Goal: Task Accomplishment & Management: Complete application form

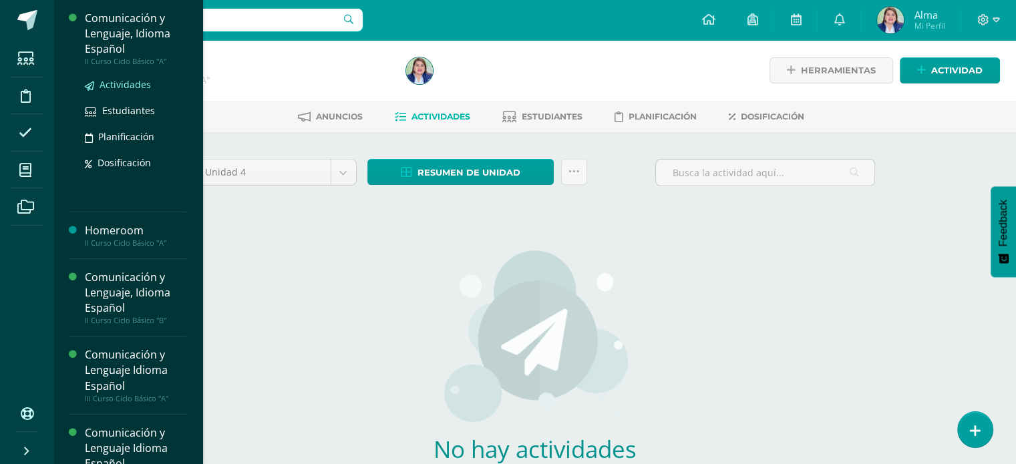
click at [113, 85] on span "Actividades" at bounding box center [125, 84] width 51 height 13
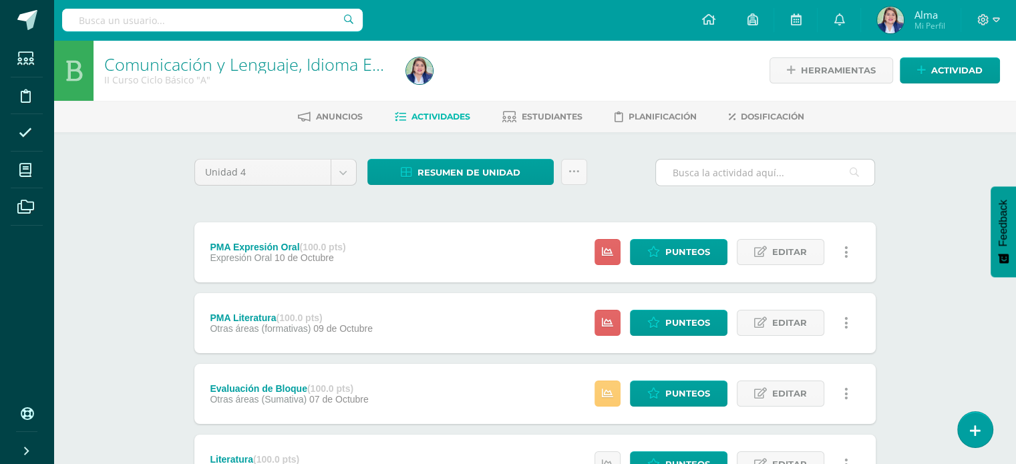
click at [743, 173] on input "text" at bounding box center [765, 173] width 218 height 26
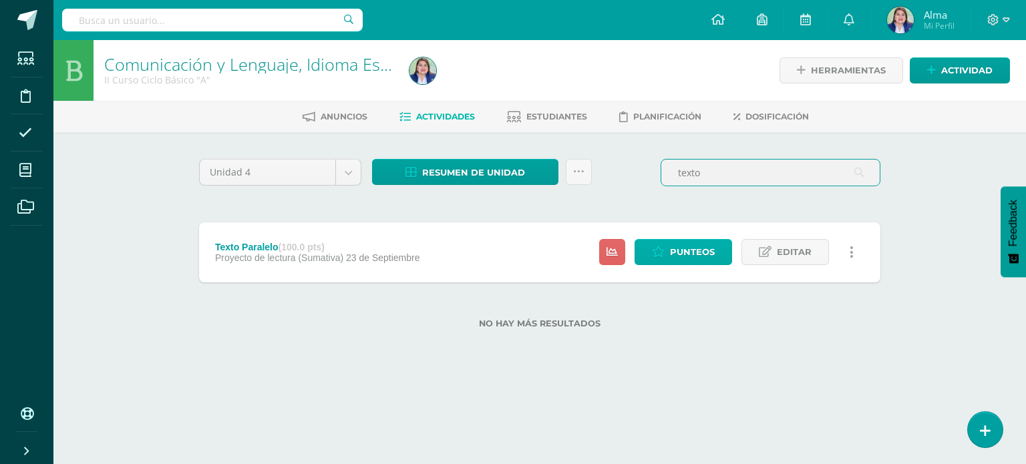
type input "texto"
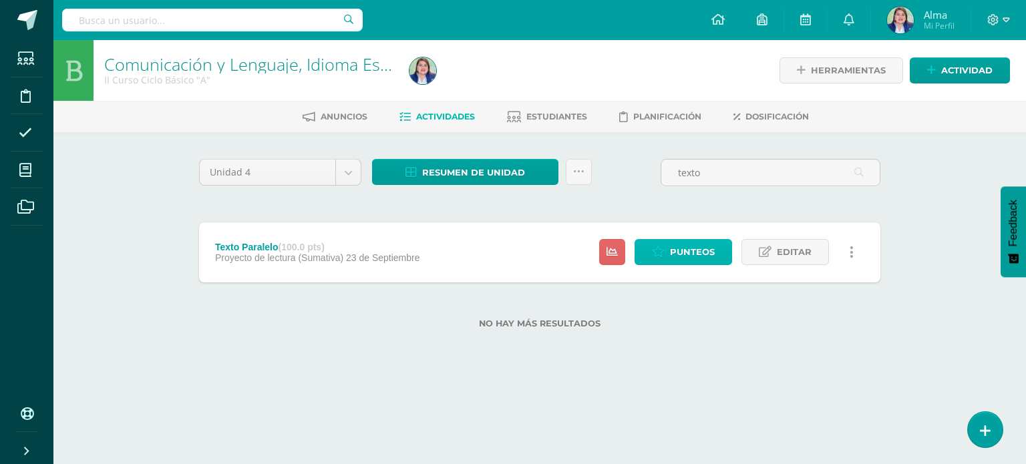
click at [685, 259] on span "Punteos" at bounding box center [692, 252] width 45 height 25
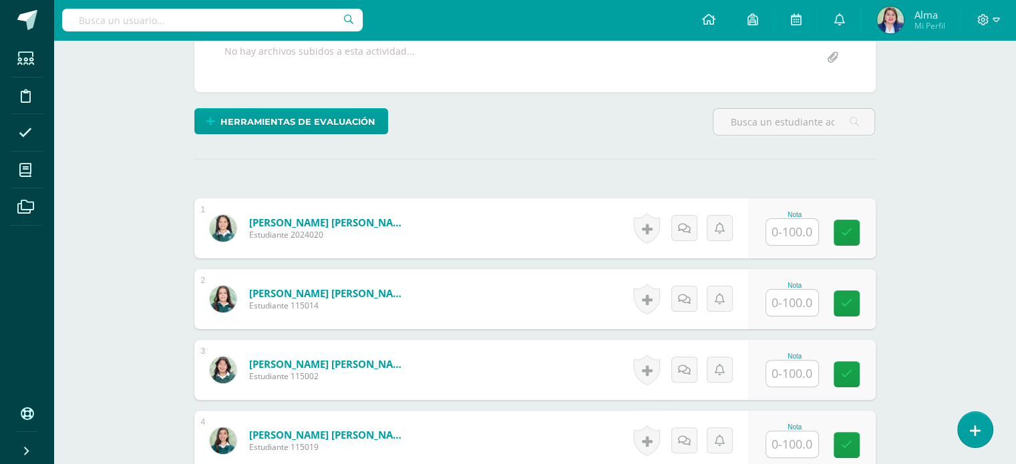
scroll to position [279, 0]
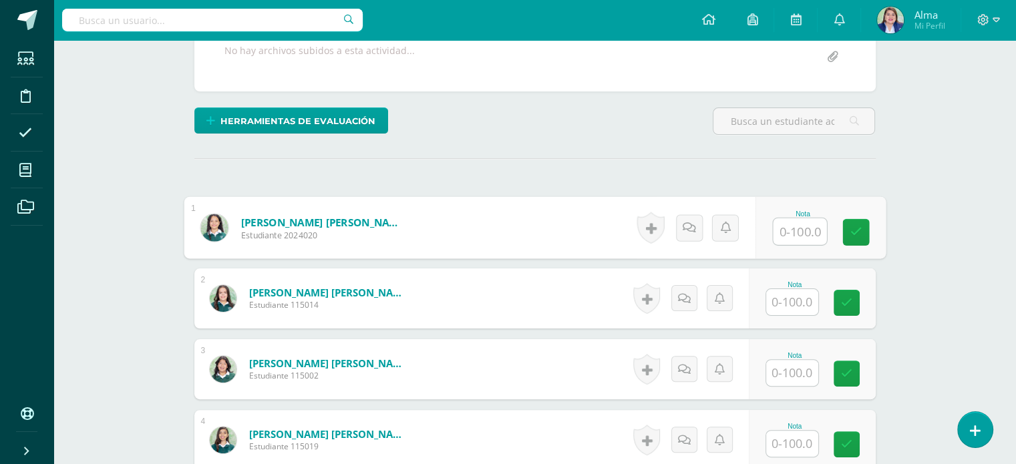
click at [790, 229] on input "text" at bounding box center [799, 231] width 53 height 27
type input "70"
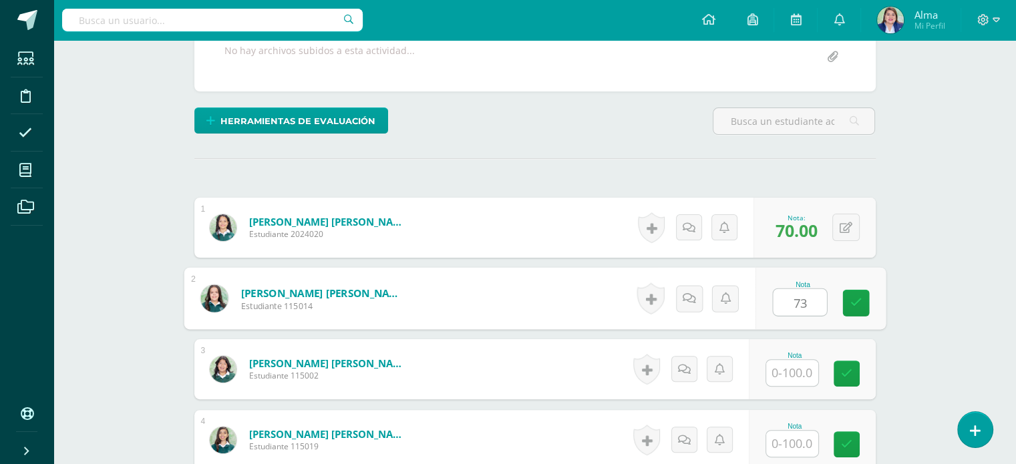
type input "73"
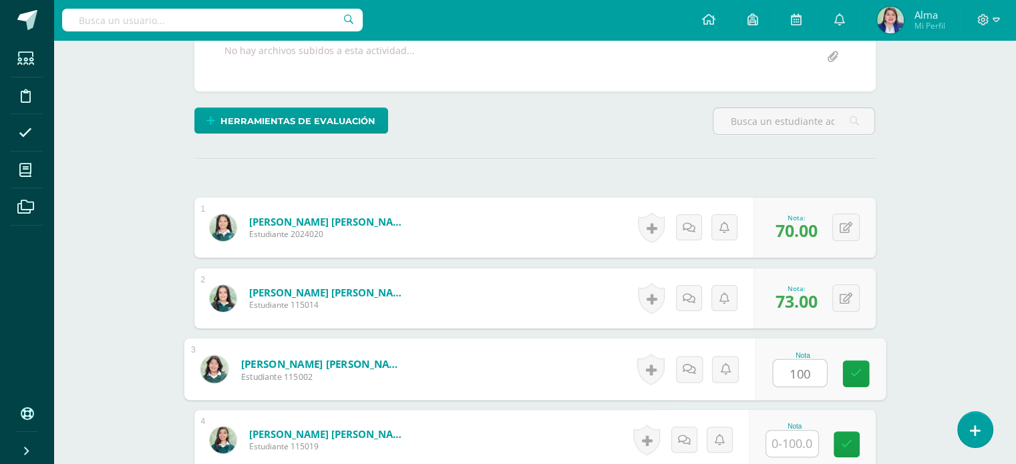
type input "100"
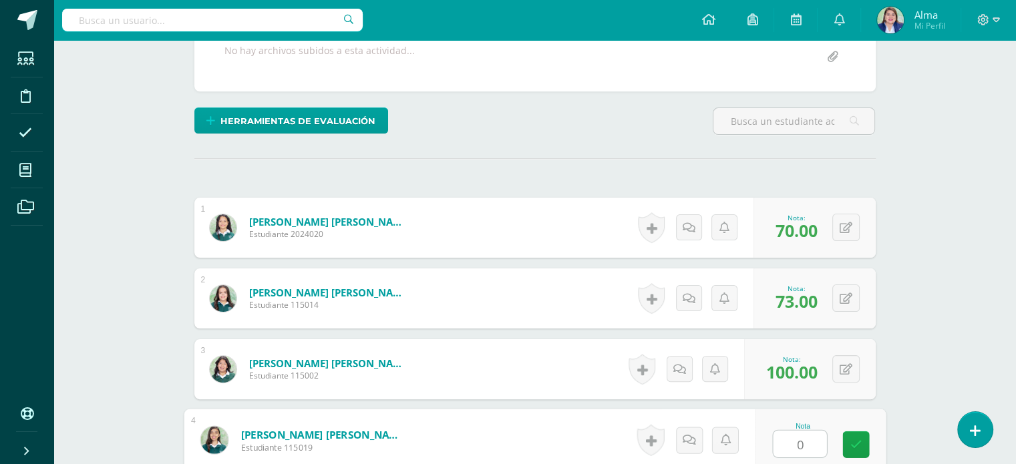
type input "0"
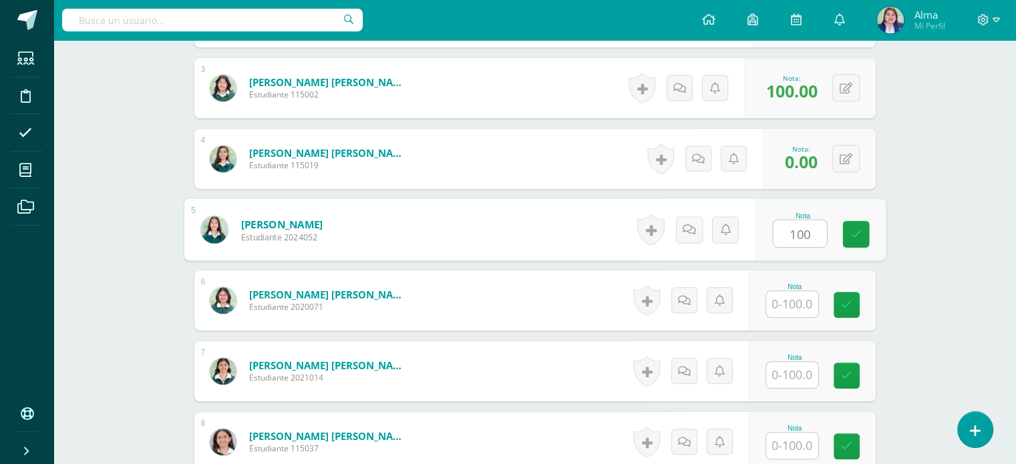
type input "100"
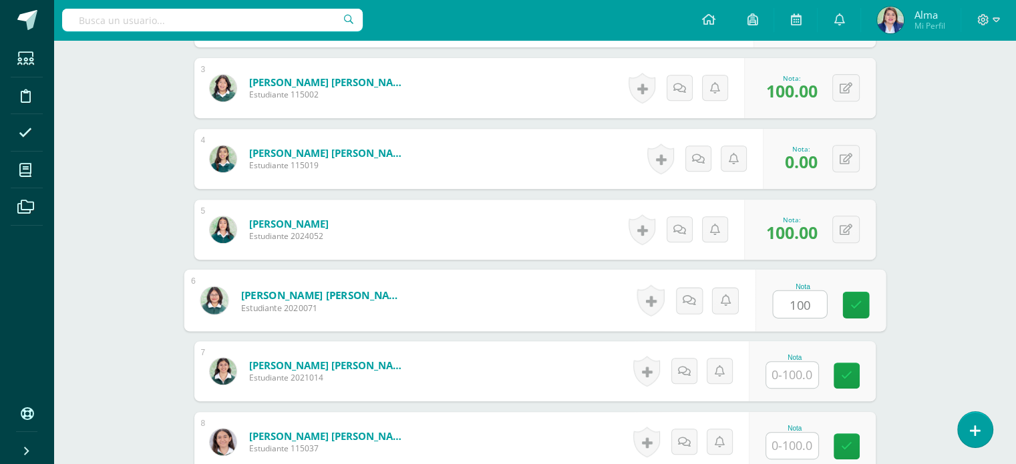
type input "100"
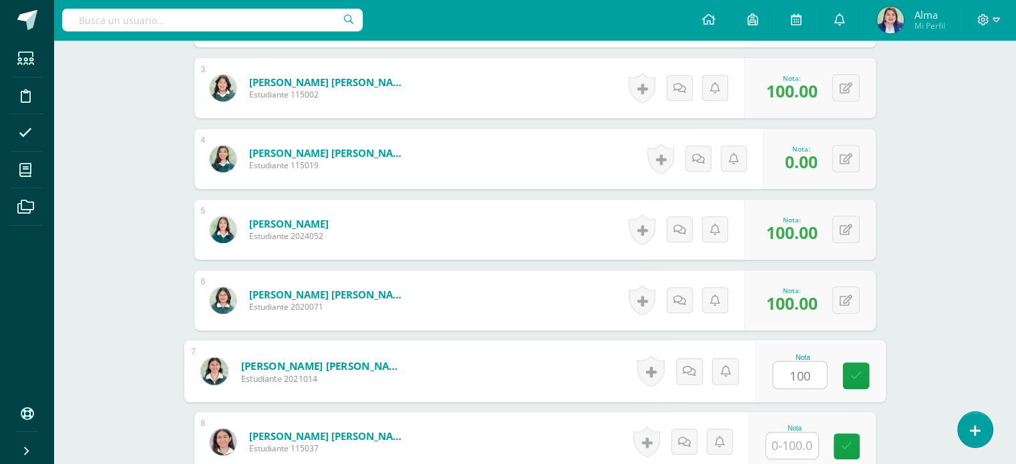
type input "100"
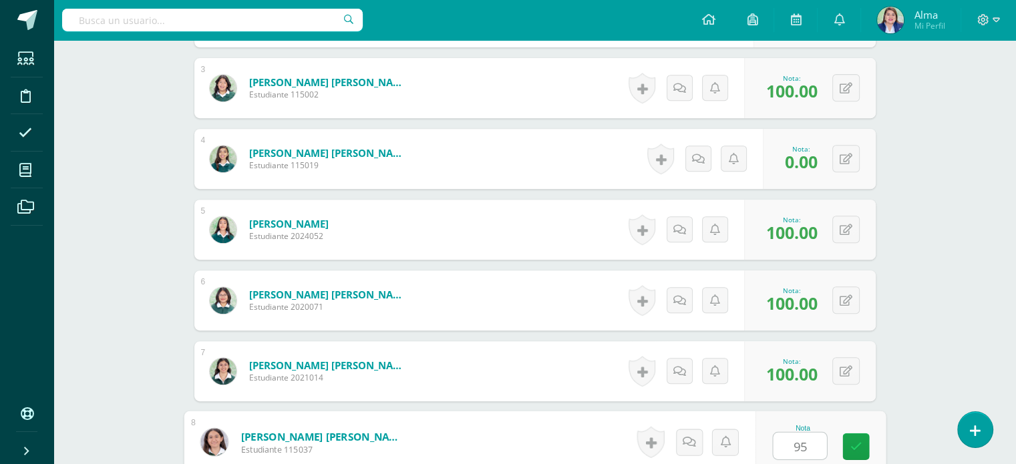
type input "95"
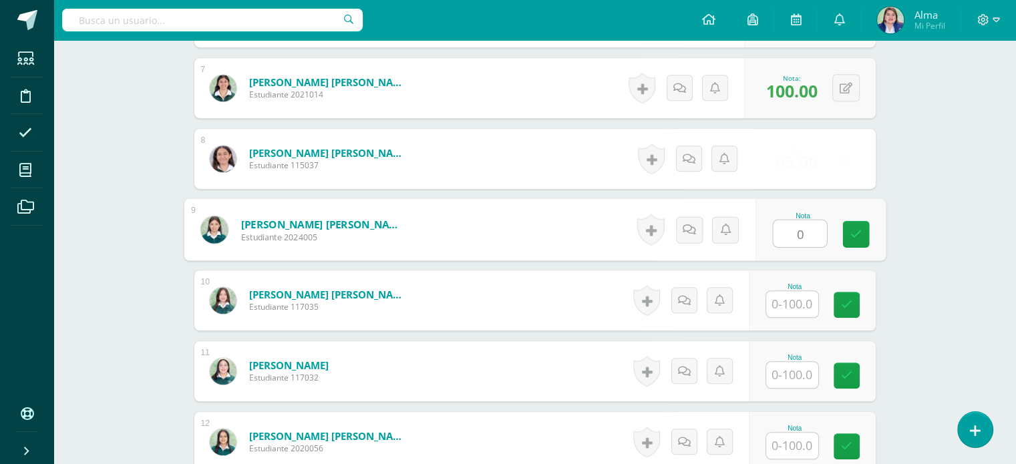
type input "0"
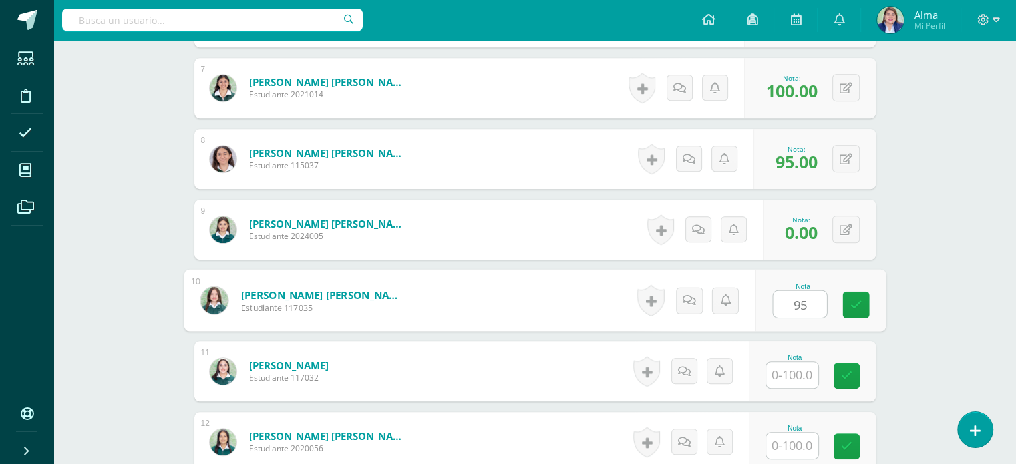
type input "95"
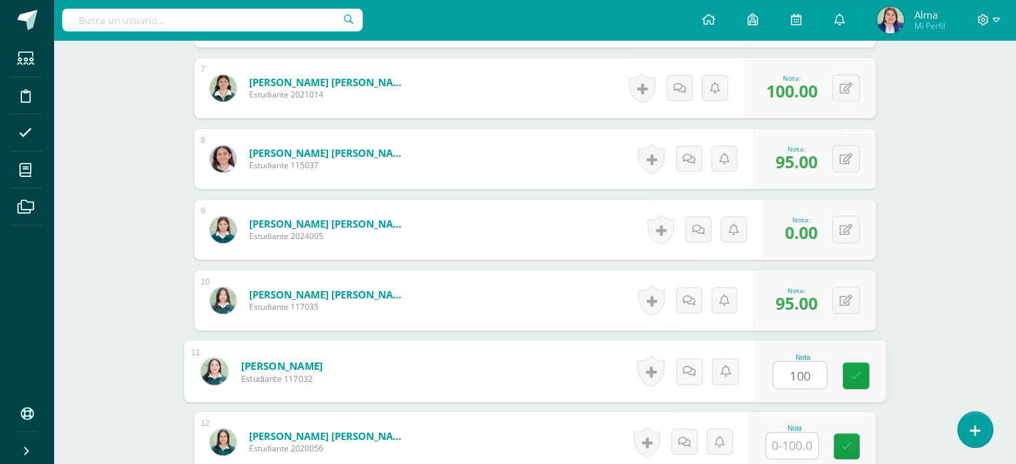
type input "100"
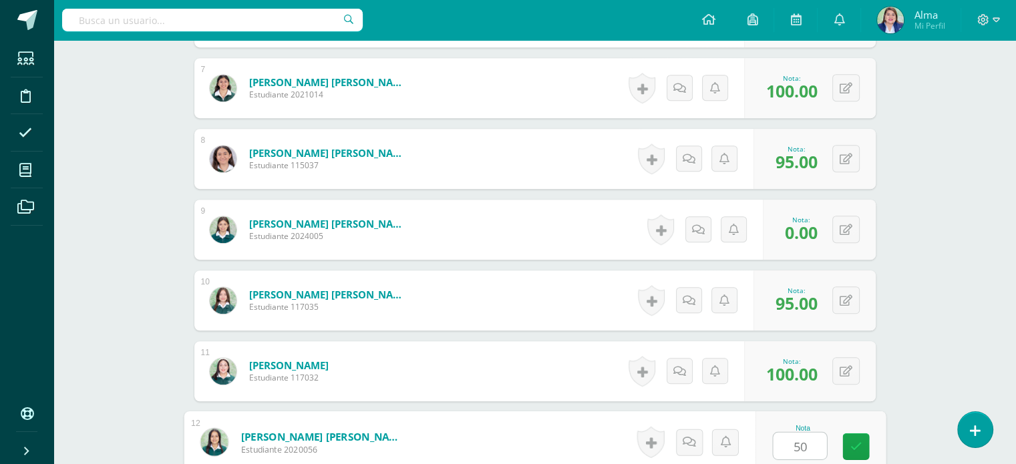
type input "50"
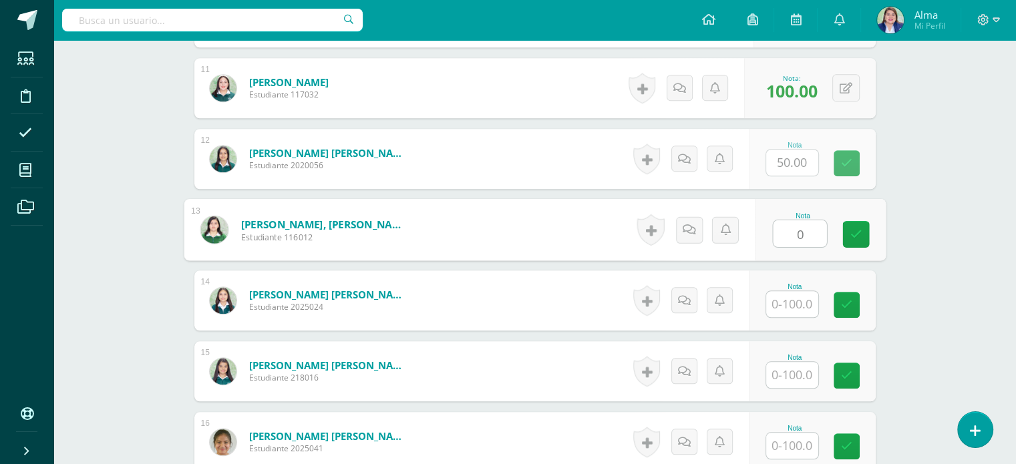
type input "0"
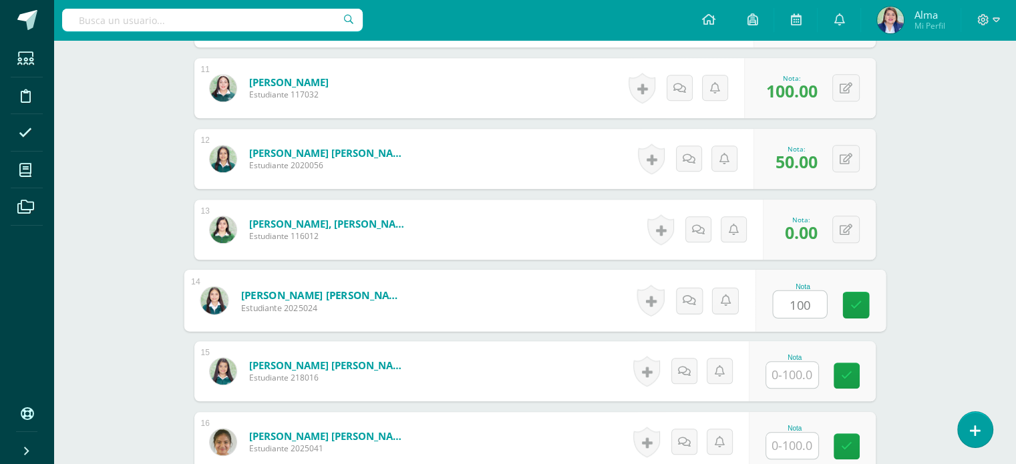
type input "100"
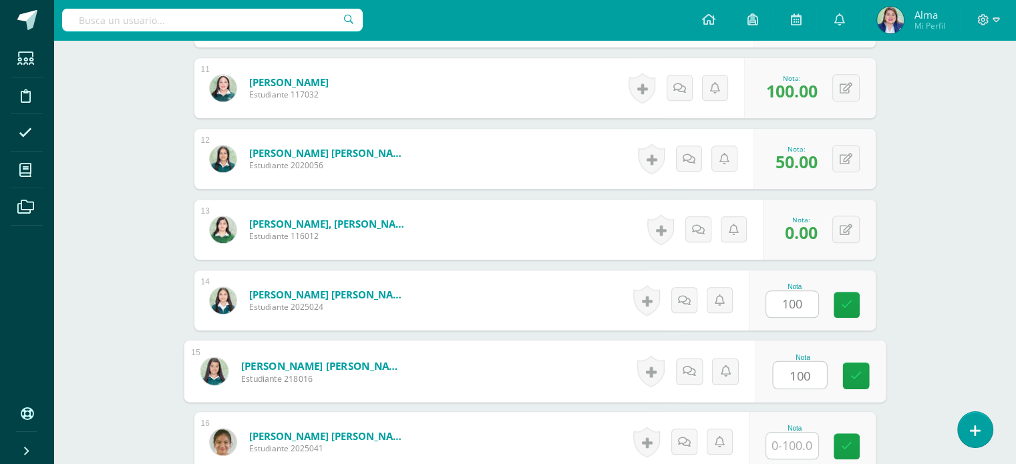
type input "100"
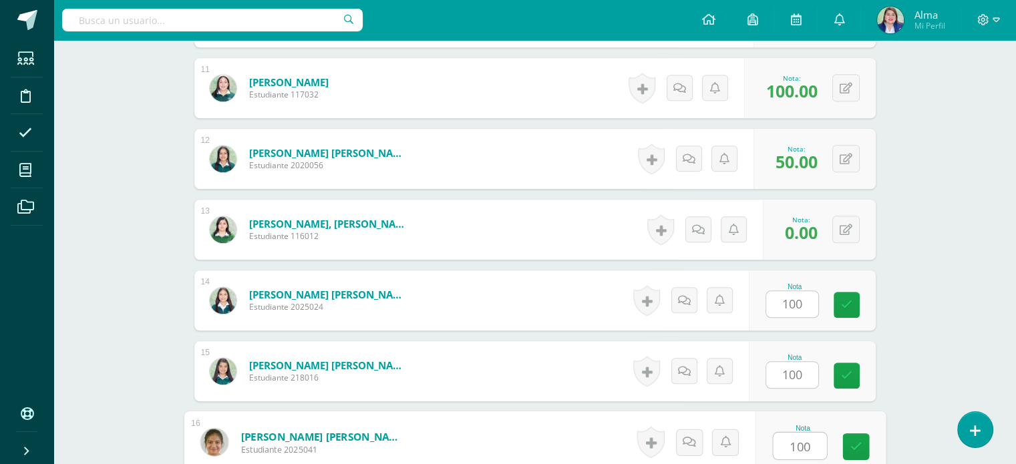
type input "100"
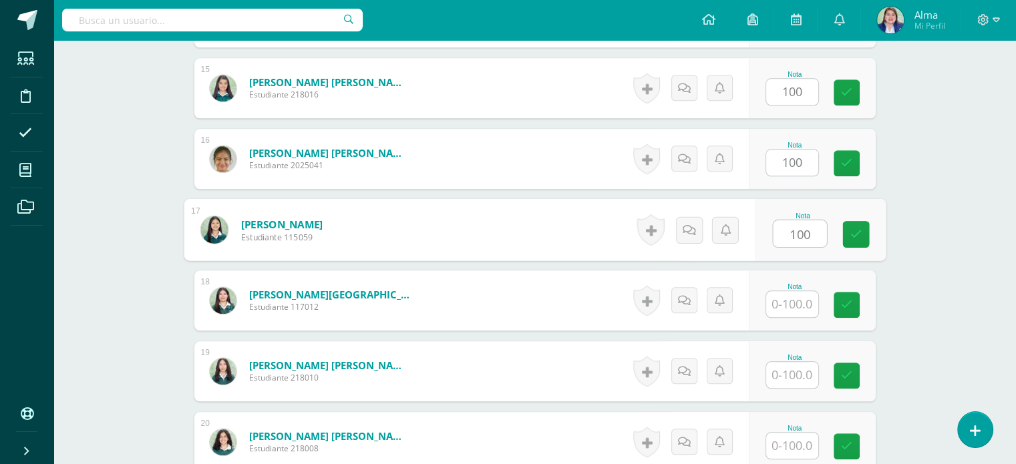
type input "100"
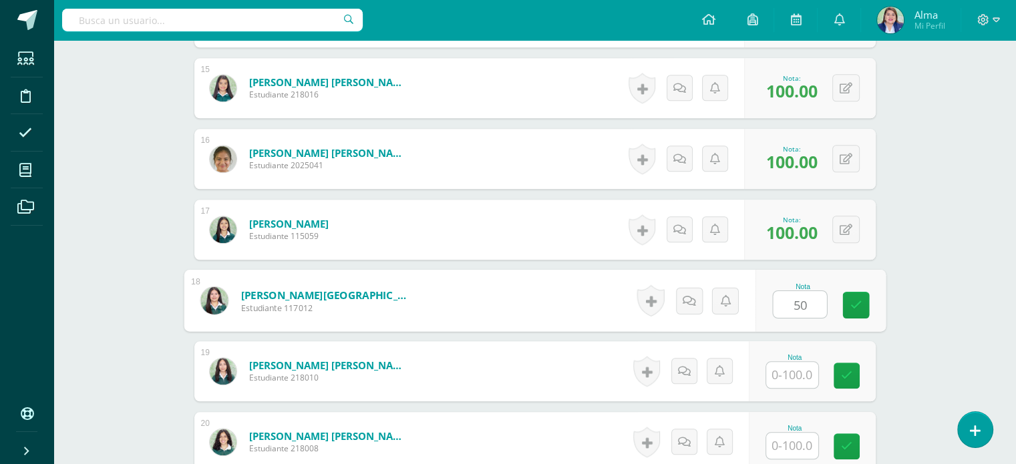
type input "50"
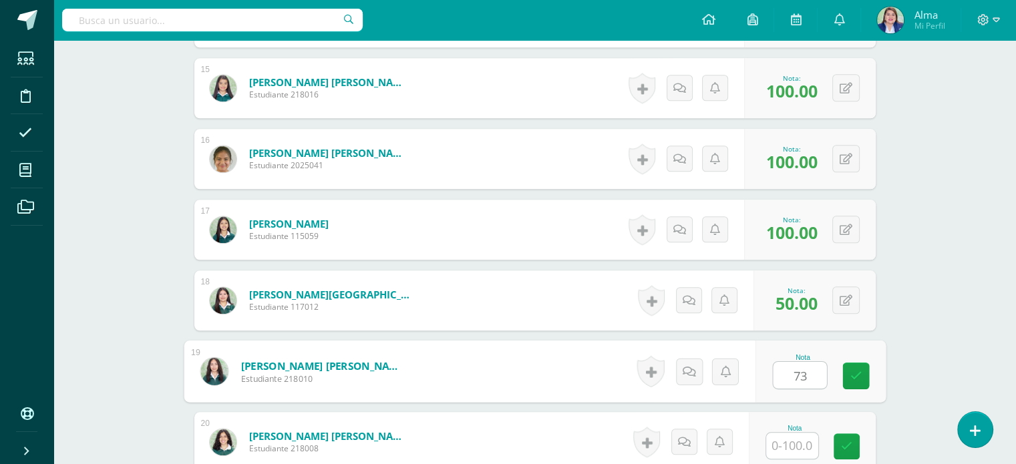
type input "73"
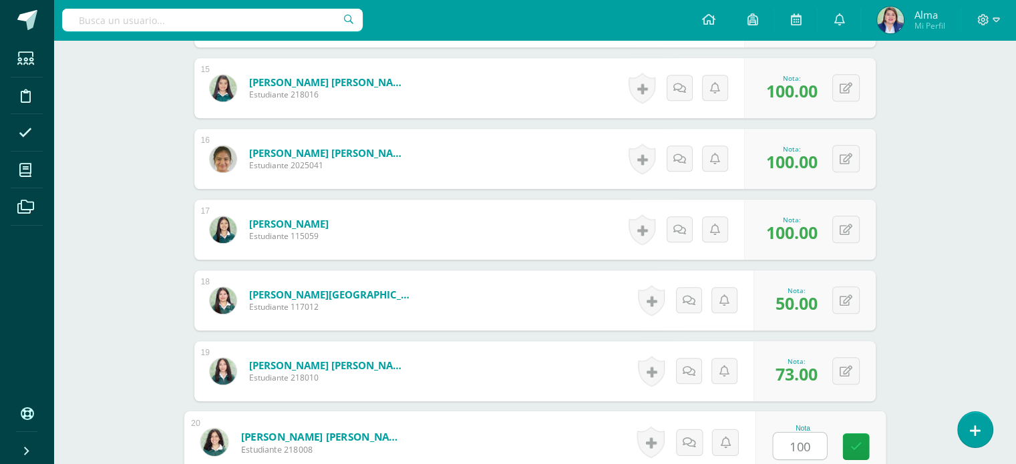
type input "100"
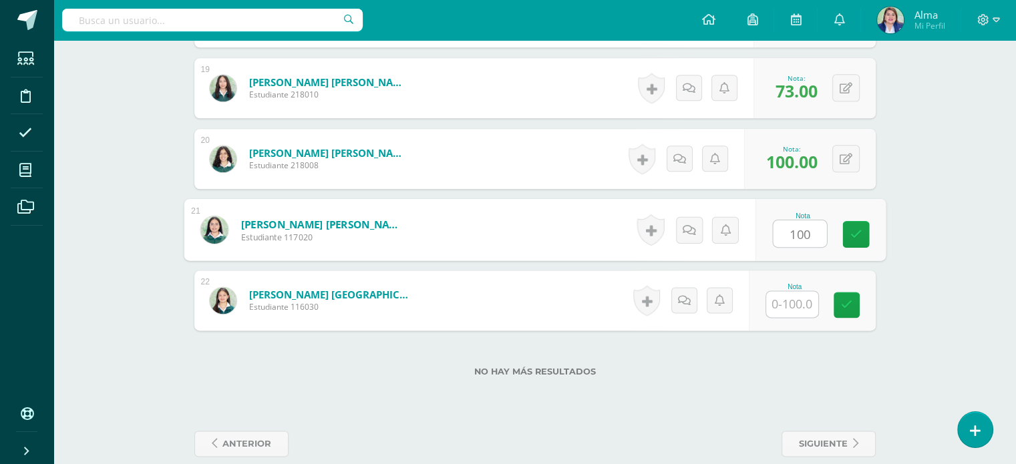
type input "100"
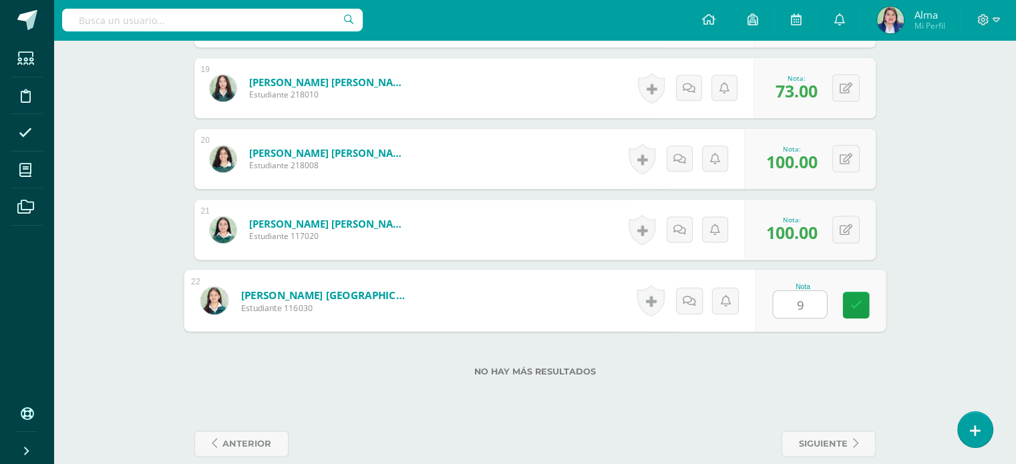
type input "95"
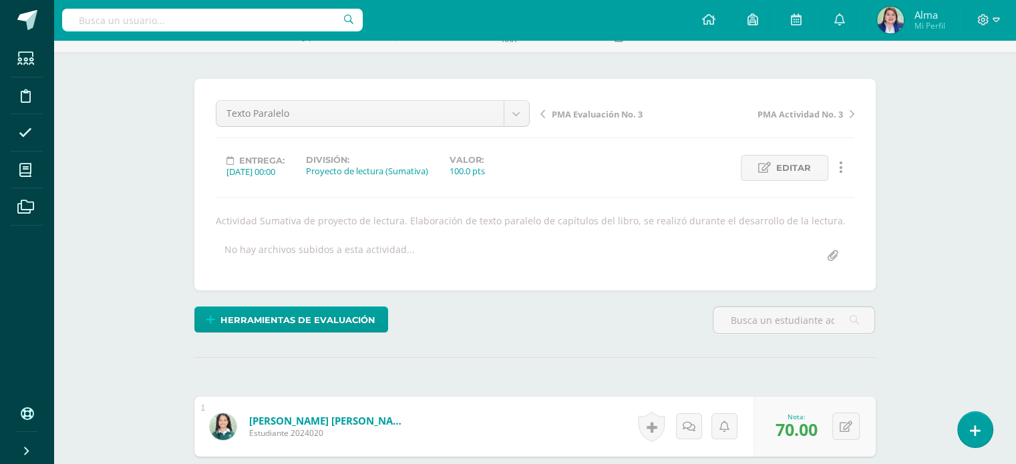
scroll to position [0, 0]
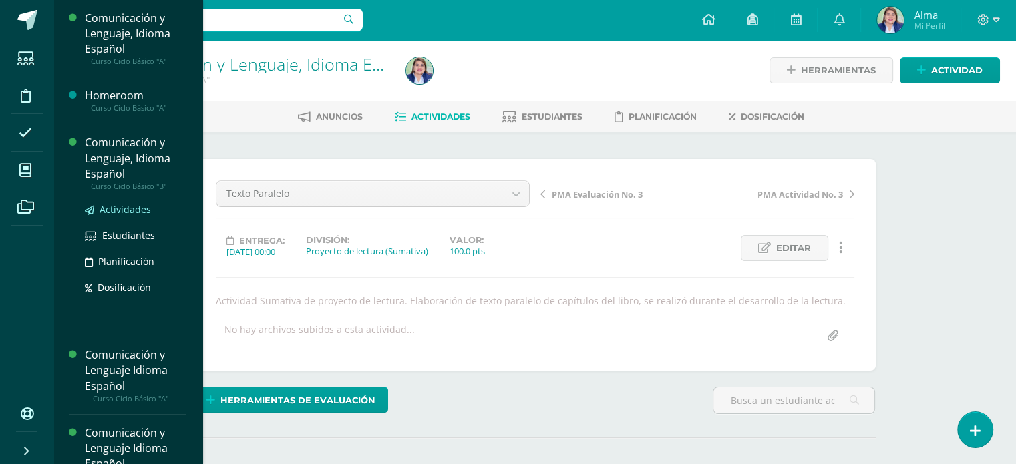
click at [112, 213] on span "Actividades" at bounding box center [125, 209] width 51 height 13
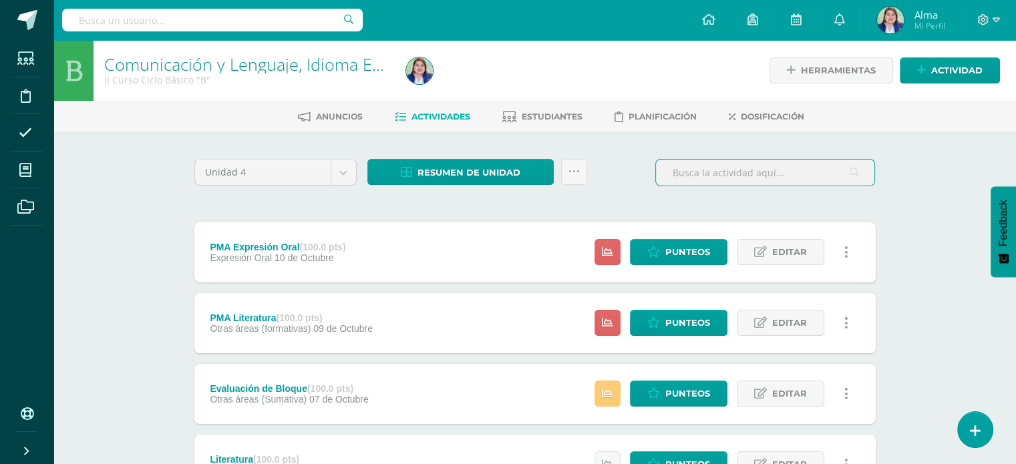
click at [690, 177] on input "text" at bounding box center [765, 173] width 218 height 26
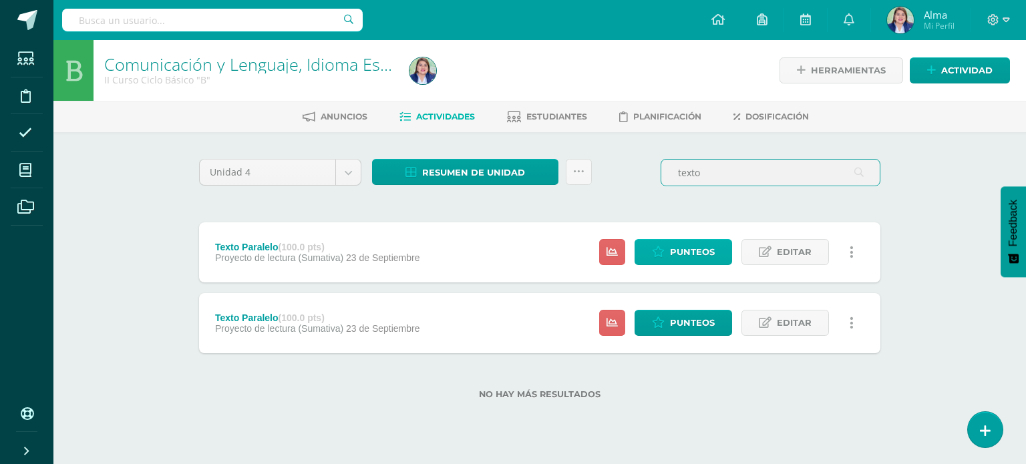
type input "texto"
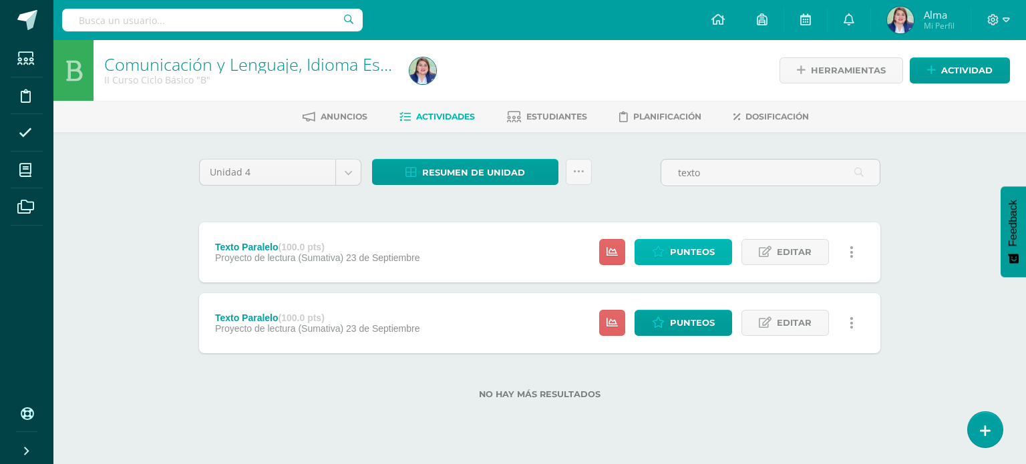
click at [688, 241] on span "Punteos" at bounding box center [692, 252] width 45 height 25
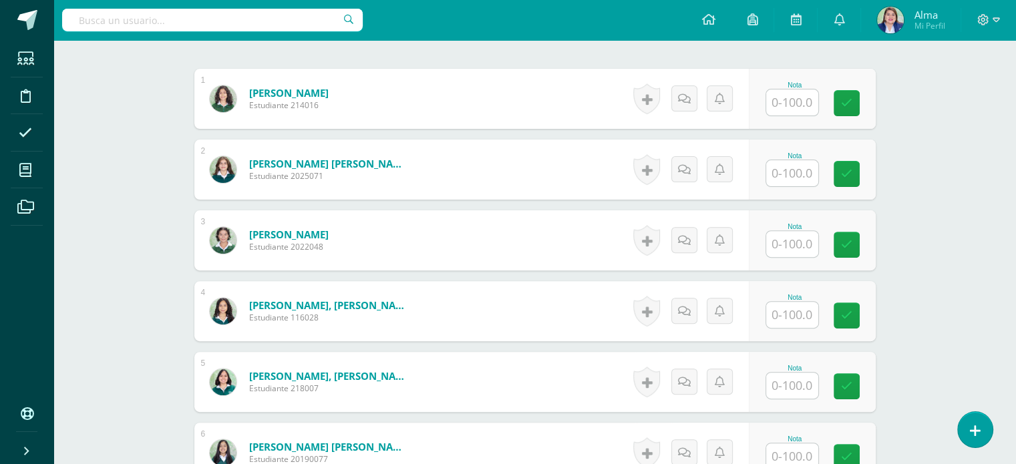
scroll to position [412, 0]
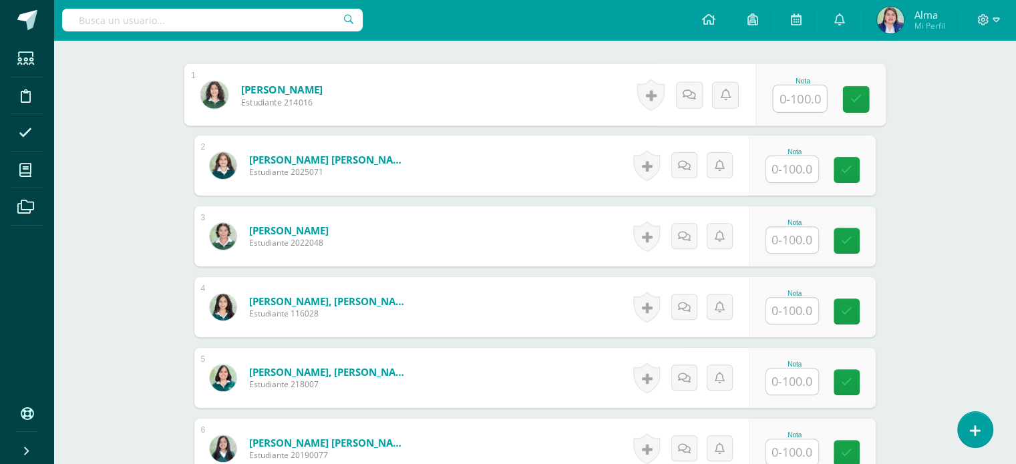
click at [793, 98] on input "text" at bounding box center [799, 99] width 53 height 27
type input "68"
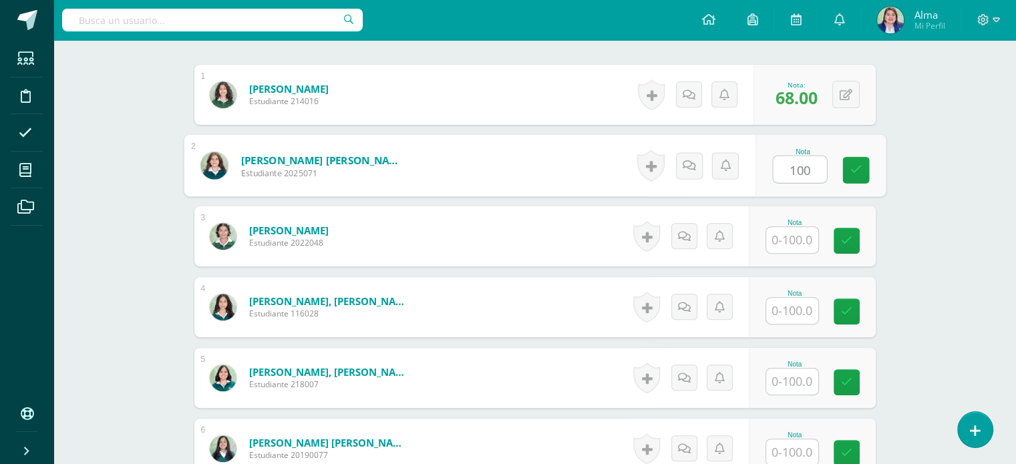
type input "100"
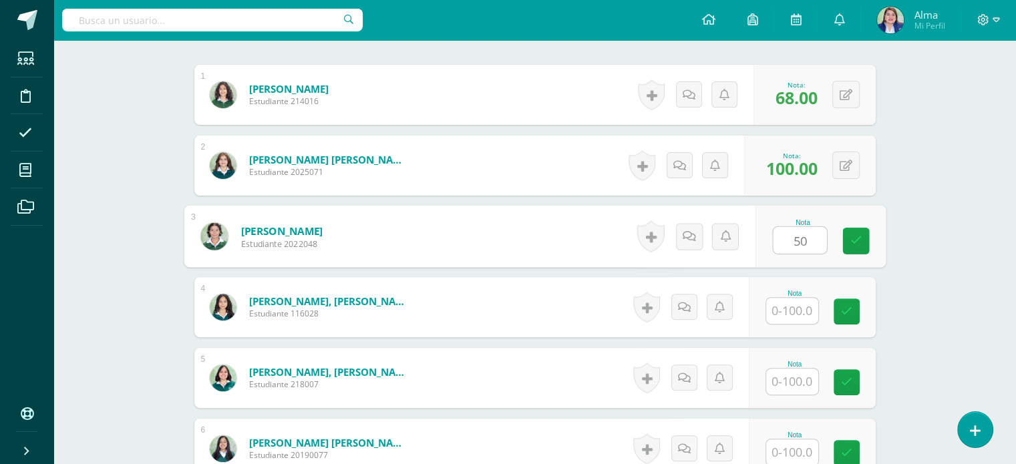
type input "50"
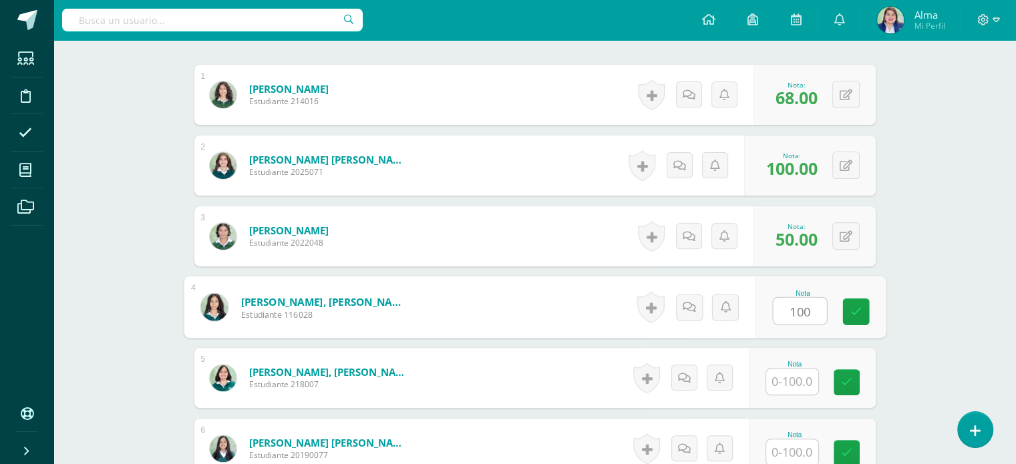
type input "100"
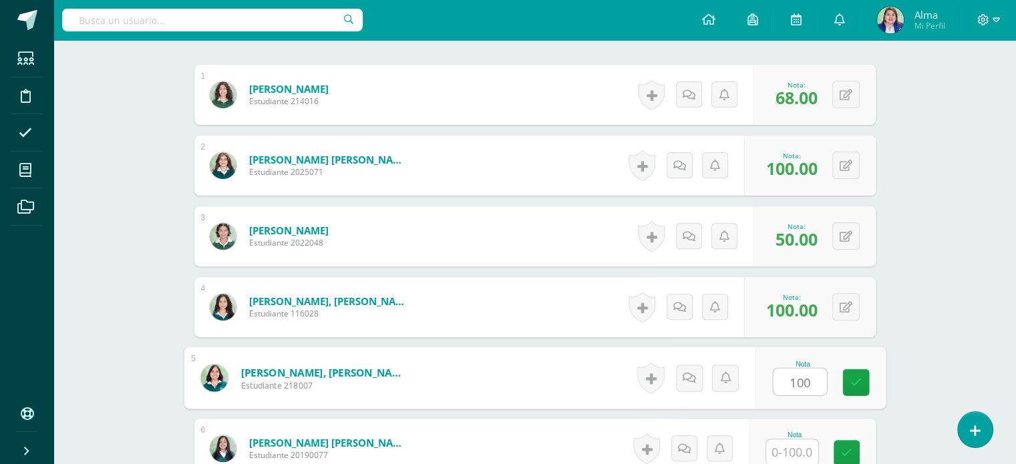
type input "100"
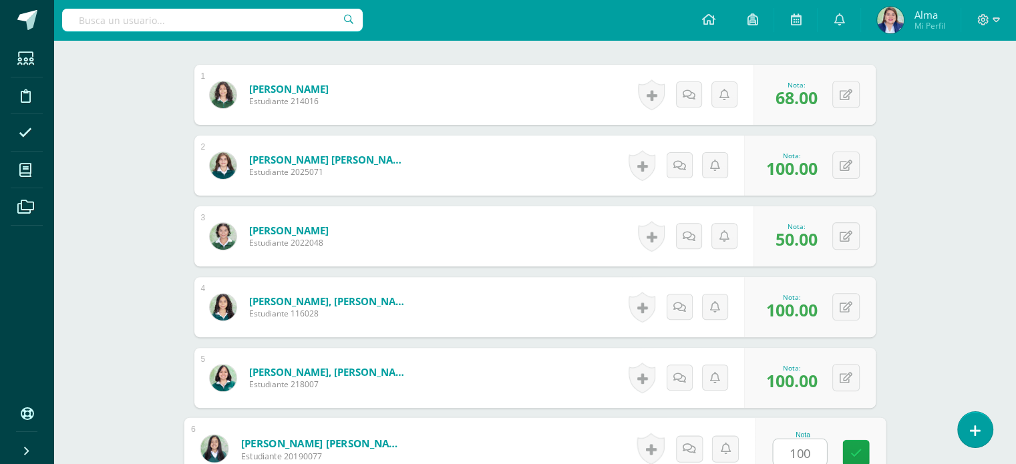
type input "100"
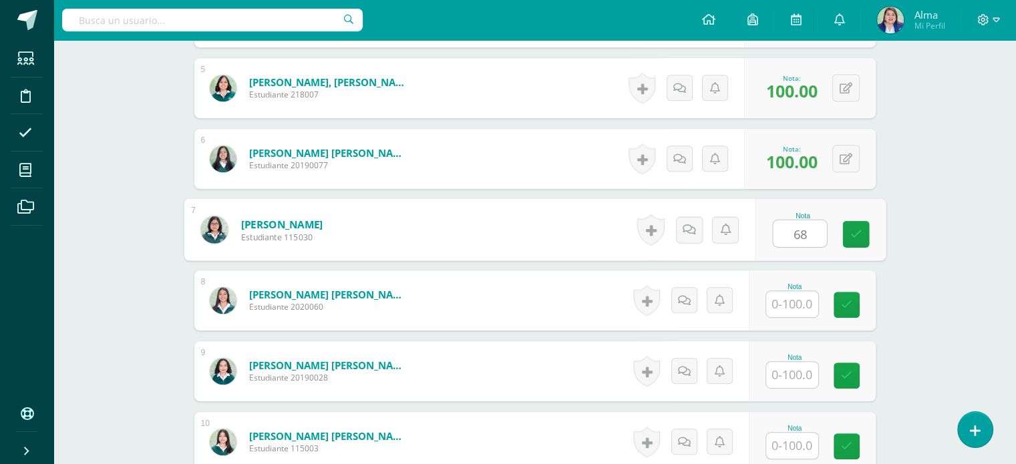
type input "68"
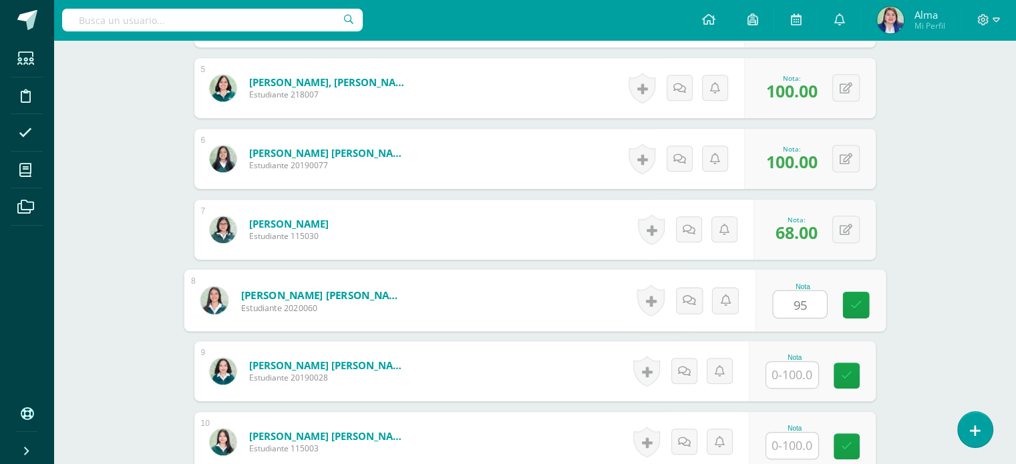
type input "95"
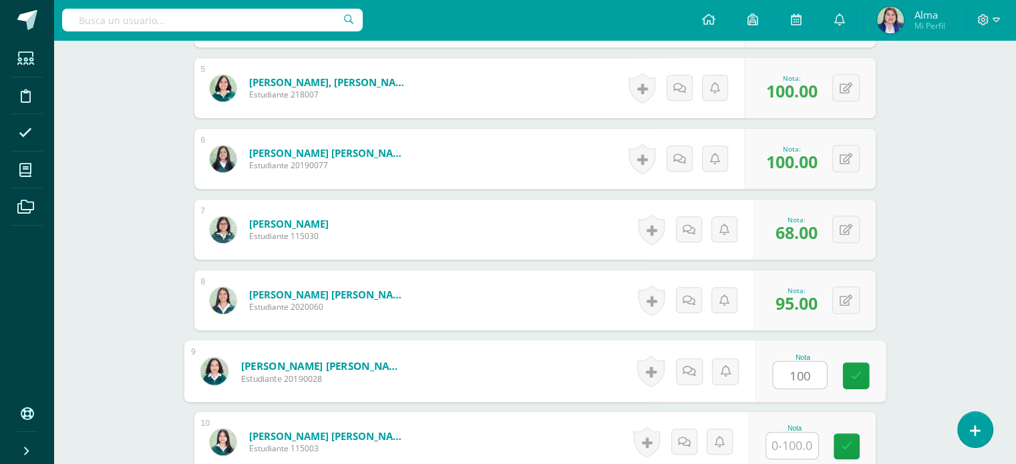
type input "100"
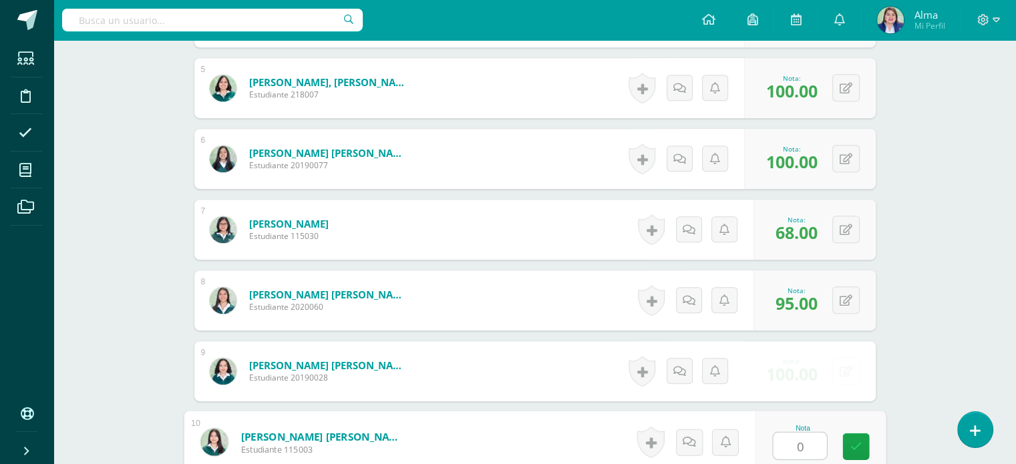
type input "0"
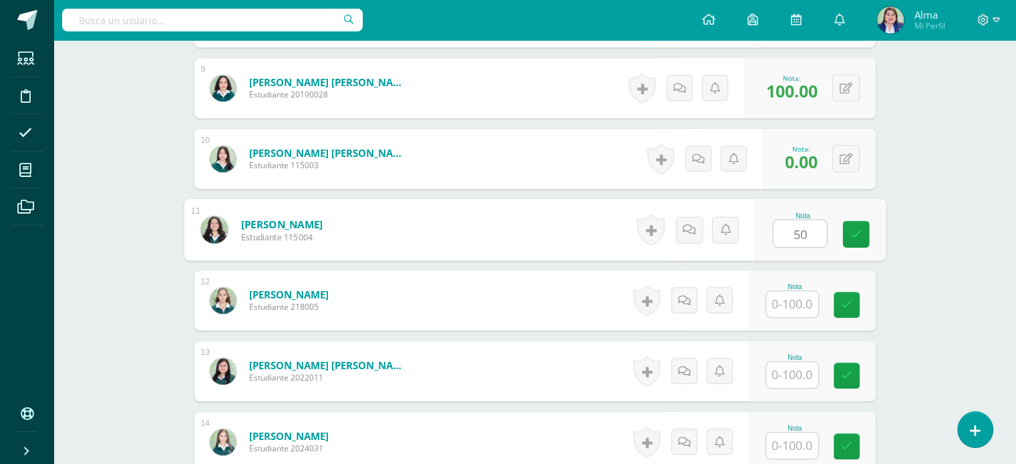
type input "50"
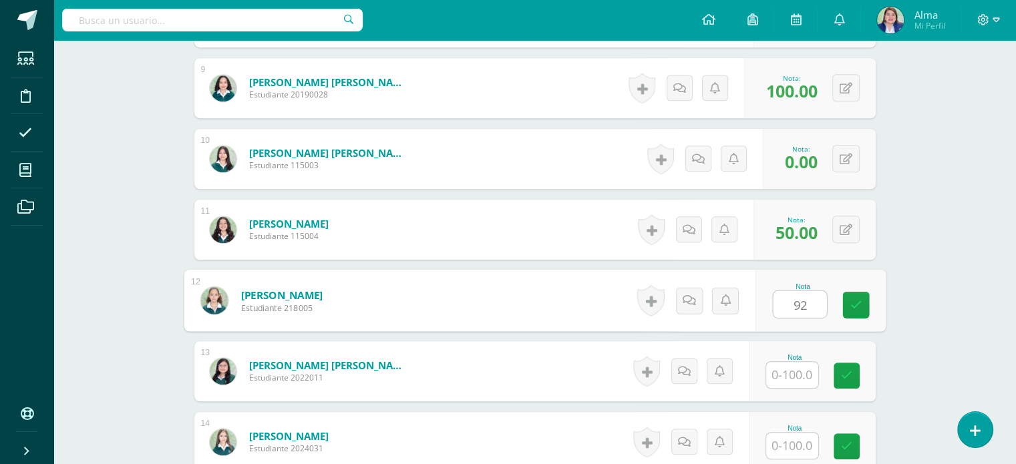
type input "92"
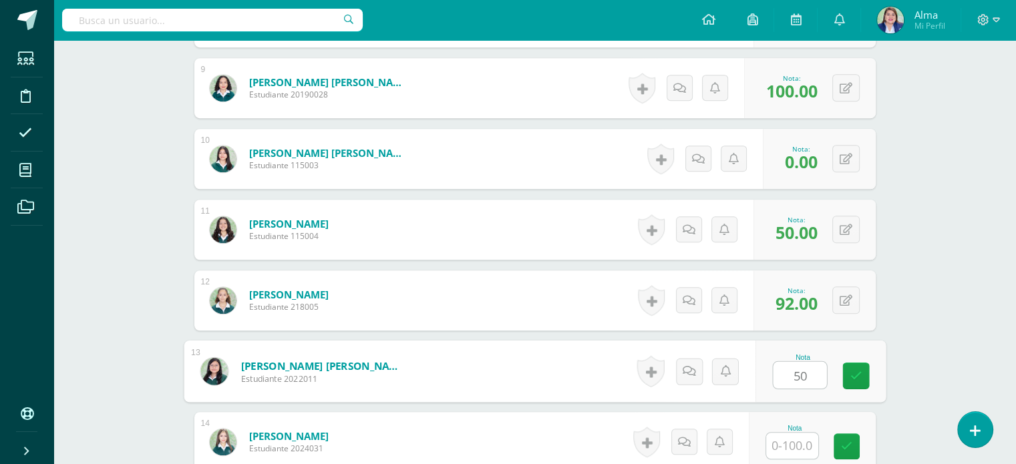
type input "50"
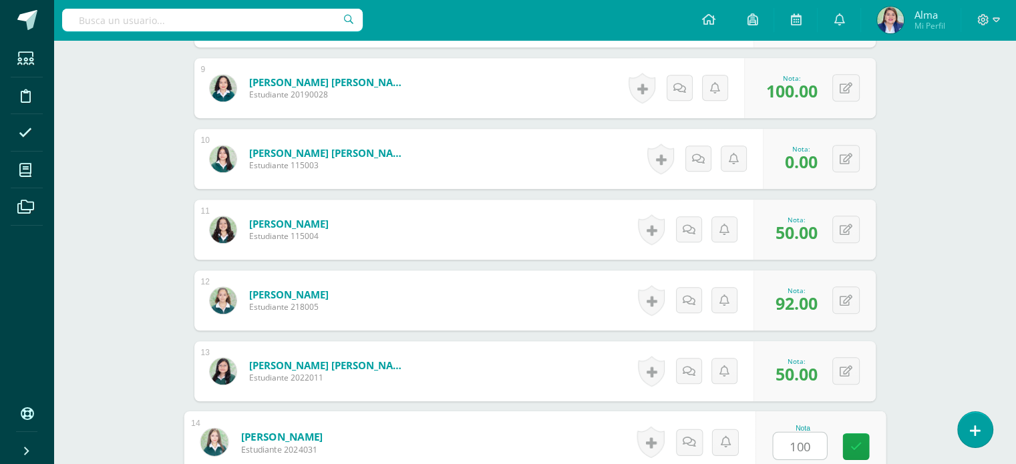
type input "100"
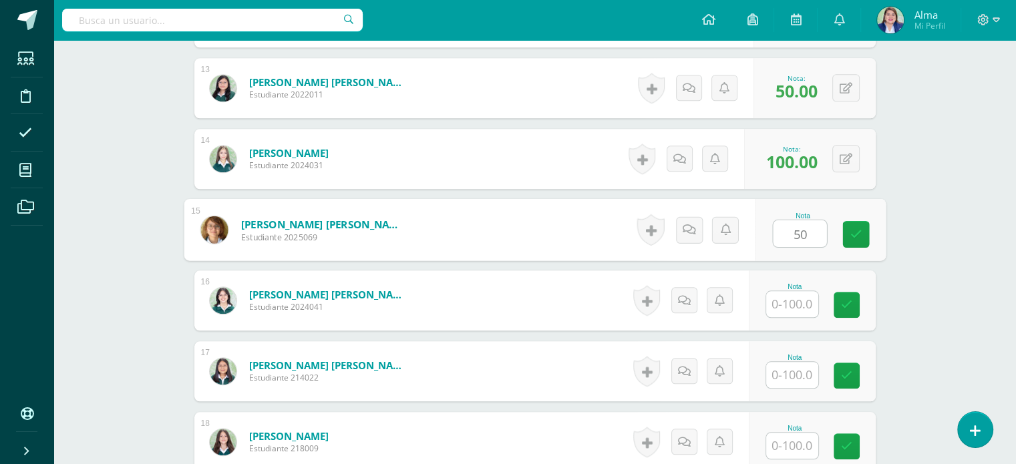
type input "50"
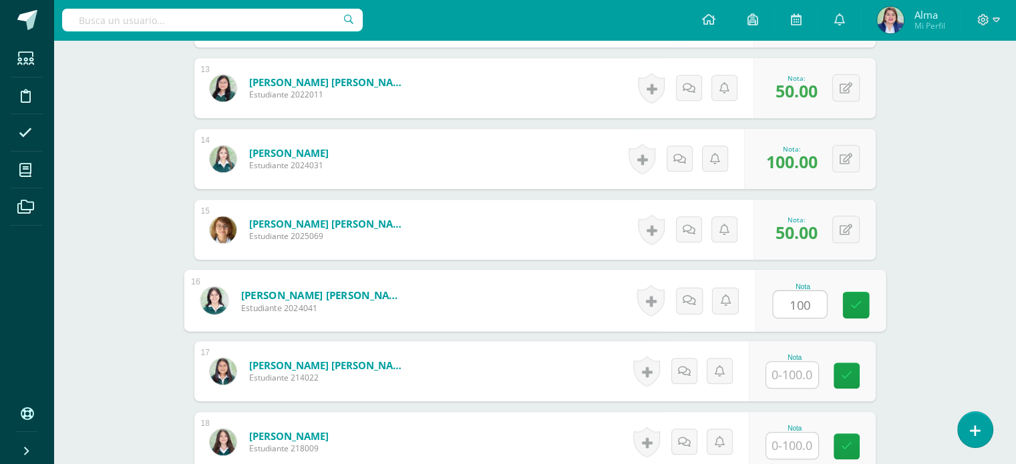
type input "100"
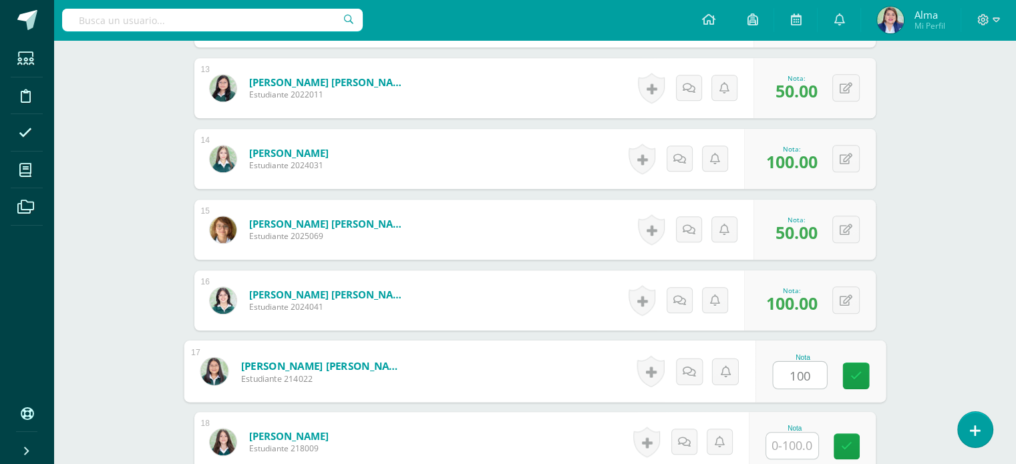
type input "100"
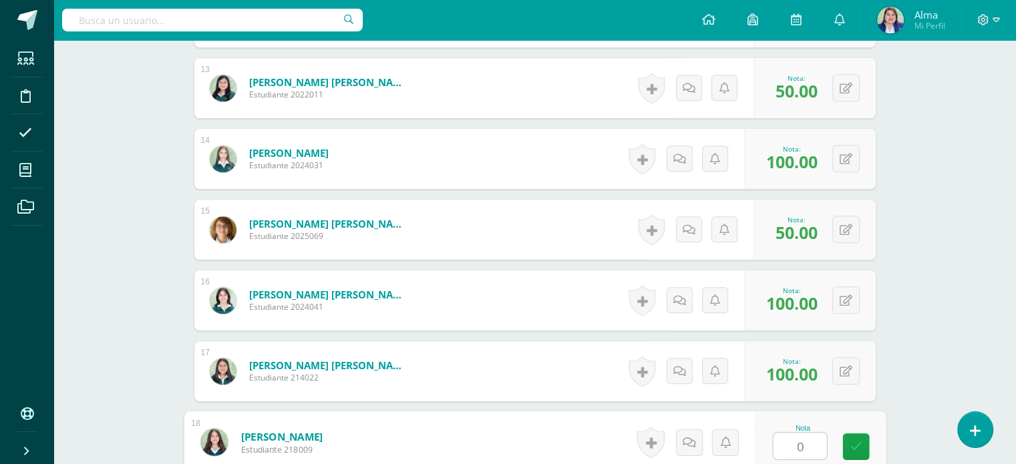
type input "0"
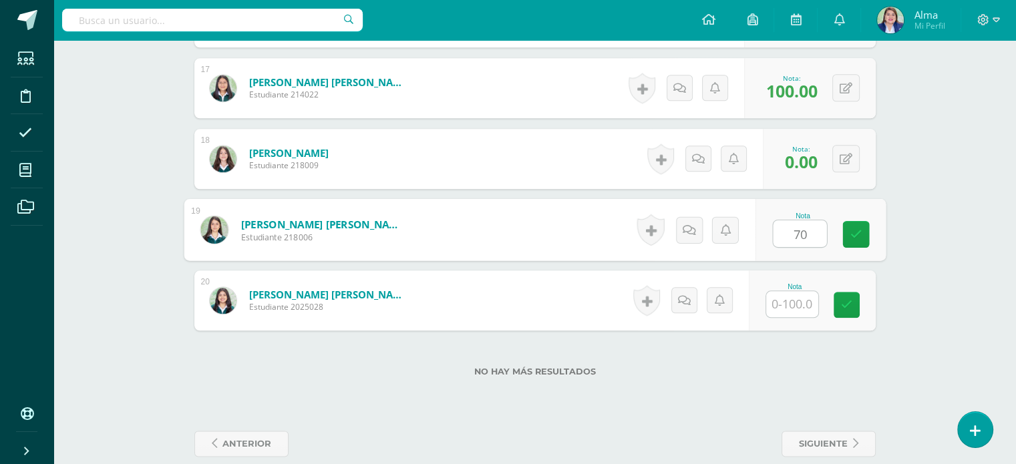
type input "70"
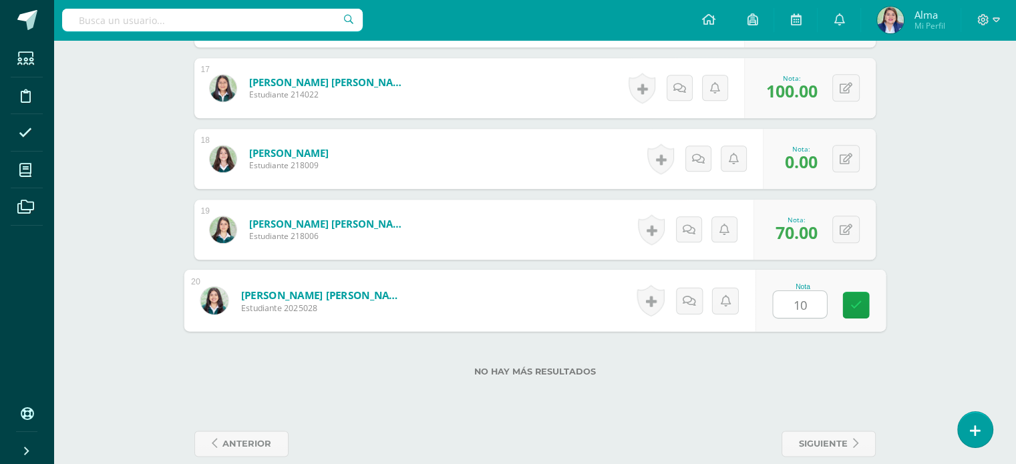
type input "100"
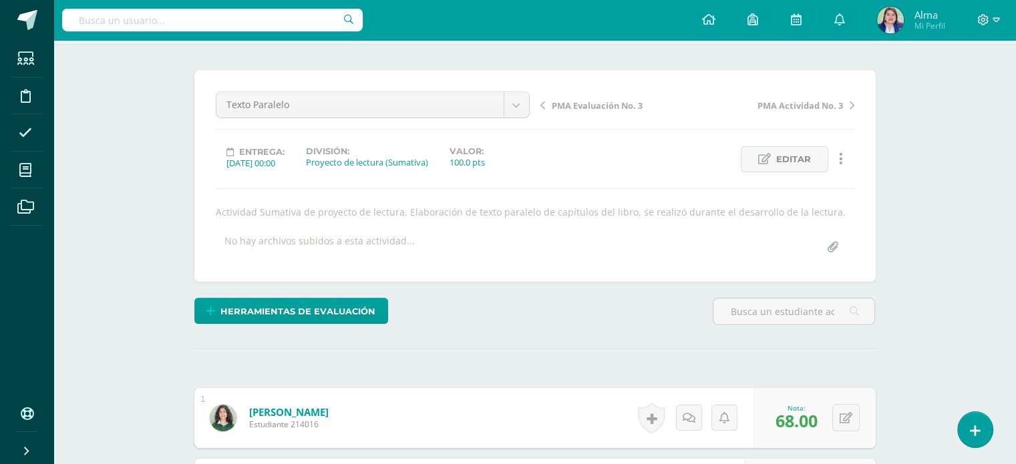
scroll to position [0, 0]
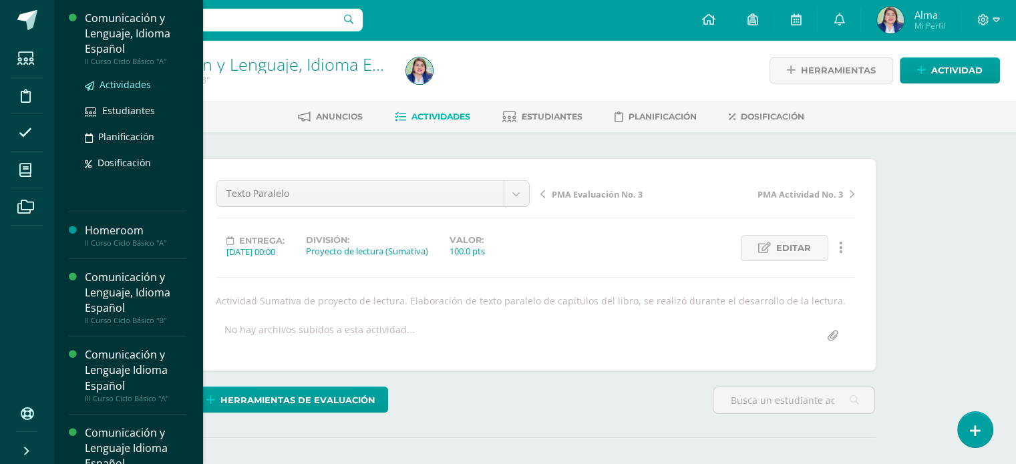
drag, startPoint x: 116, startPoint y: 74, endPoint x: 118, endPoint y: 83, distance: 8.9
click at [118, 83] on div "Actividades Estudiantes Planificación Dosificación" at bounding box center [136, 133] width 102 height 135
click at [118, 83] on span "Actividades" at bounding box center [125, 84] width 51 height 13
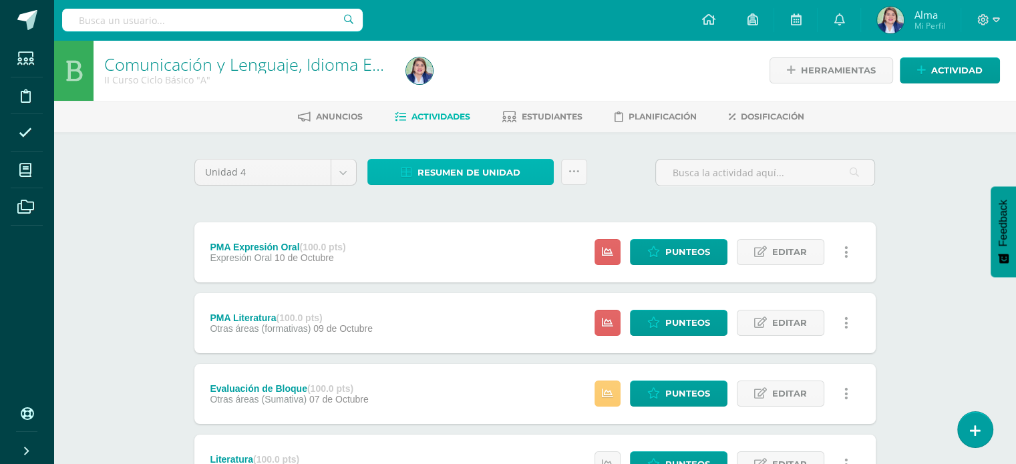
click at [468, 168] on span "Resumen de unidad" at bounding box center [469, 172] width 103 height 25
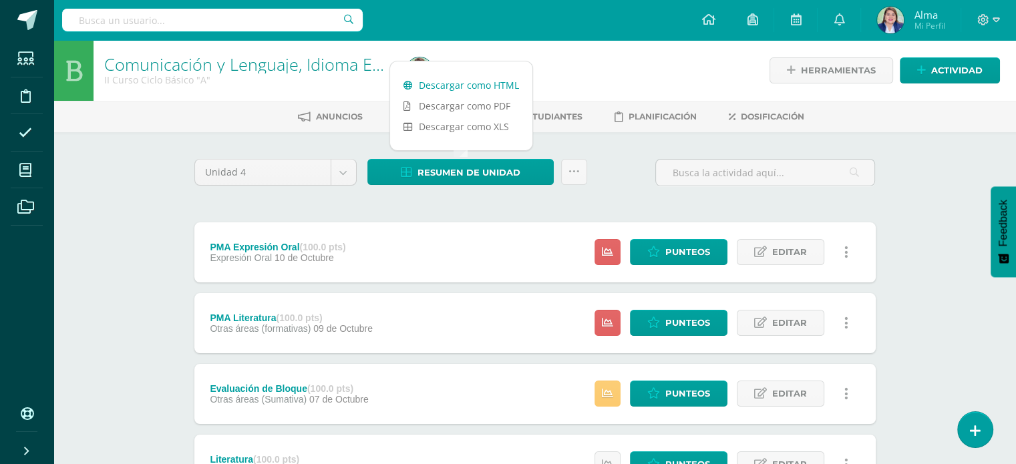
click at [447, 86] on link "Descargar como HTML" at bounding box center [461, 85] width 142 height 21
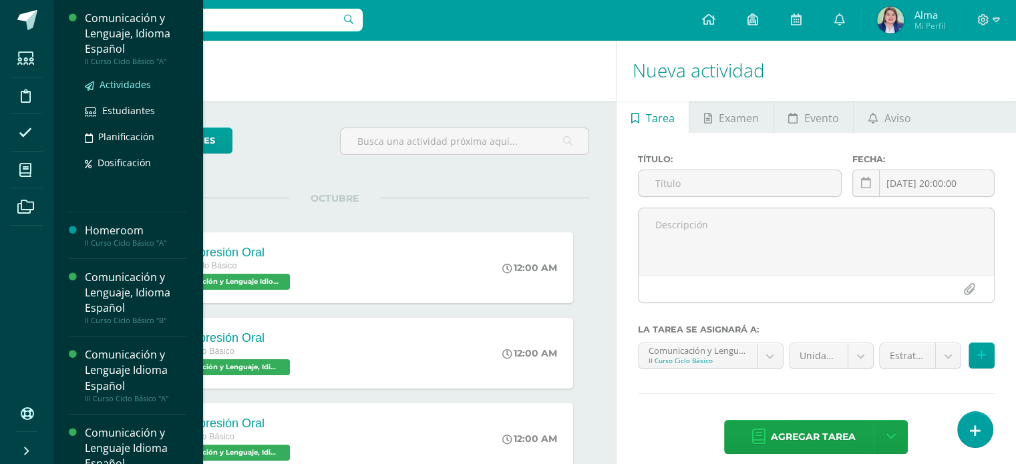
click at [106, 84] on span "Actividades" at bounding box center [125, 84] width 51 height 13
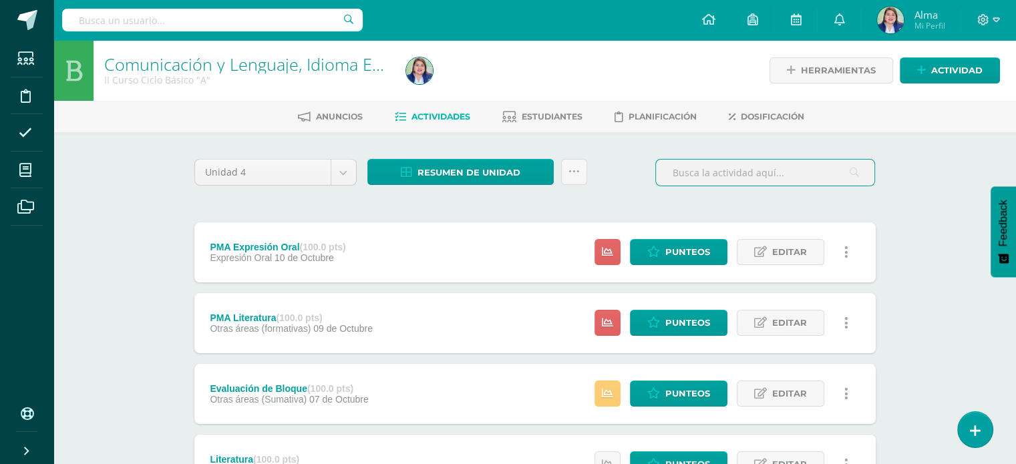
click at [734, 179] on input "text" at bounding box center [765, 173] width 218 height 26
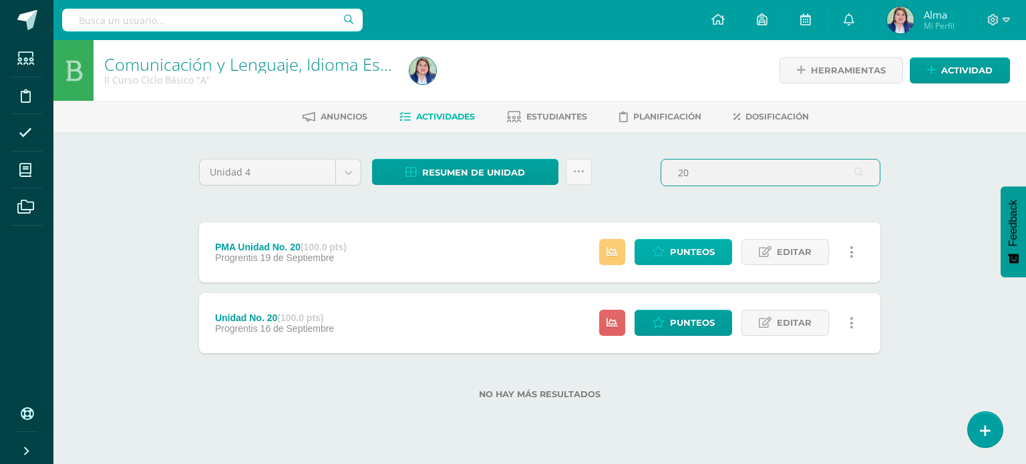
type input "20"
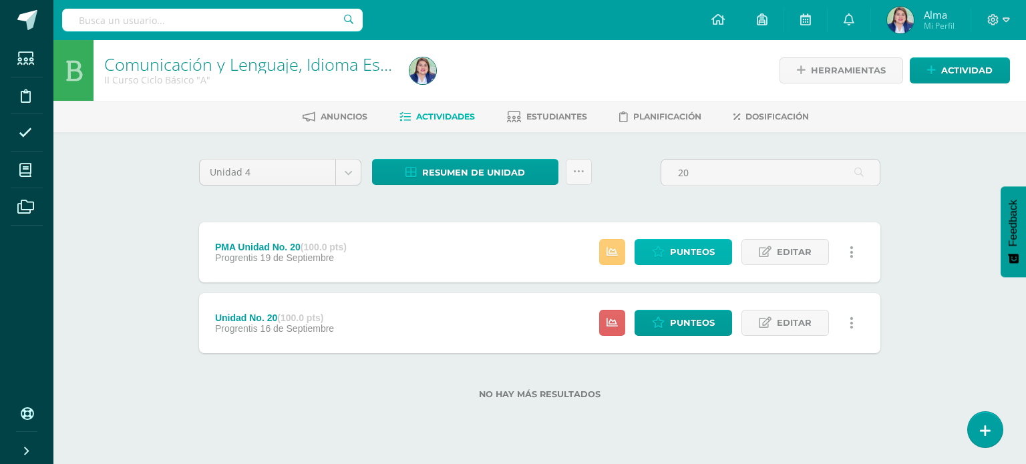
click at [665, 249] on icon at bounding box center [658, 252] width 13 height 11
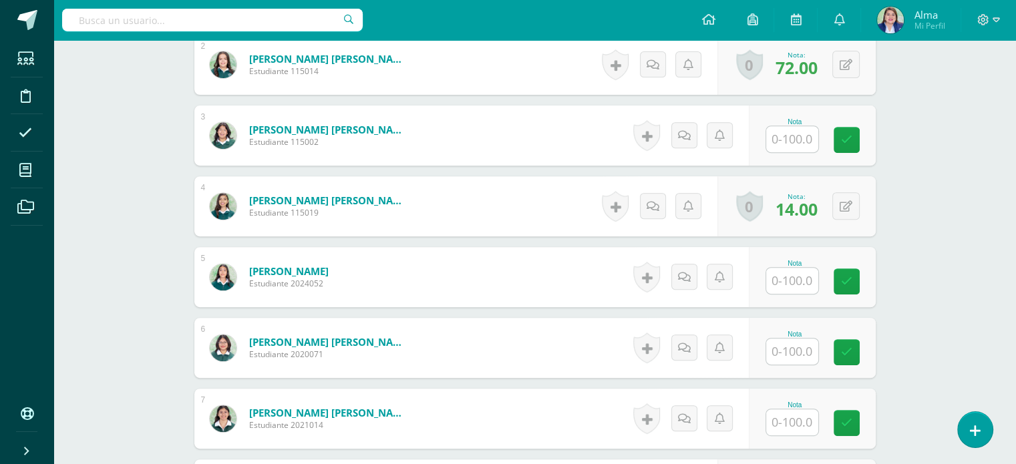
scroll to position [543, 0]
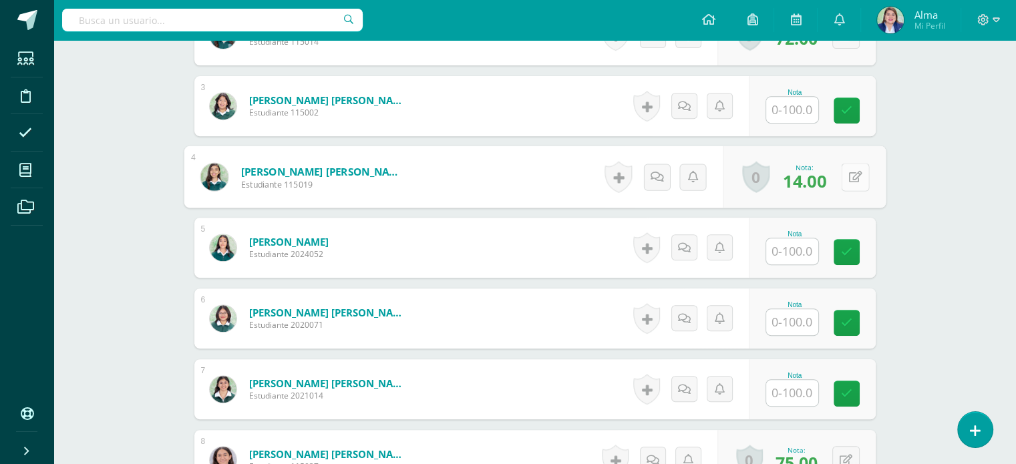
click at [855, 177] on button at bounding box center [855, 177] width 28 height 28
type input "18"
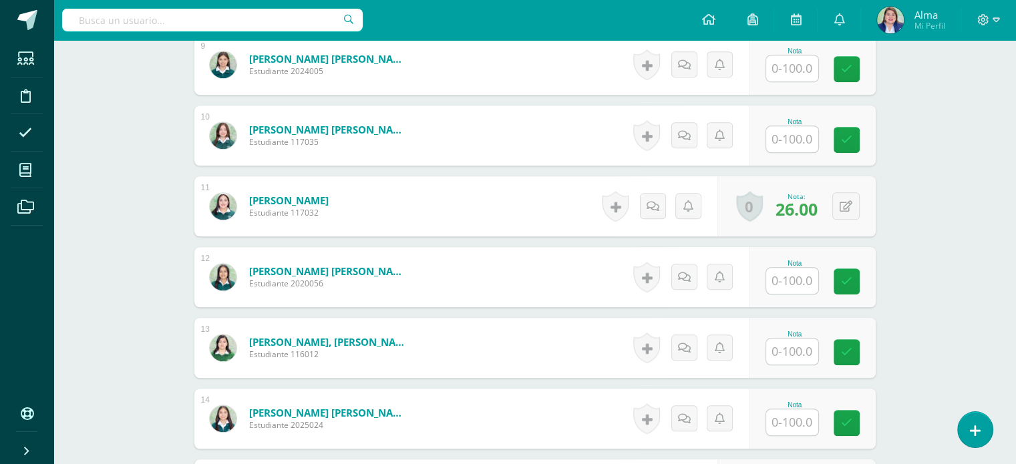
scroll to position [1010, 0]
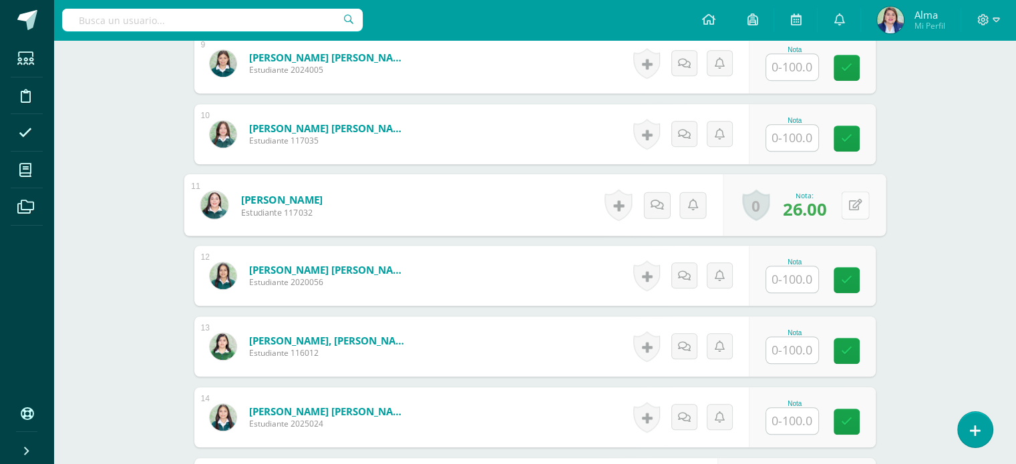
click at [847, 205] on button at bounding box center [855, 205] width 28 height 28
type input "95"
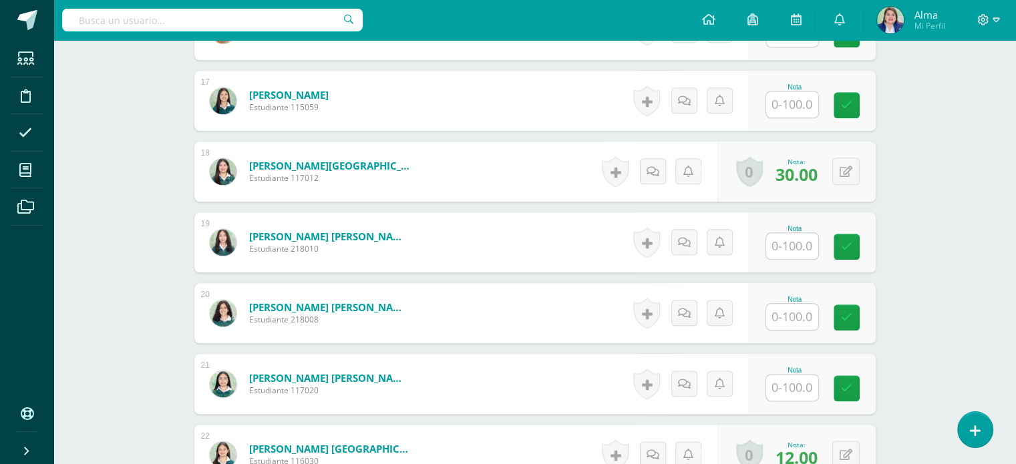
scroll to position [1713, 0]
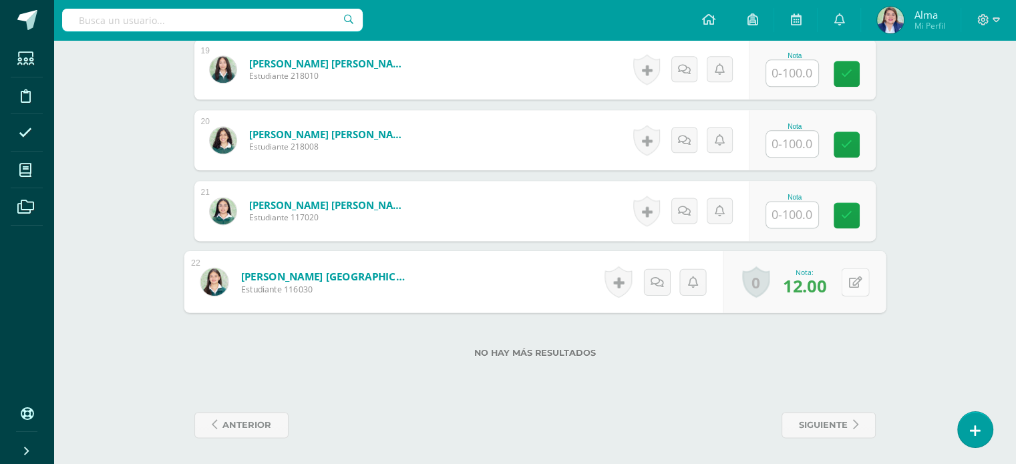
click at [850, 283] on icon at bounding box center [855, 281] width 13 height 11
type input "56"
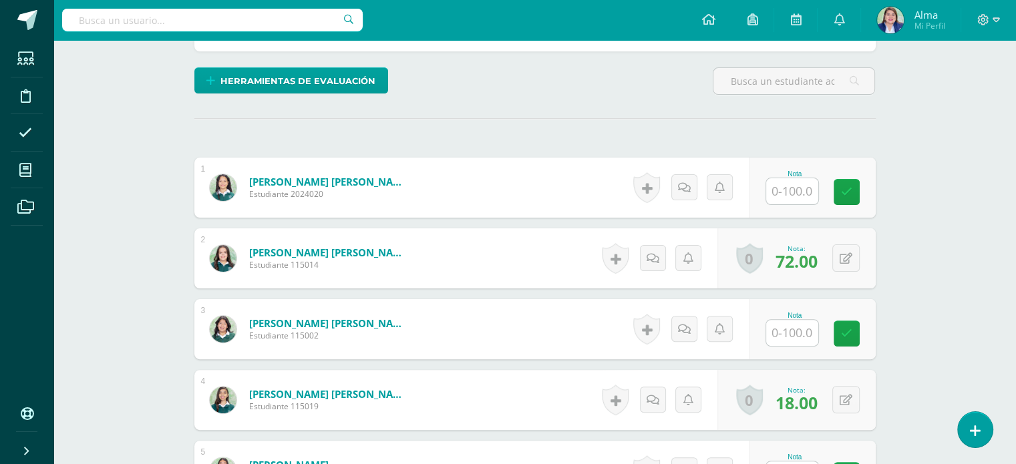
scroll to position [0, 0]
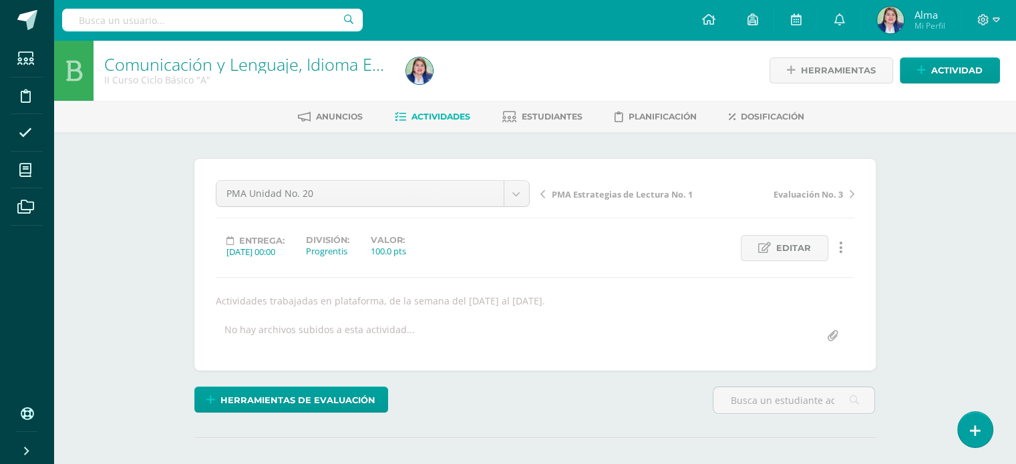
click at [420, 110] on link "Actividades" at bounding box center [433, 116] width 76 height 21
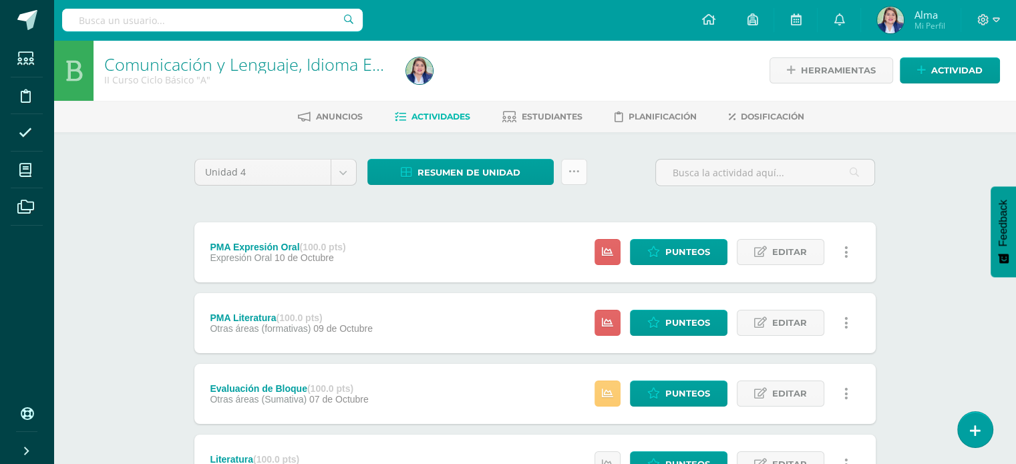
click at [577, 174] on icon at bounding box center [574, 171] width 11 height 11
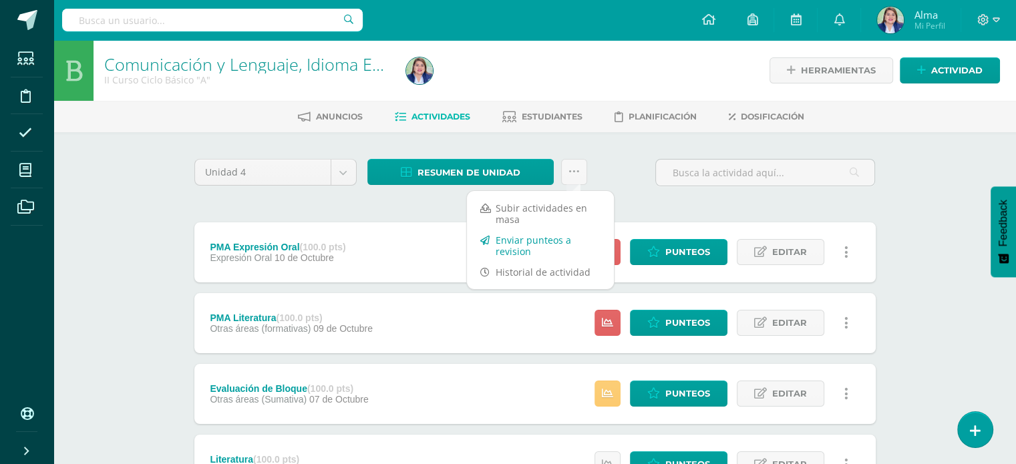
click at [517, 245] on link "Enviar punteos a revision" at bounding box center [540, 246] width 147 height 32
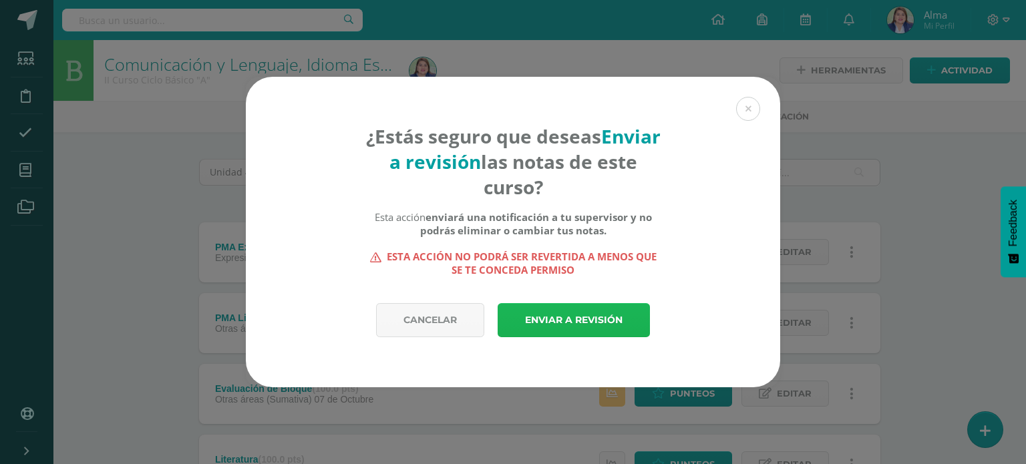
click at [518, 320] on link "Enviar a revisión" at bounding box center [574, 320] width 152 height 34
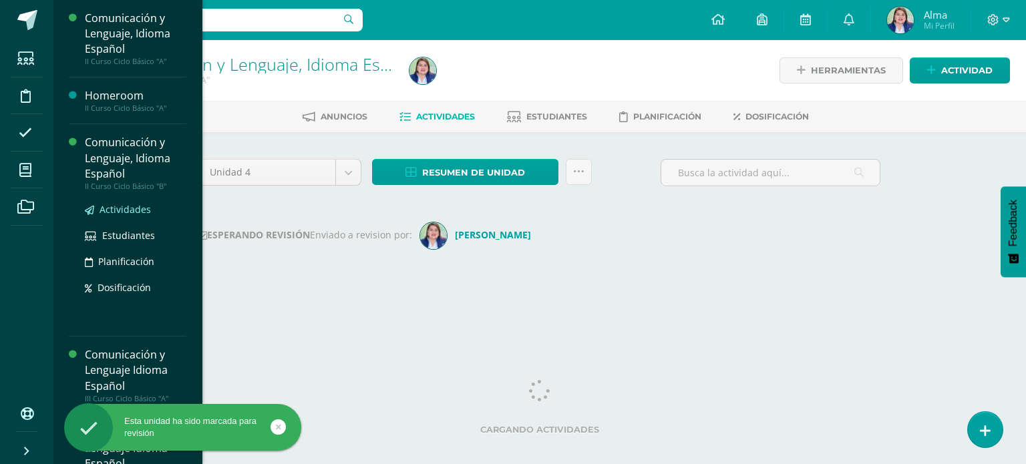
click at [116, 206] on span "Actividades" at bounding box center [125, 209] width 51 height 13
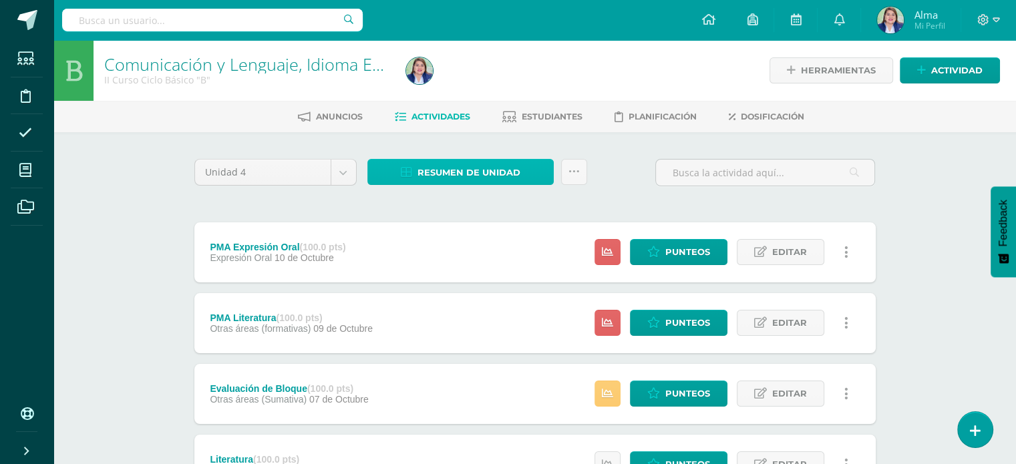
click at [486, 169] on span "Resumen de unidad" at bounding box center [469, 172] width 103 height 25
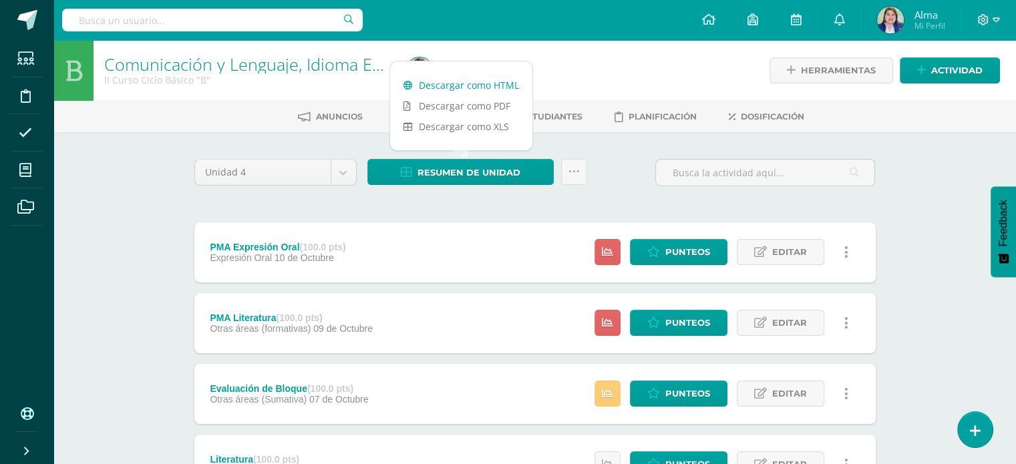
click at [476, 77] on link "Descargar como HTML" at bounding box center [461, 85] width 142 height 21
click at [569, 167] on icon at bounding box center [574, 171] width 11 height 11
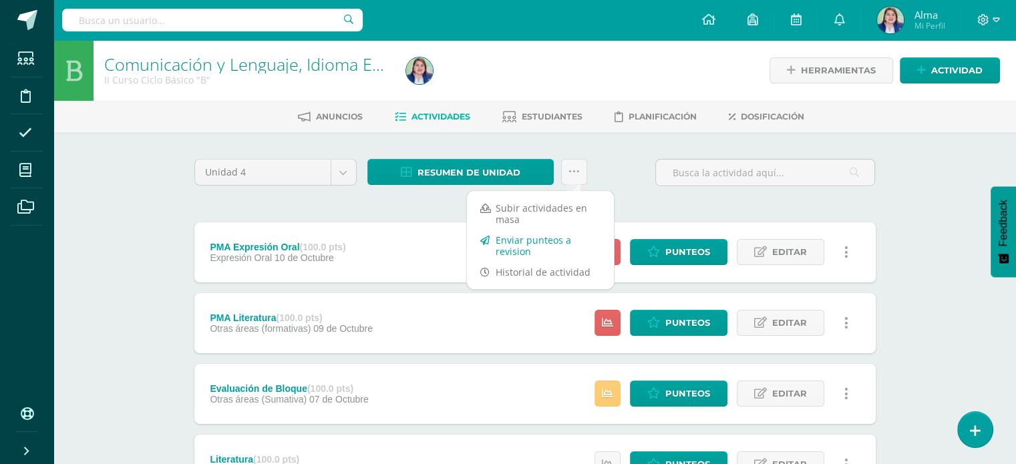
click at [515, 246] on link "Enviar punteos a revision" at bounding box center [540, 246] width 147 height 32
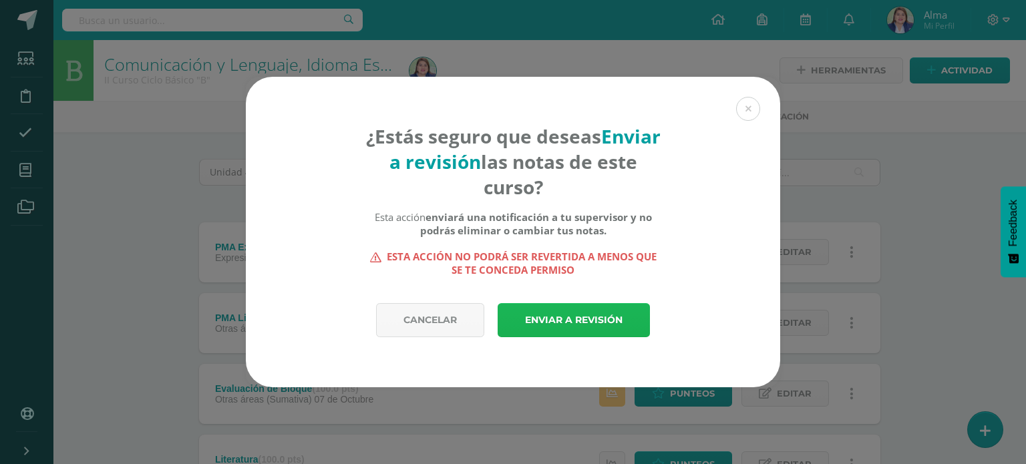
click at [543, 309] on link "Enviar a revisión" at bounding box center [574, 320] width 152 height 34
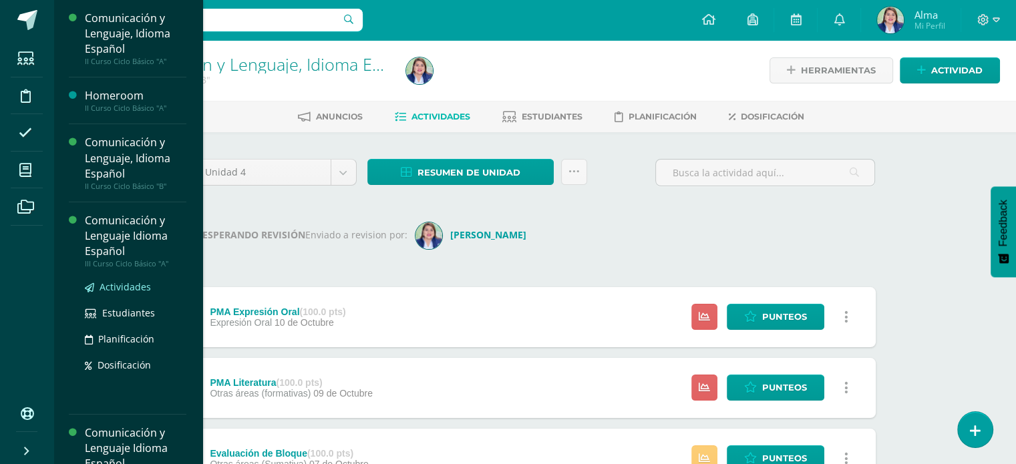
click at [113, 284] on span "Actividades" at bounding box center [125, 287] width 51 height 13
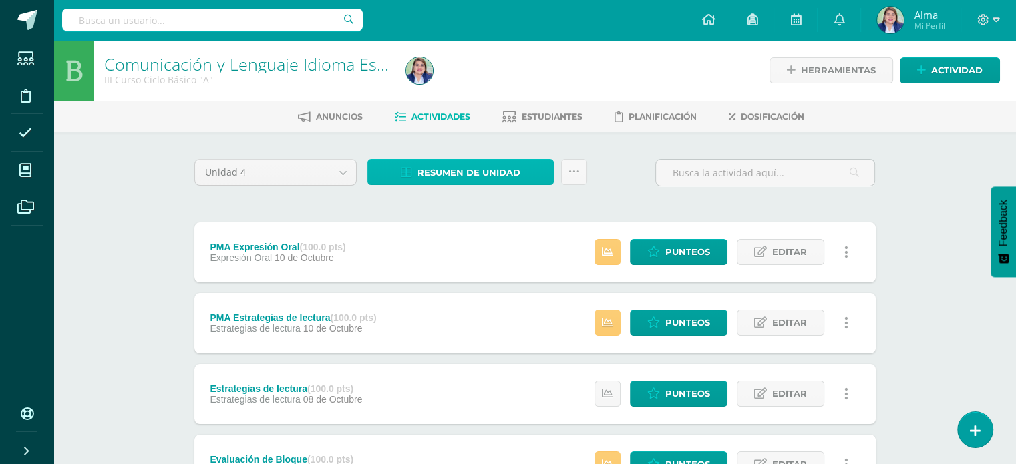
click at [492, 173] on span "Resumen de unidad" at bounding box center [469, 172] width 103 height 25
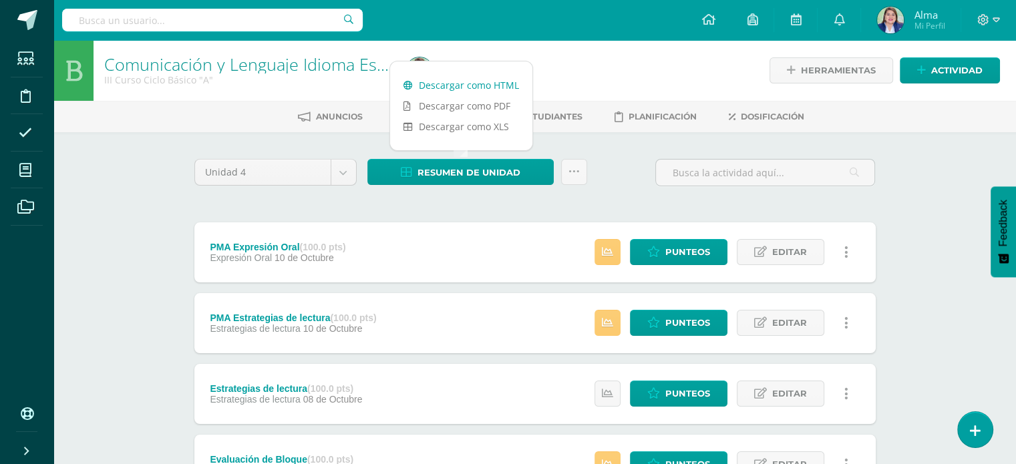
click at [456, 82] on link "Descargar como HTML" at bounding box center [461, 85] width 142 height 21
click at [569, 174] on icon at bounding box center [574, 171] width 11 height 11
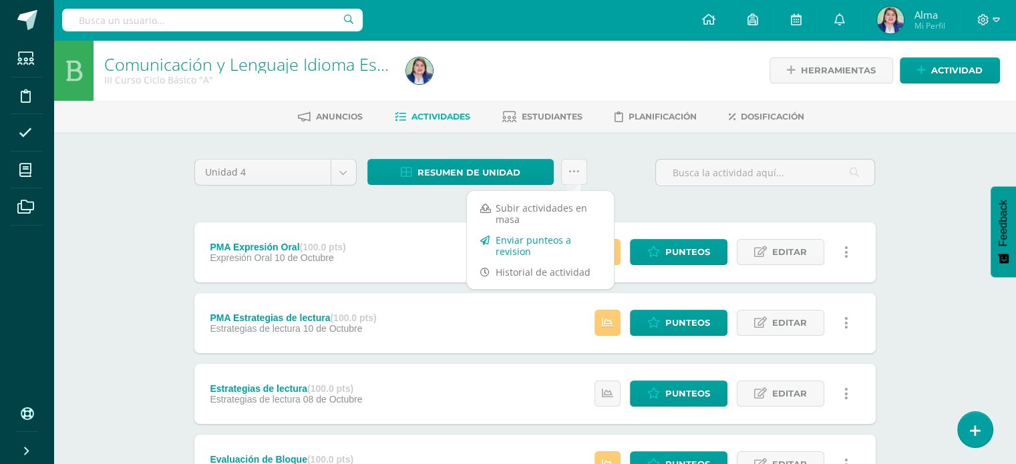
click at [500, 245] on link "Enviar punteos a revision" at bounding box center [540, 246] width 147 height 32
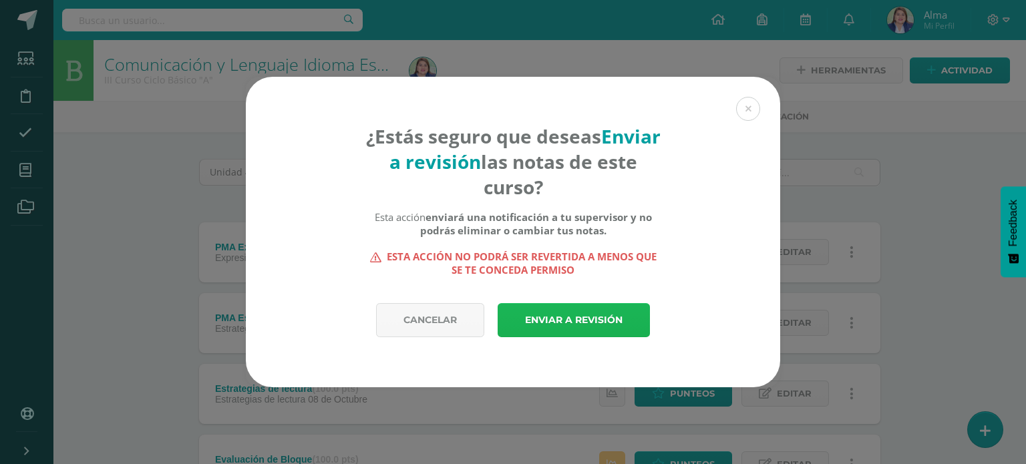
click at [554, 332] on link "Enviar a revisión" at bounding box center [574, 320] width 152 height 34
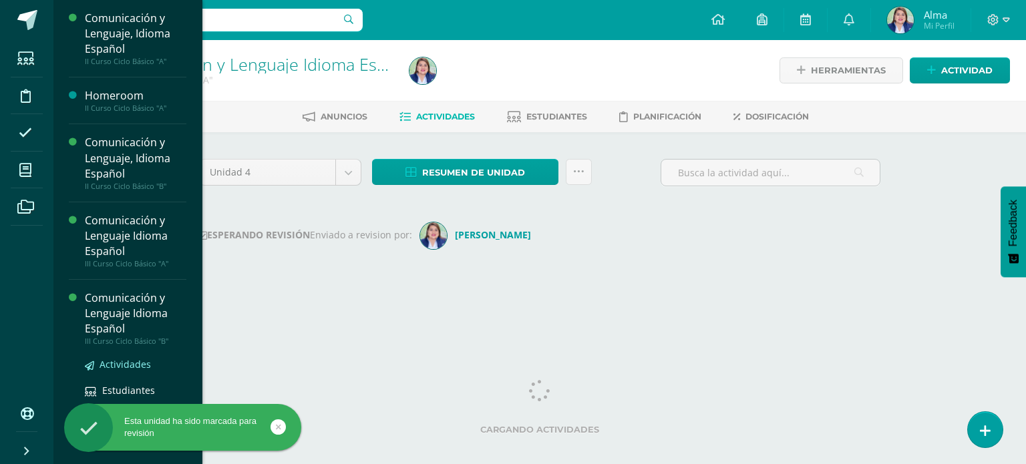
click at [121, 370] on span "Actividades" at bounding box center [125, 364] width 51 height 13
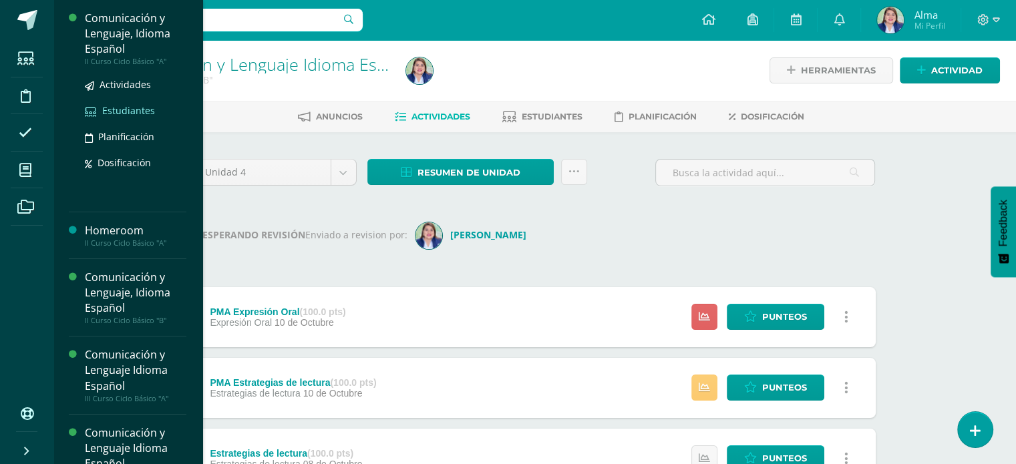
click at [110, 109] on span "Estudiantes" at bounding box center [128, 110] width 53 height 13
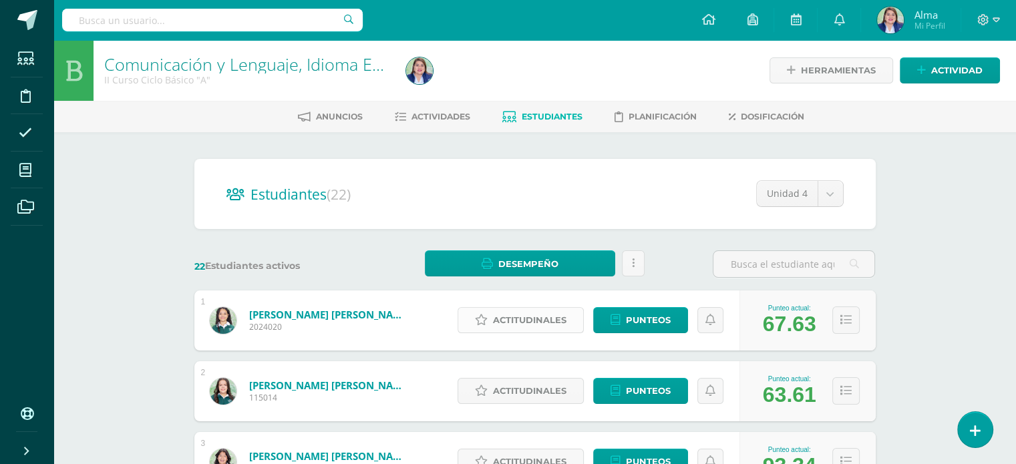
click at [509, 319] on span "Actitudinales" at bounding box center [530, 320] width 74 height 25
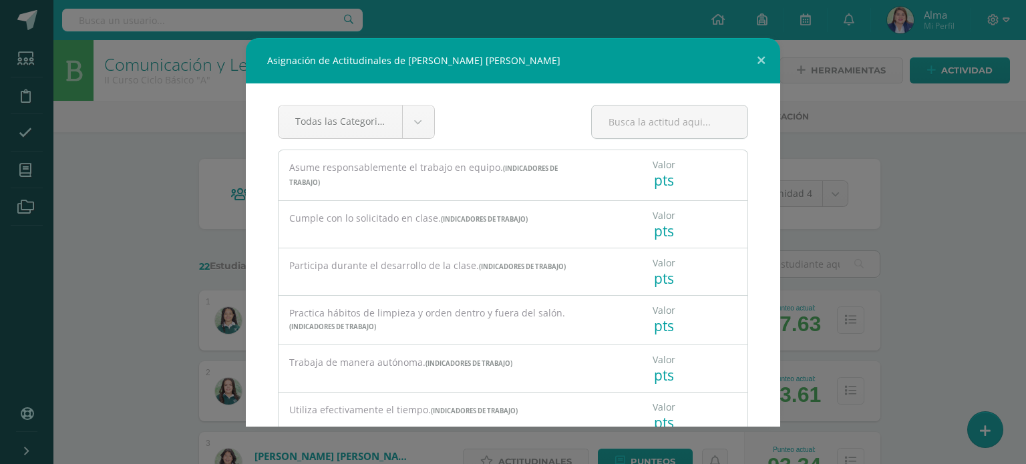
click at [668, 184] on div "Valor pts" at bounding box center [663, 169] width 33 height 39
click at [659, 181] on div "pts" at bounding box center [664, 180] width 23 height 19
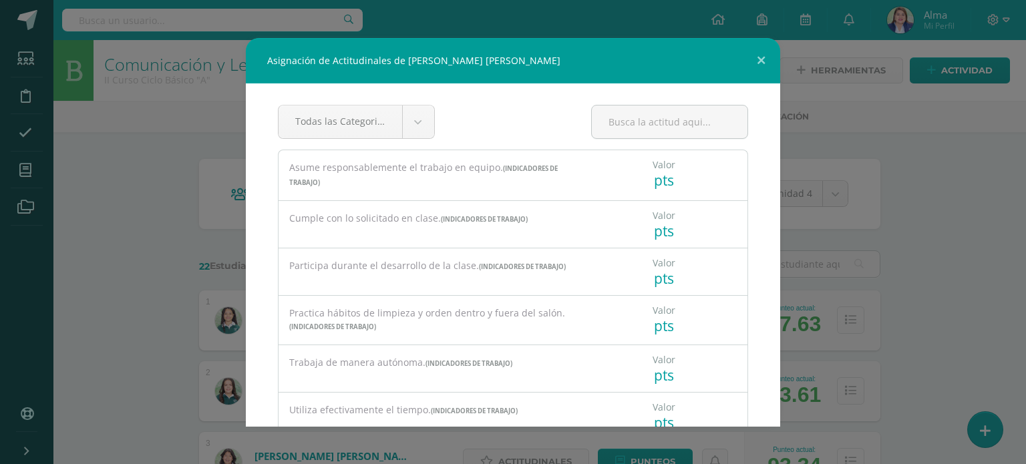
click at [764, 62] on button at bounding box center [761, 60] width 38 height 45
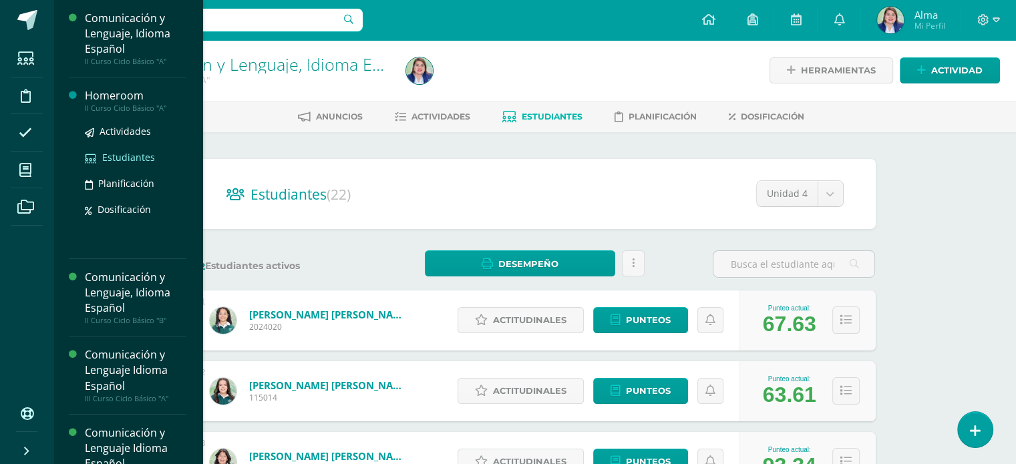
click at [112, 154] on span "Estudiantes" at bounding box center [128, 157] width 53 height 13
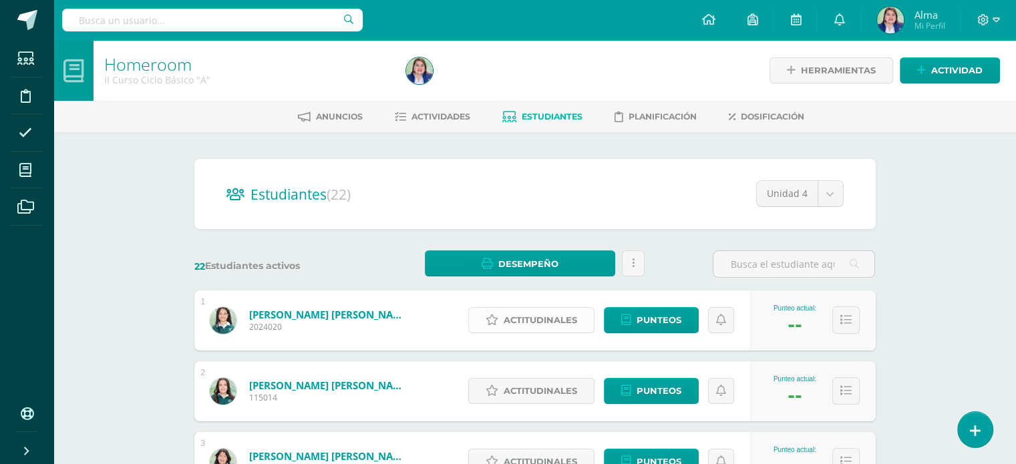
click at [538, 313] on span "Actitudinales" at bounding box center [541, 320] width 74 height 25
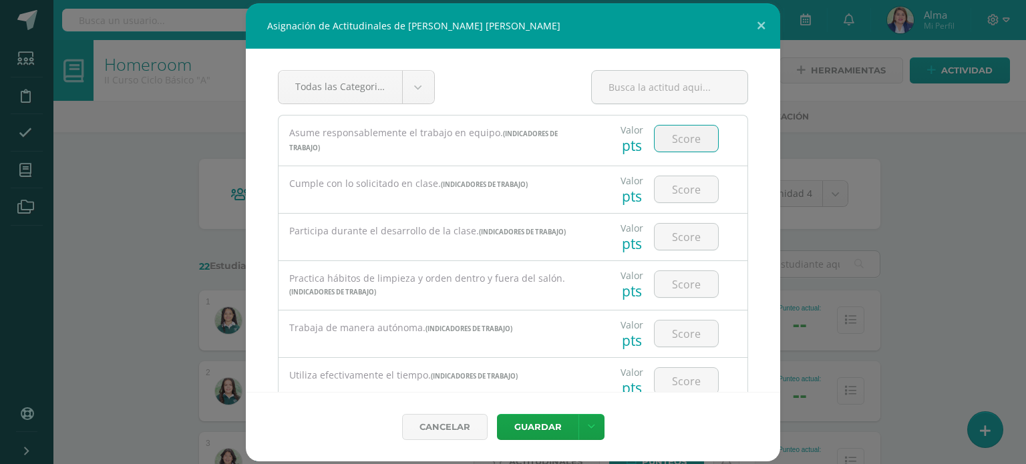
click at [681, 134] on input "number" at bounding box center [686, 139] width 63 height 26
click at [681, 138] on input "number" at bounding box center [686, 139] width 63 height 26
type input "2"
click at [497, 414] on button "Guardar" at bounding box center [538, 427] width 82 height 26
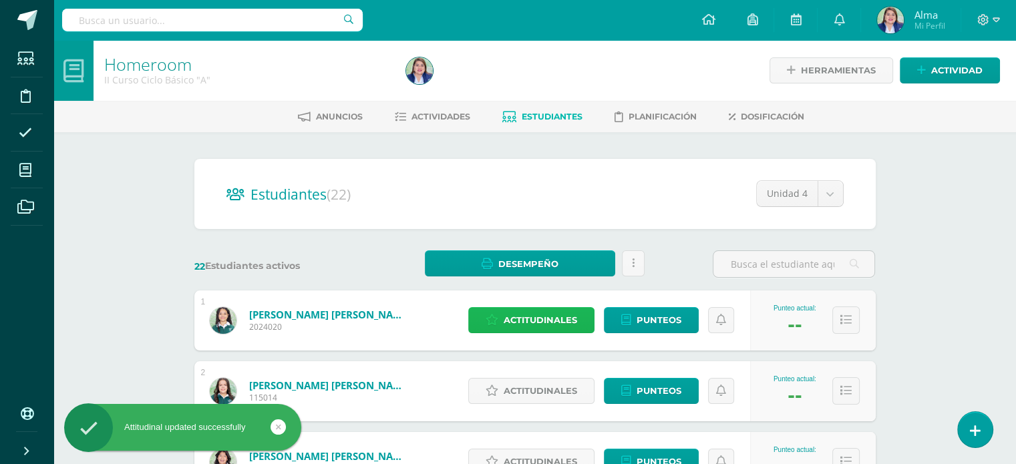
click at [531, 317] on span "Actitudinales" at bounding box center [541, 320] width 74 height 25
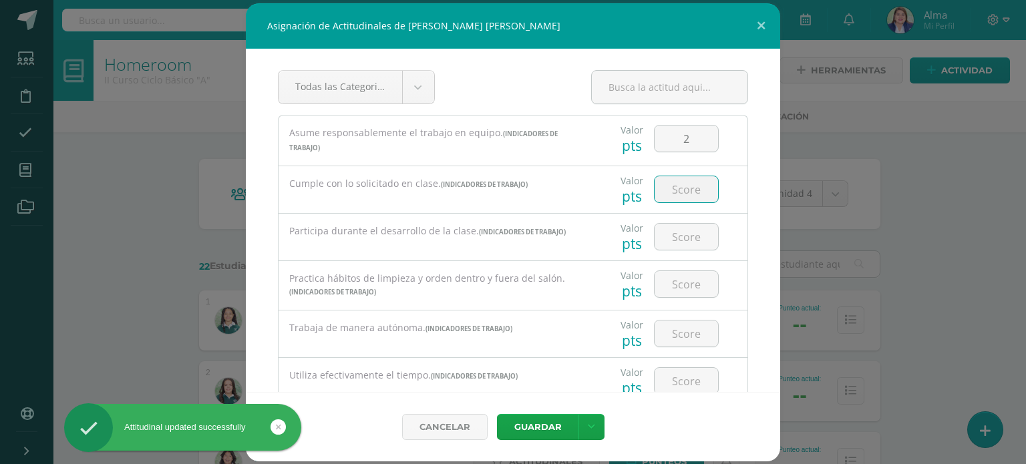
click at [681, 189] on input "number" at bounding box center [686, 189] width 63 height 26
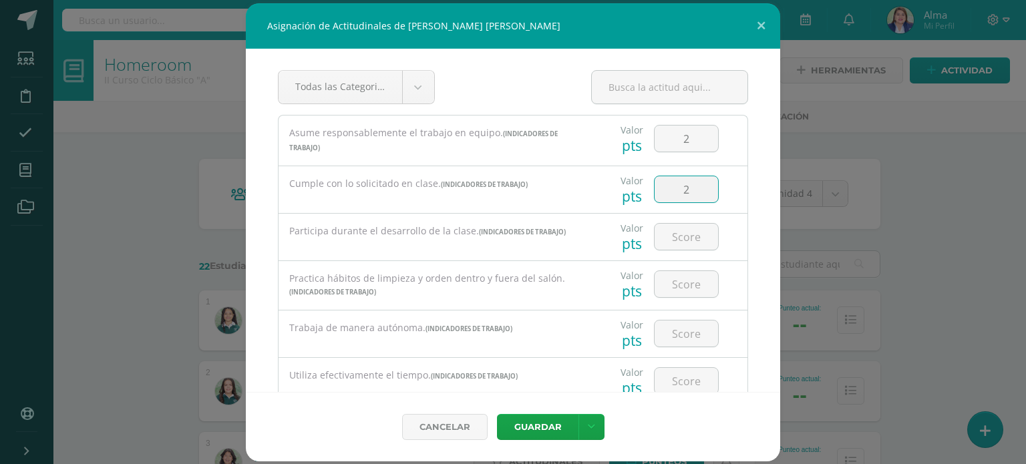
type input "2"
type input "3"
type input "2"
type input "3"
type input "2"
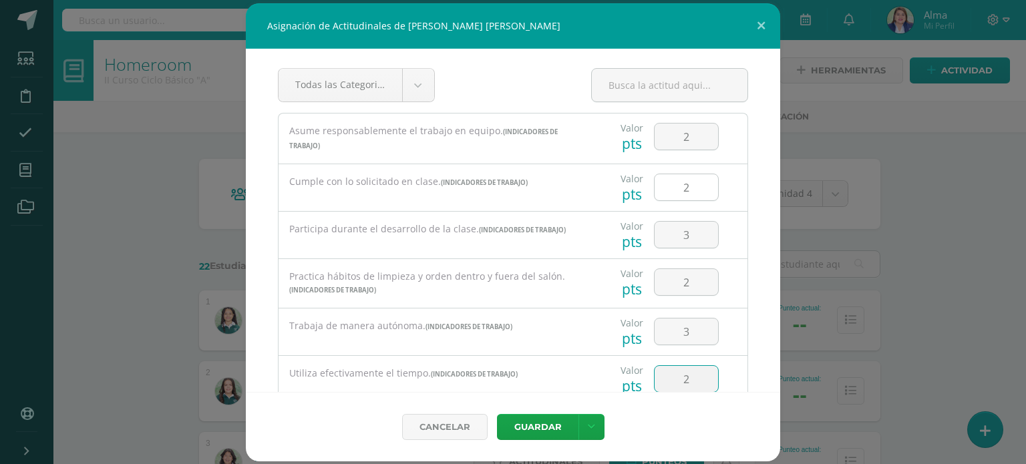
scroll to position [208, 0]
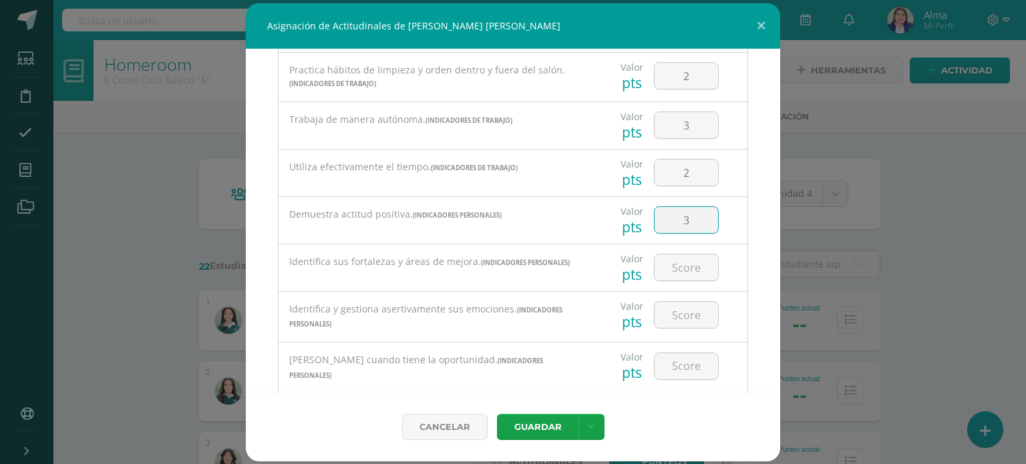
type input "3"
type input "2"
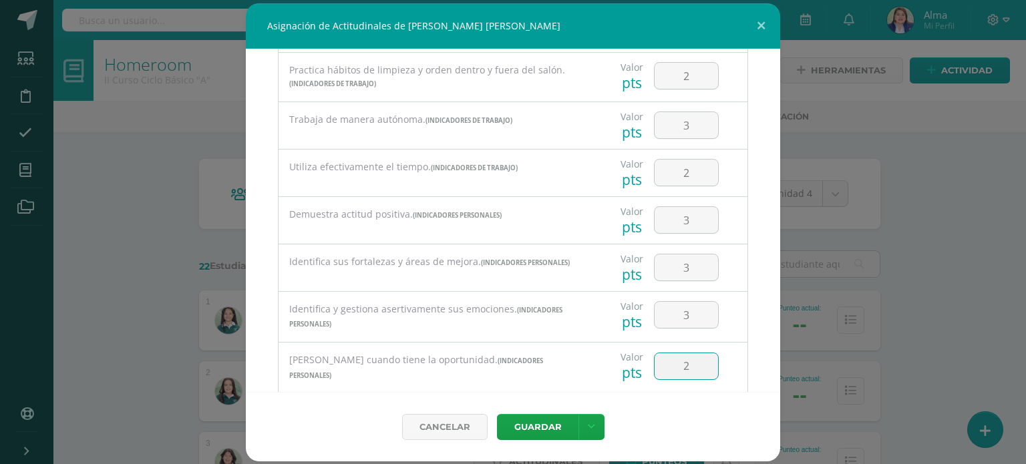
scroll to position [401, 0]
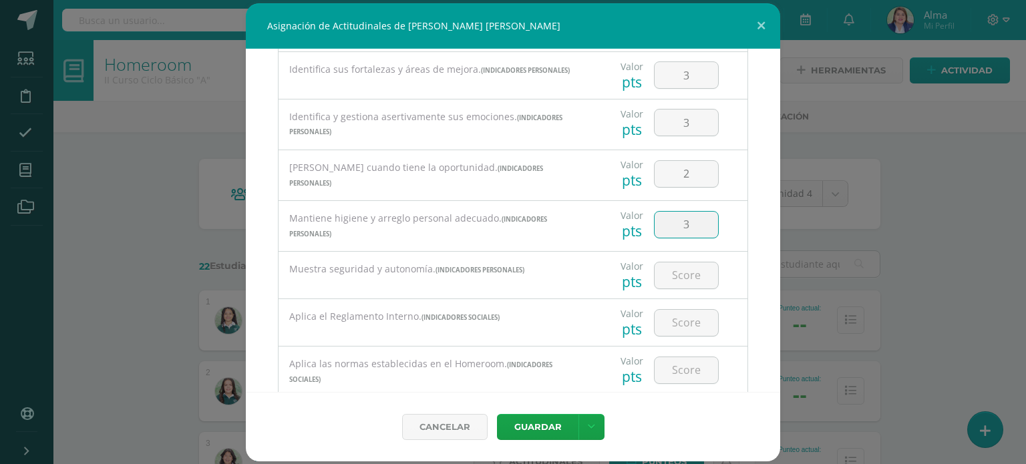
type input "3"
type input "2"
type input "3"
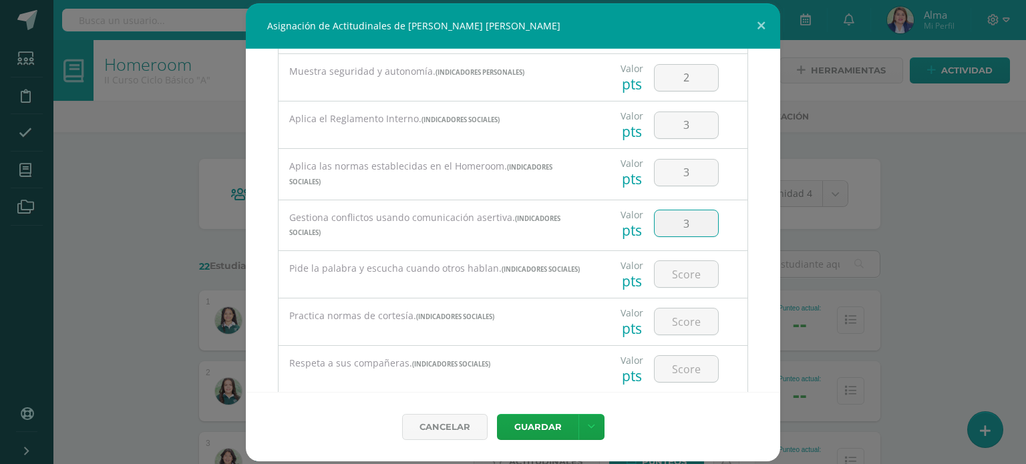
type input "3"
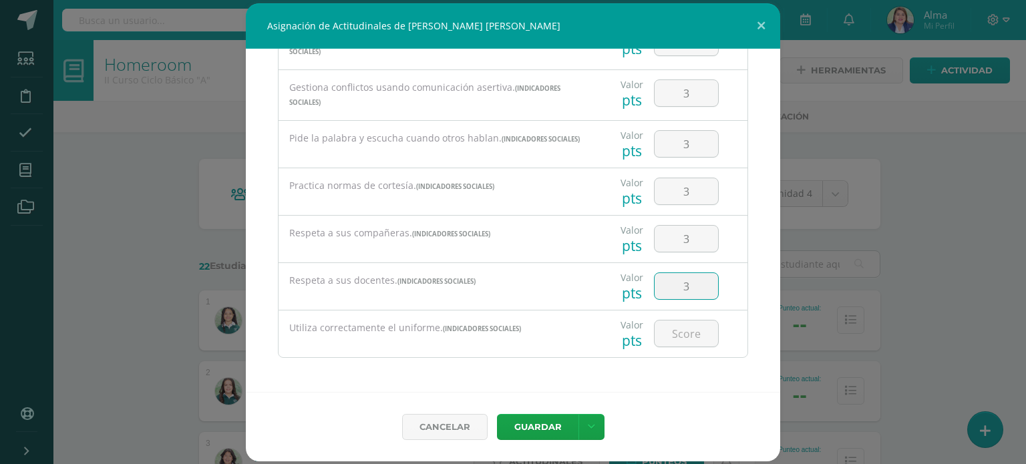
type input "3"
click at [497, 414] on button "Guardar" at bounding box center [538, 427] width 82 height 26
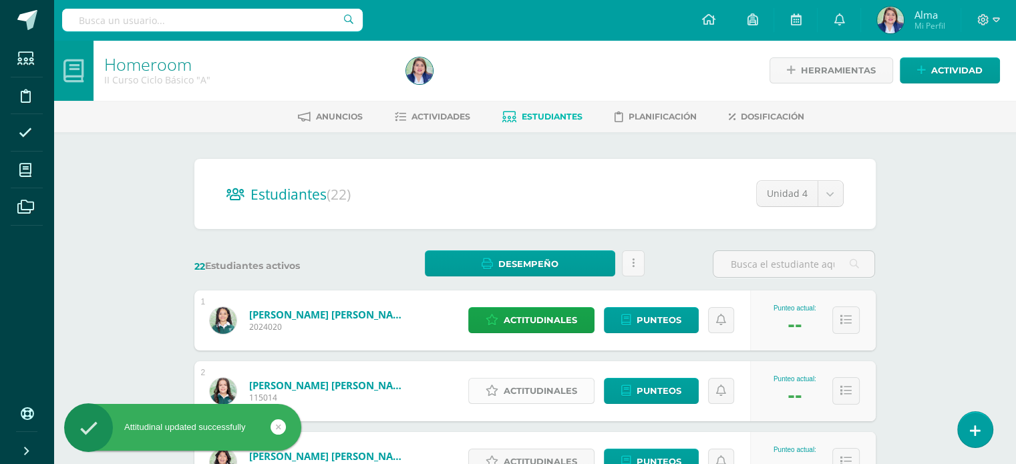
click at [528, 390] on span "Actitudinales" at bounding box center [541, 391] width 74 height 25
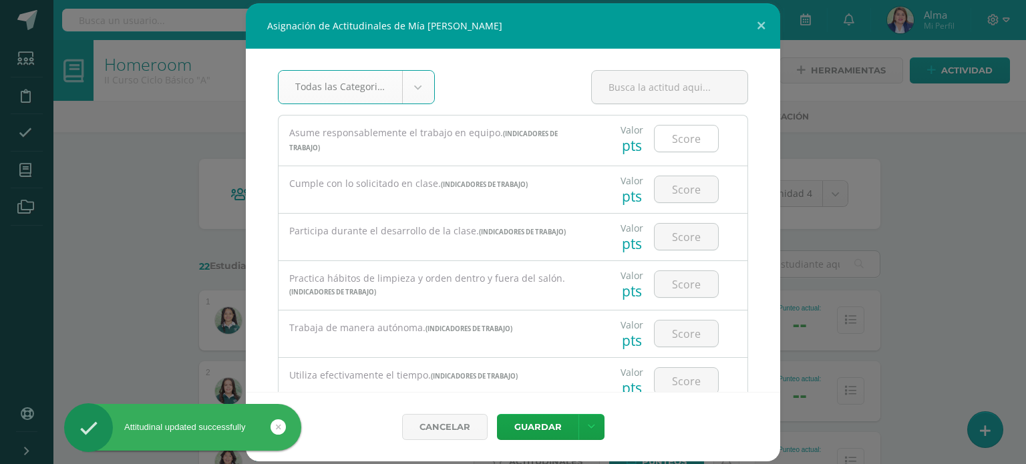
click at [682, 135] on input "number" at bounding box center [686, 139] width 63 height 26
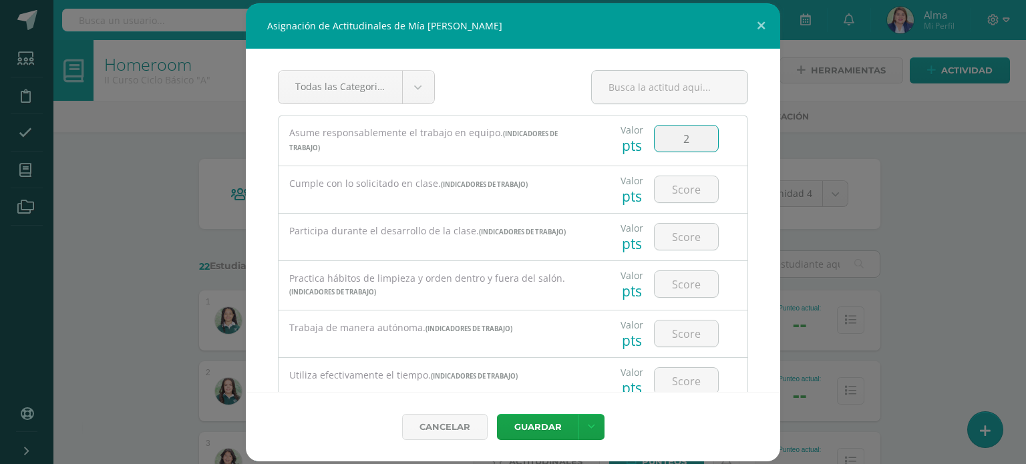
type input "2"
type input "3"
type input "2"
type input "1"
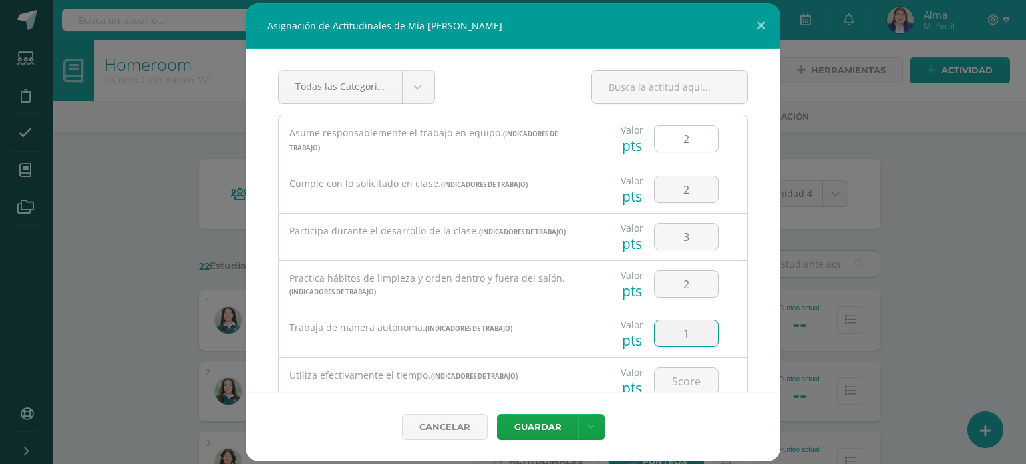
scroll to position [2, 0]
type input "2"
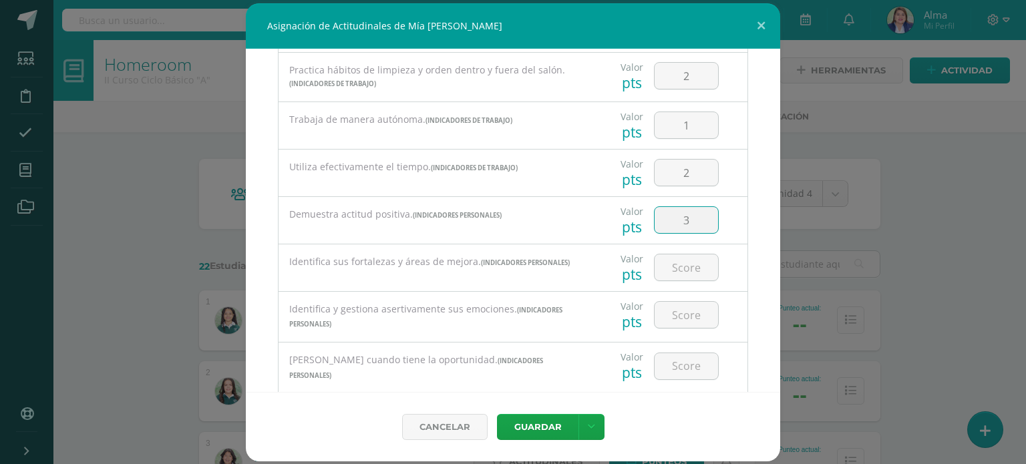
type input "3"
type input "2"
type input "1"
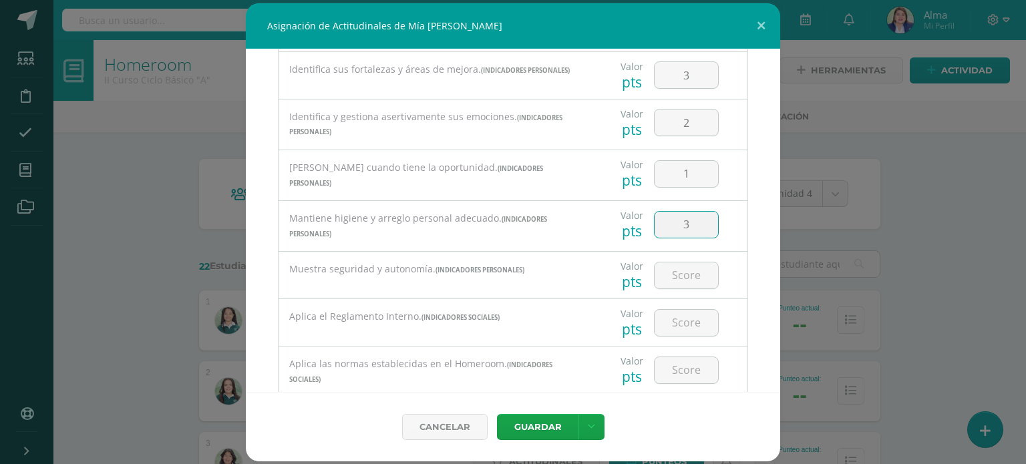
type input "3"
type input "2"
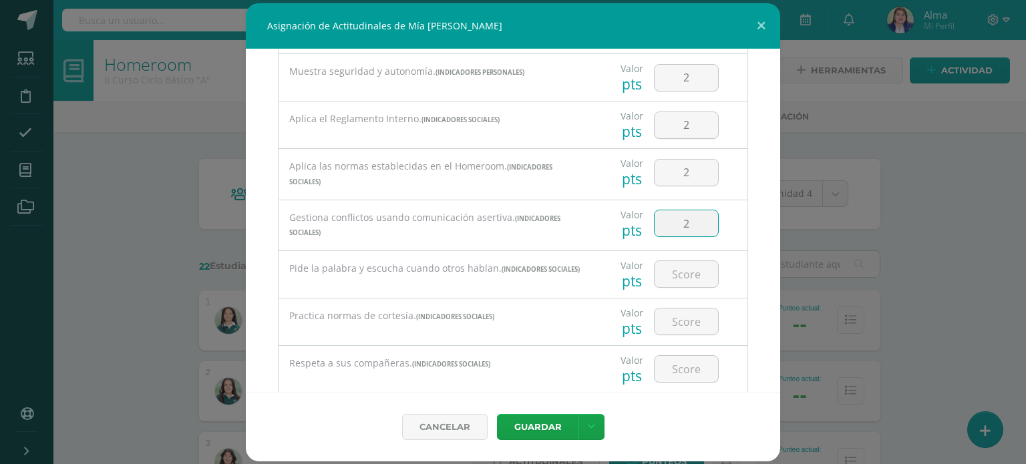
type input "2"
type input "3"
click at [700, 218] on input "2" at bounding box center [686, 223] width 63 height 26
type input "3"
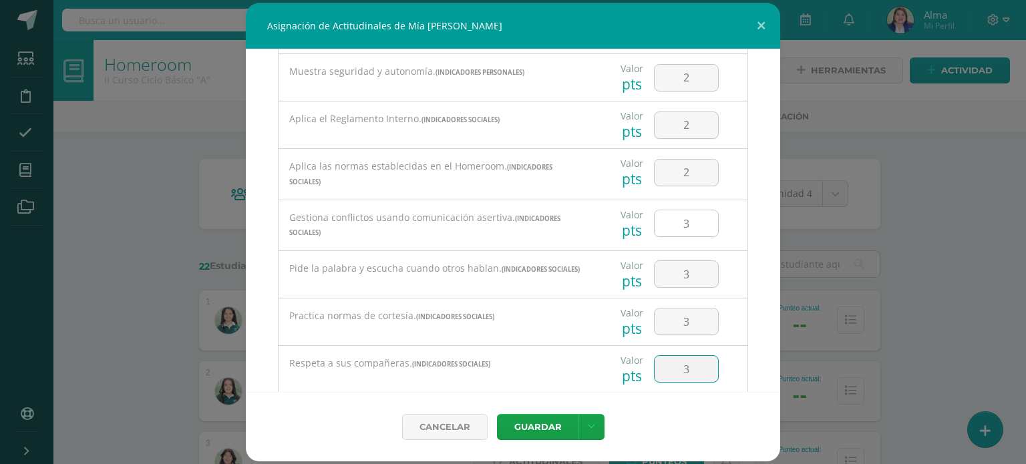
type input "3"
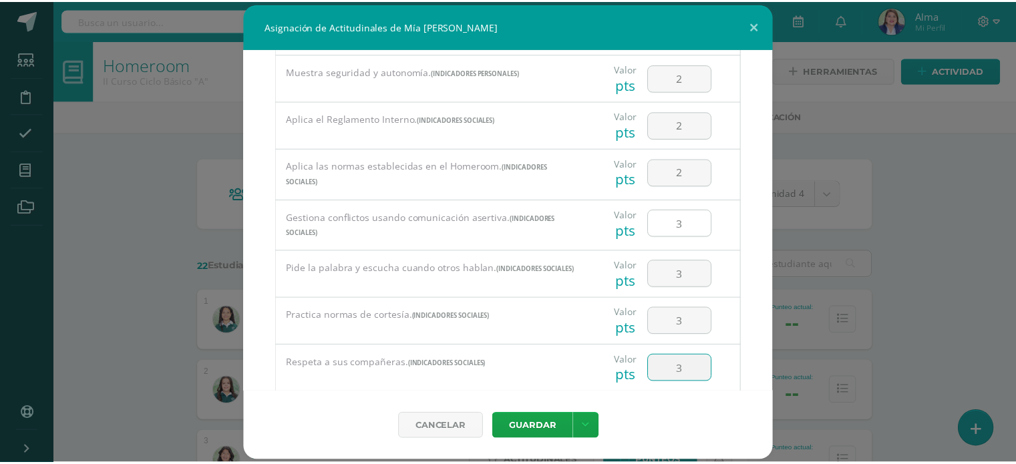
scroll to position [730, 0]
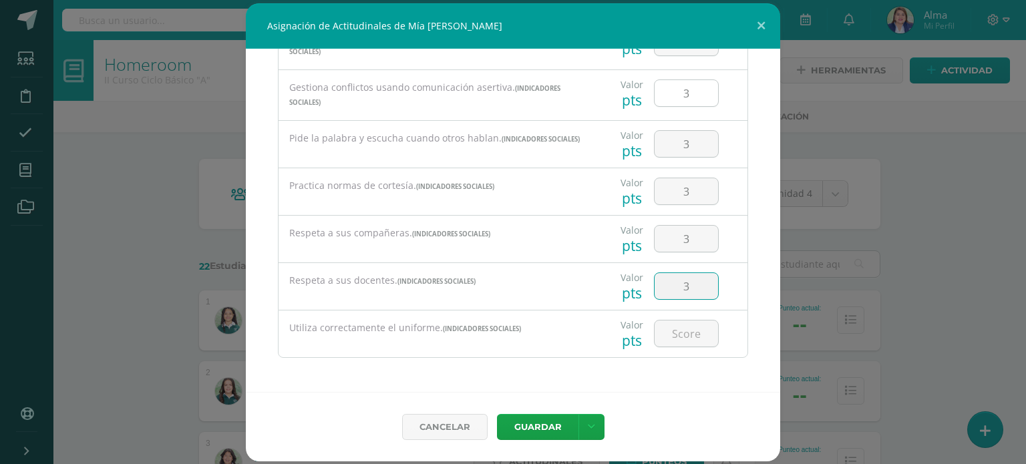
type input "3"
click at [497, 414] on button "Guardar" at bounding box center [538, 427] width 82 height 26
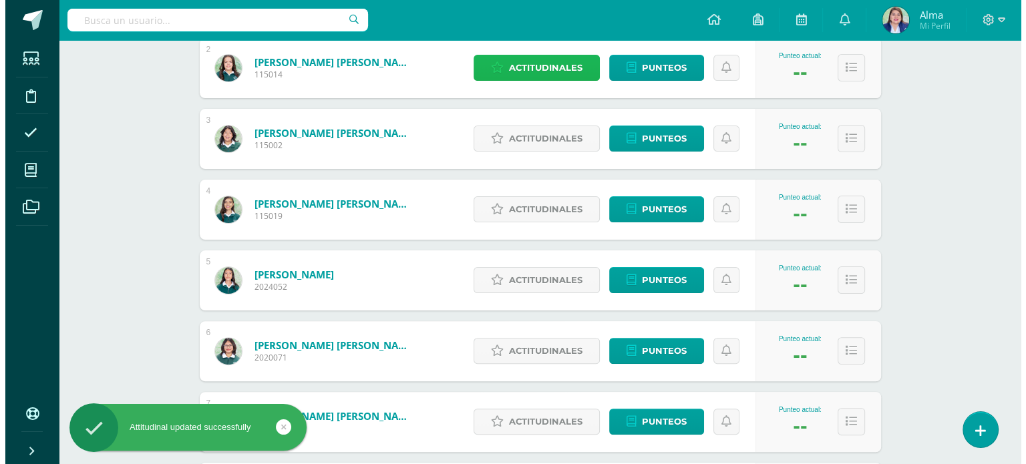
scroll to position [326, 0]
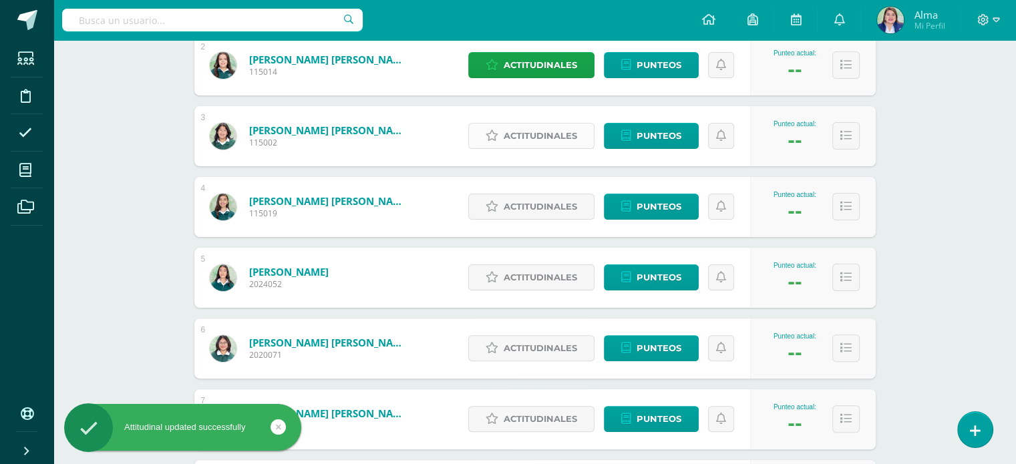
click at [529, 139] on span "Actitudinales" at bounding box center [541, 136] width 74 height 25
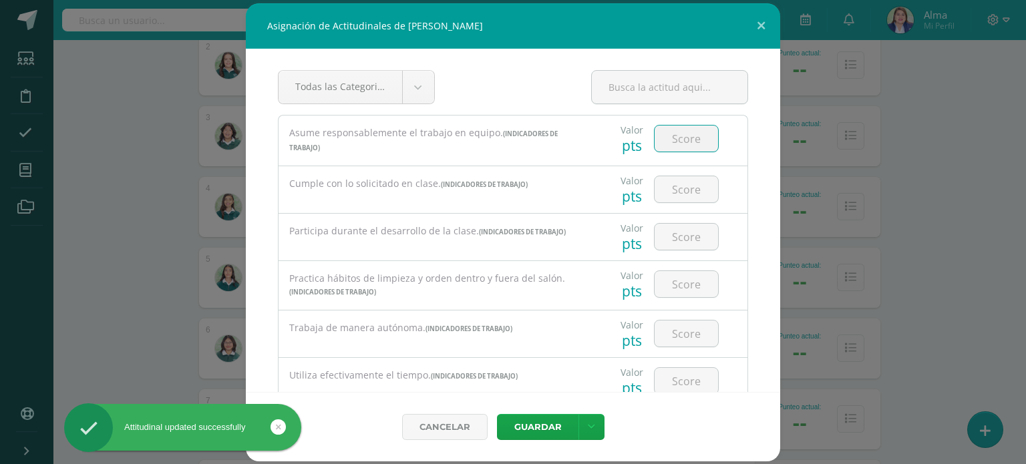
click at [687, 132] on input "number" at bounding box center [686, 139] width 63 height 26
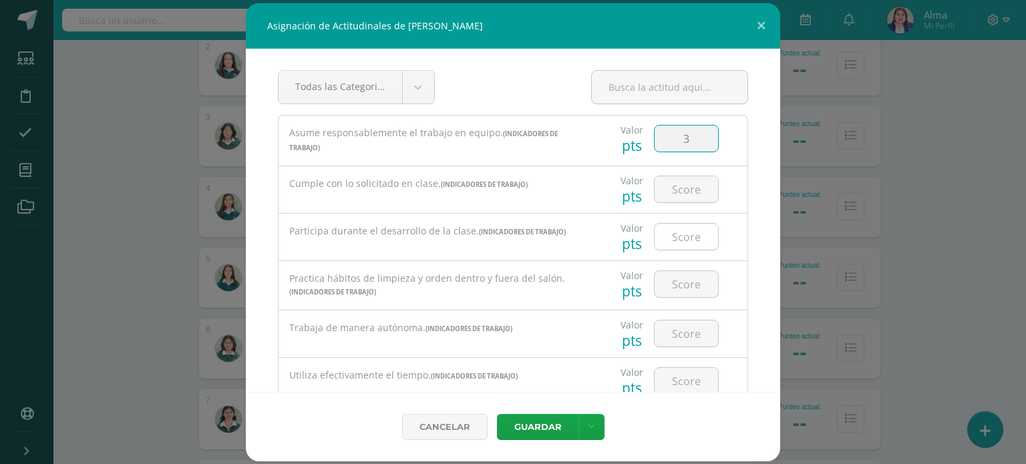
type input "3"
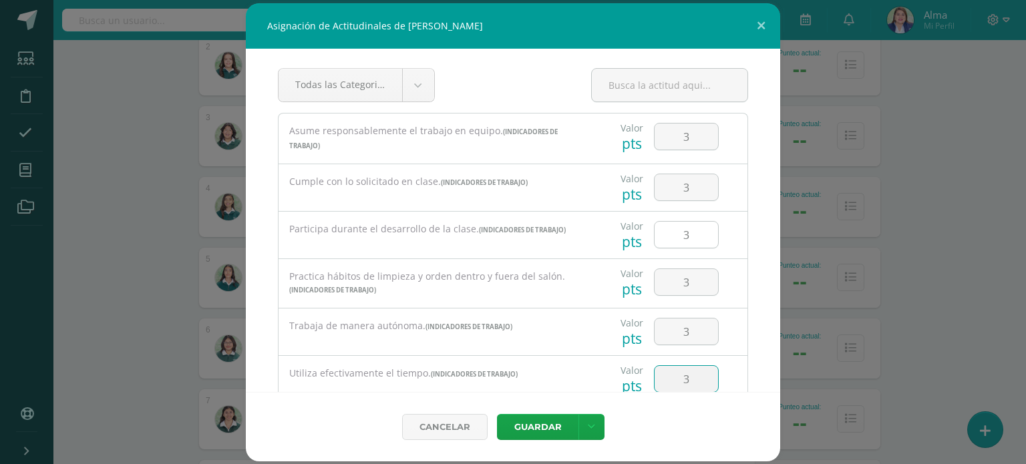
type input "3"
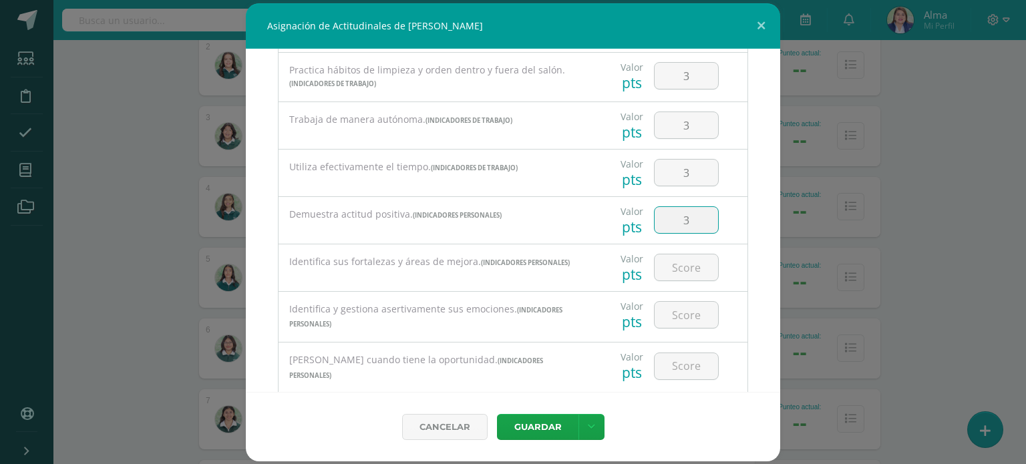
type input "3"
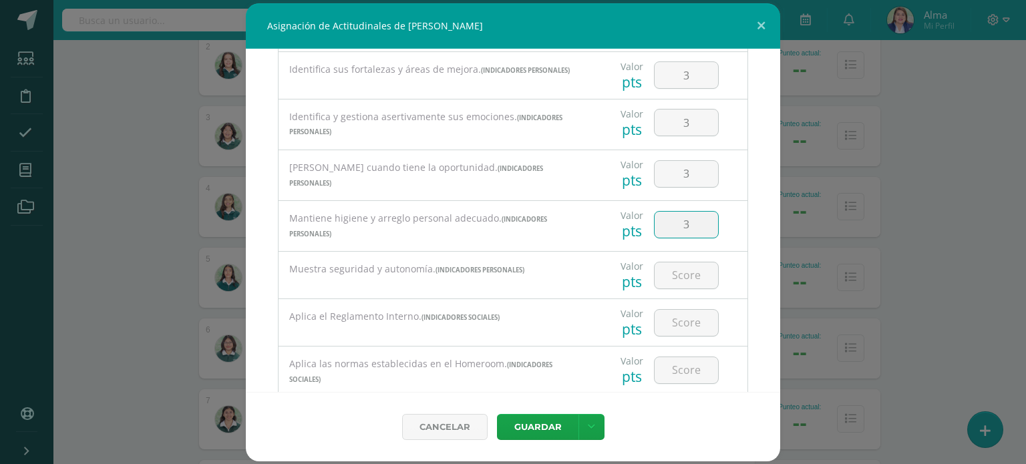
type input "3"
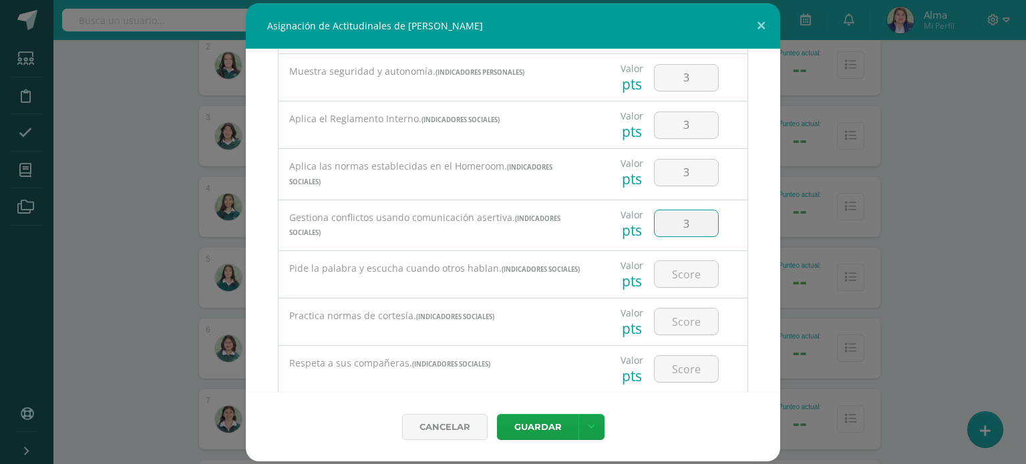
type input "3"
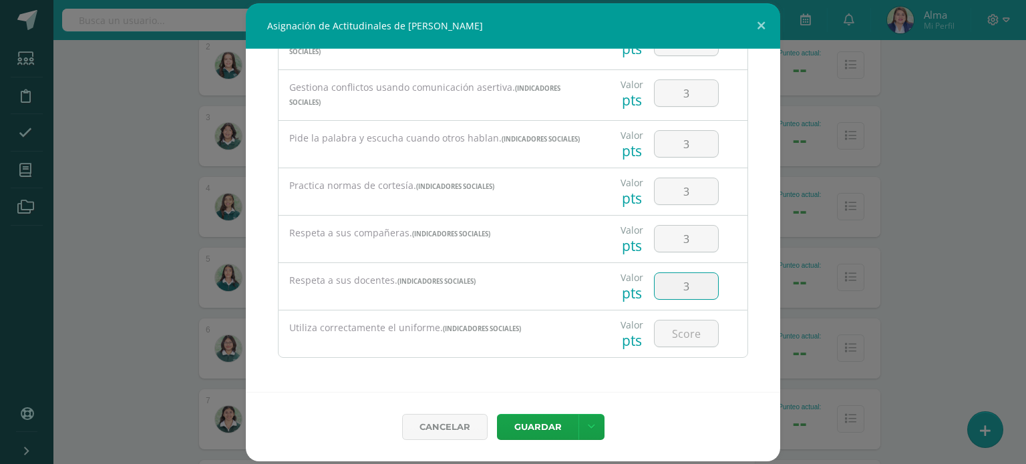
type input "3"
click at [544, 430] on button "Guardar" at bounding box center [538, 427] width 82 height 26
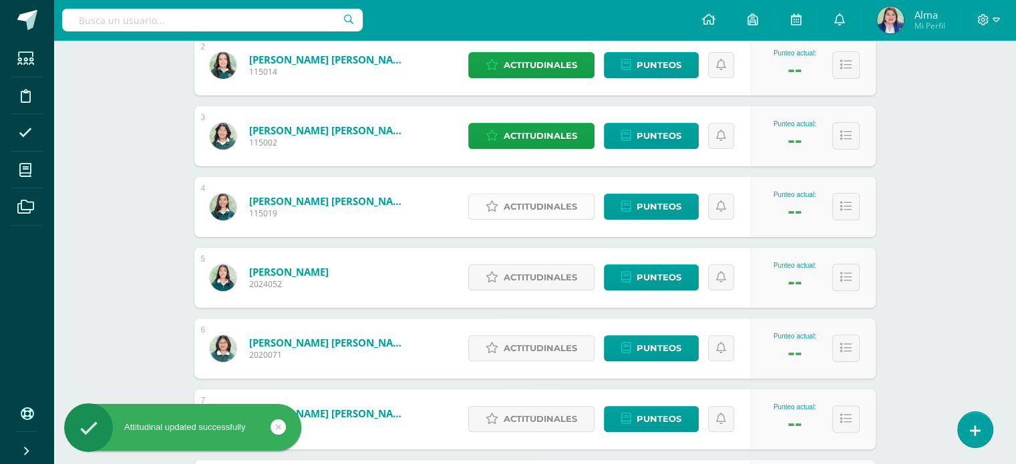
click at [552, 202] on span "Actitudinales" at bounding box center [541, 206] width 74 height 25
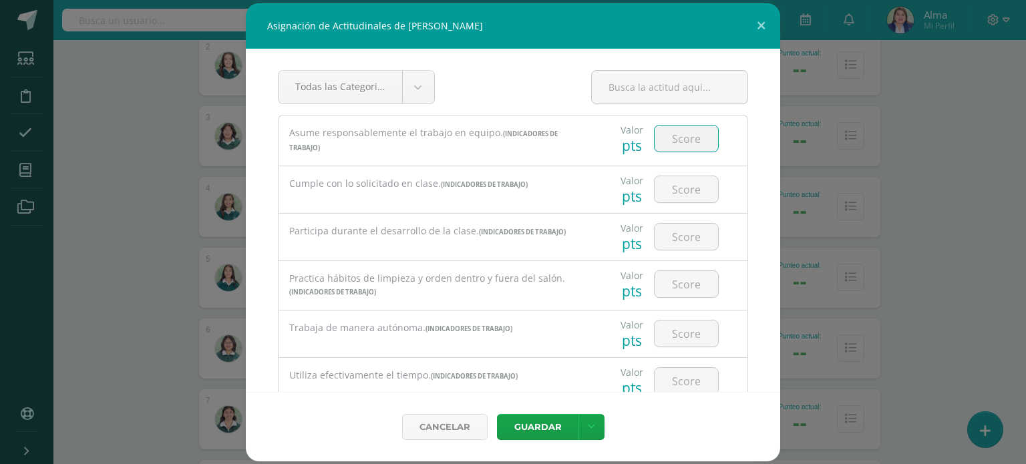
click at [687, 139] on input "number" at bounding box center [686, 139] width 63 height 26
type input "2"
type input "1"
type input "2"
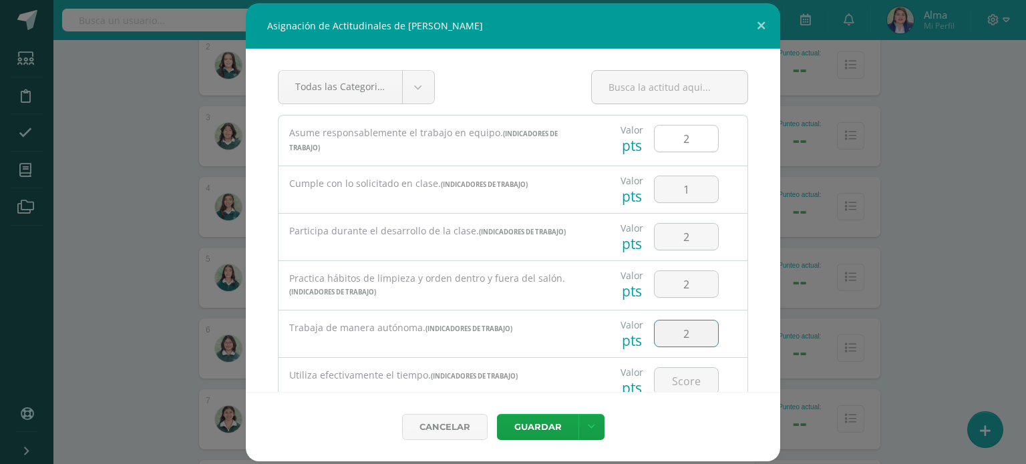
type input "2"
type input "1"
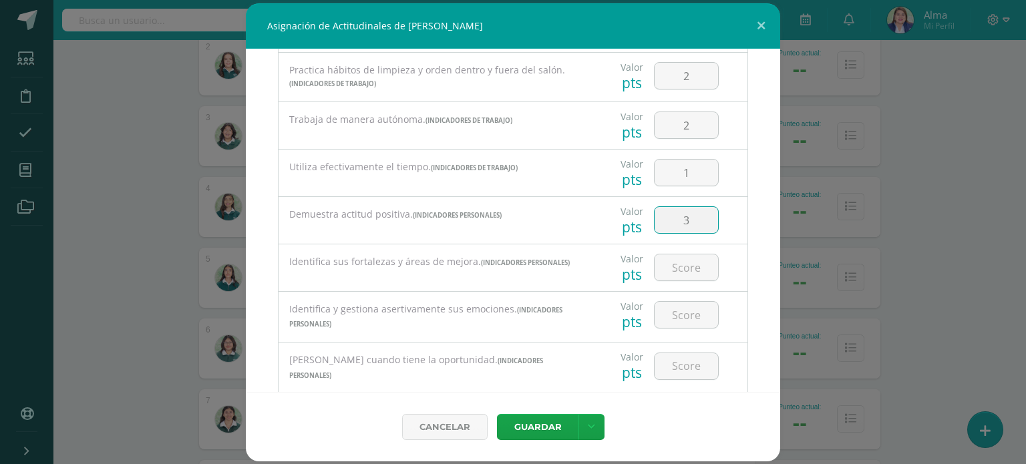
type input "3"
type input "2"
type input "3"
type input "1"
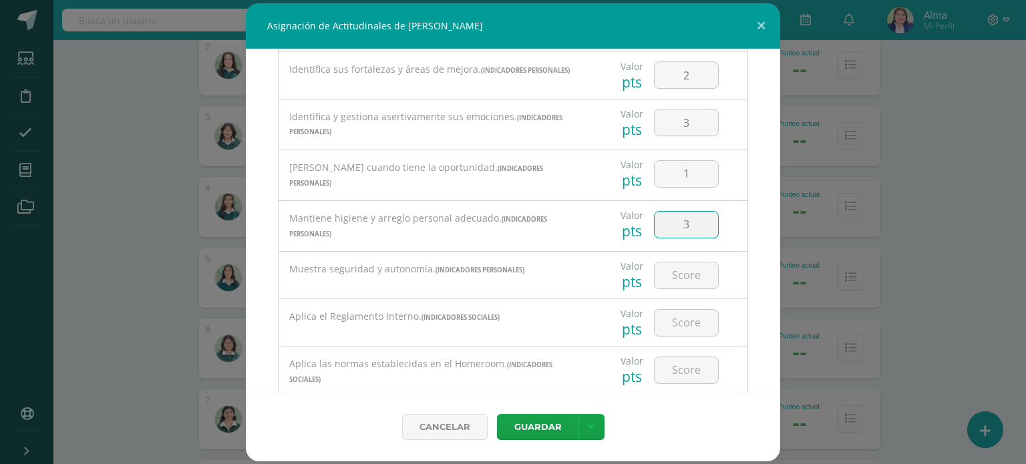
type input "3"
type input "2"
type input "3"
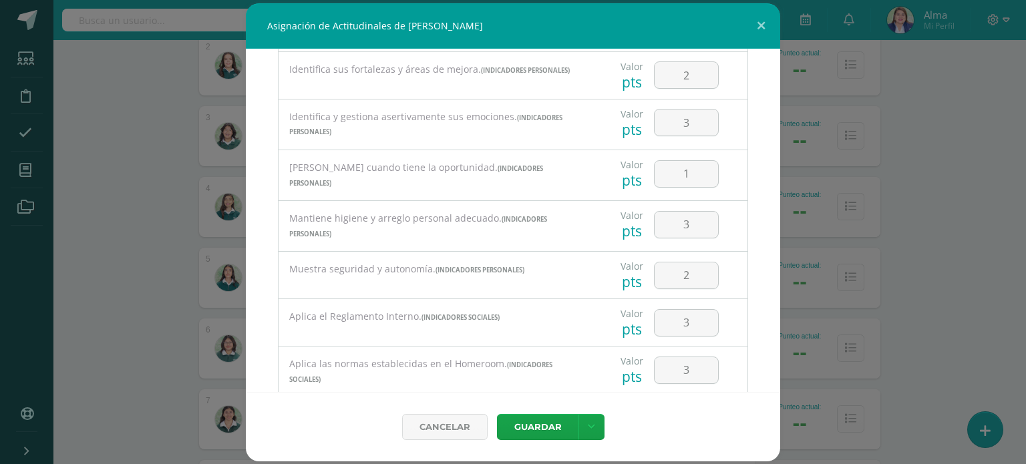
scroll to position [599, 0]
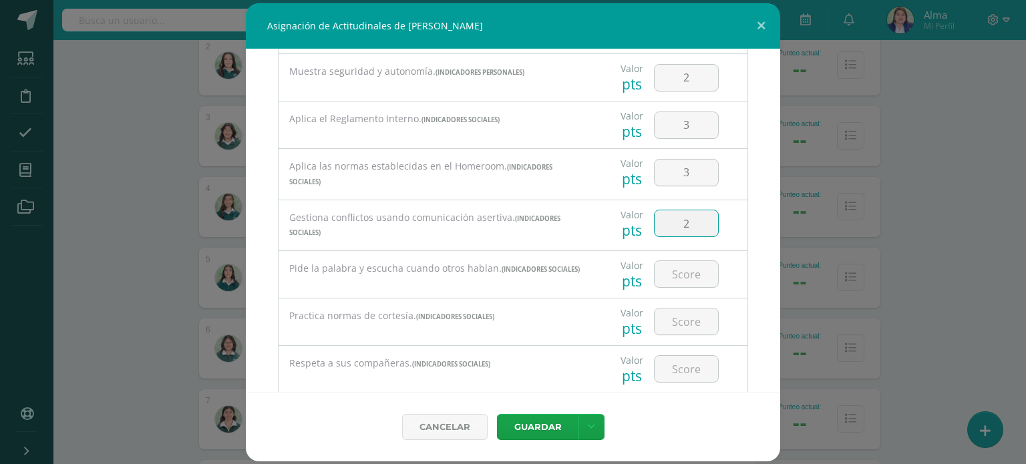
type input "2"
type input "3"
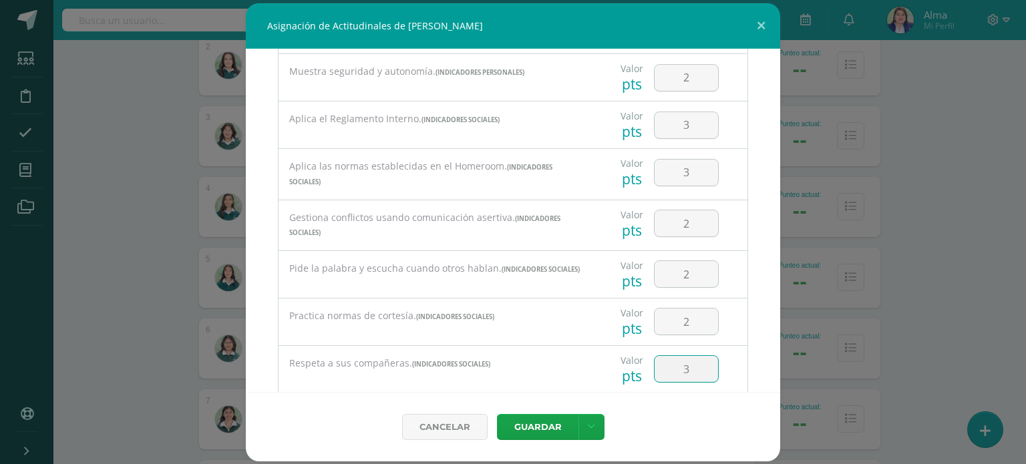
scroll to position [730, 0]
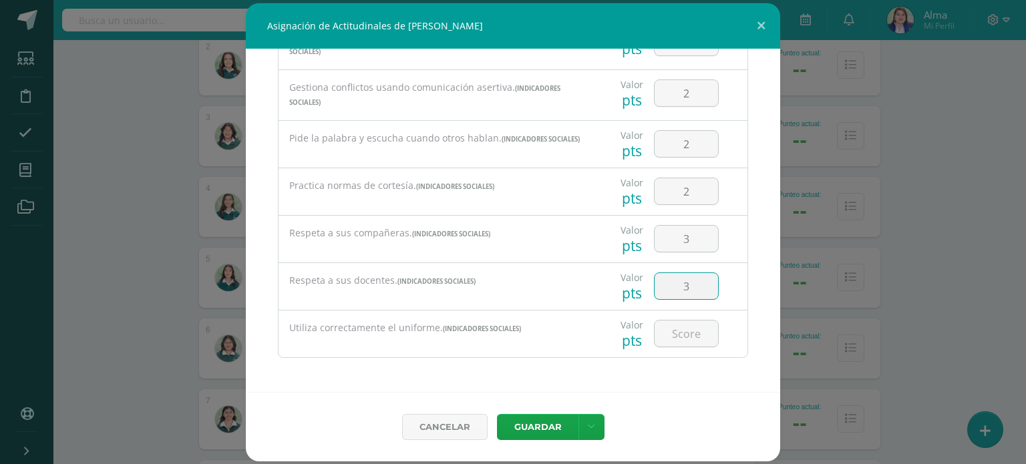
type input "3"
click at [531, 433] on button "Guardar" at bounding box center [538, 427] width 82 height 26
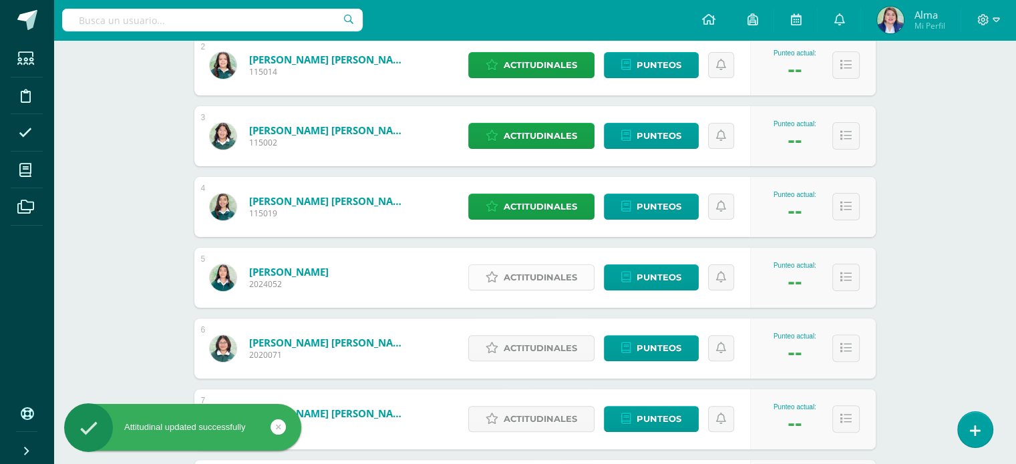
click at [537, 269] on span "Actitudinales" at bounding box center [541, 277] width 74 height 25
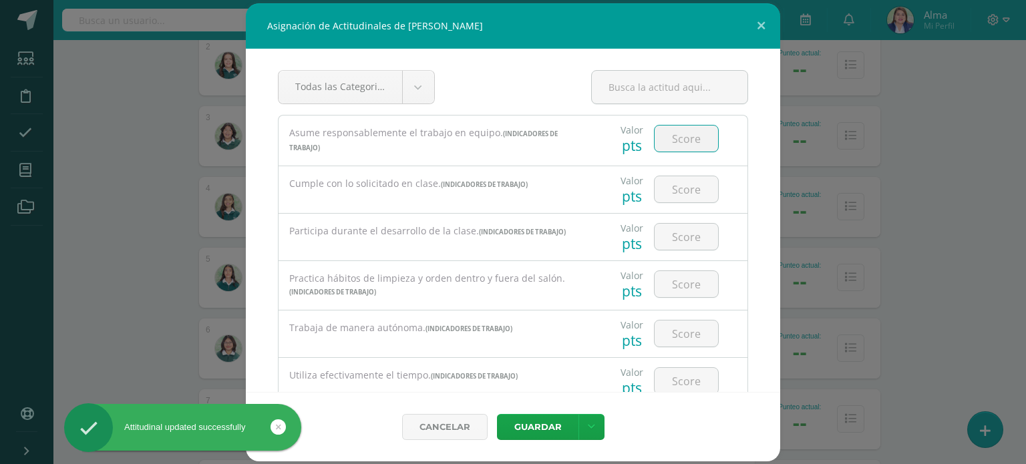
click at [679, 143] on input "number" at bounding box center [686, 139] width 63 height 26
type input "3"
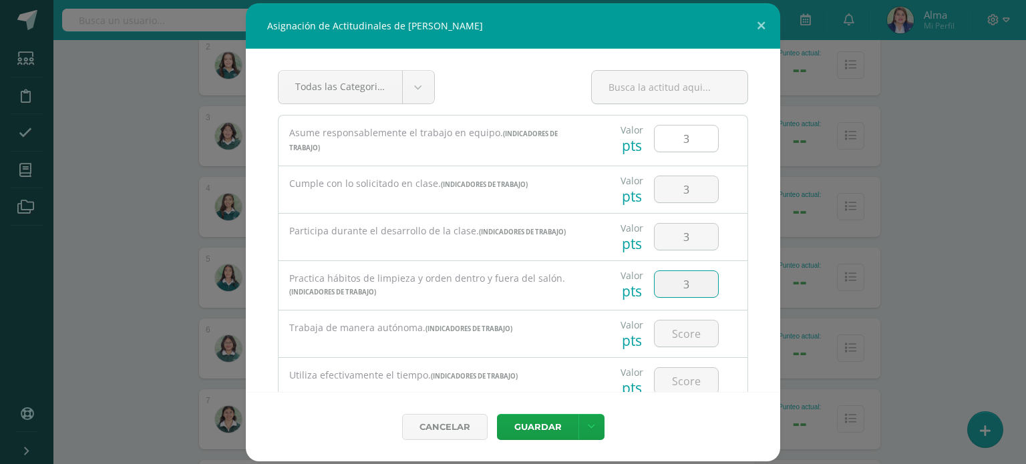
type input "3"
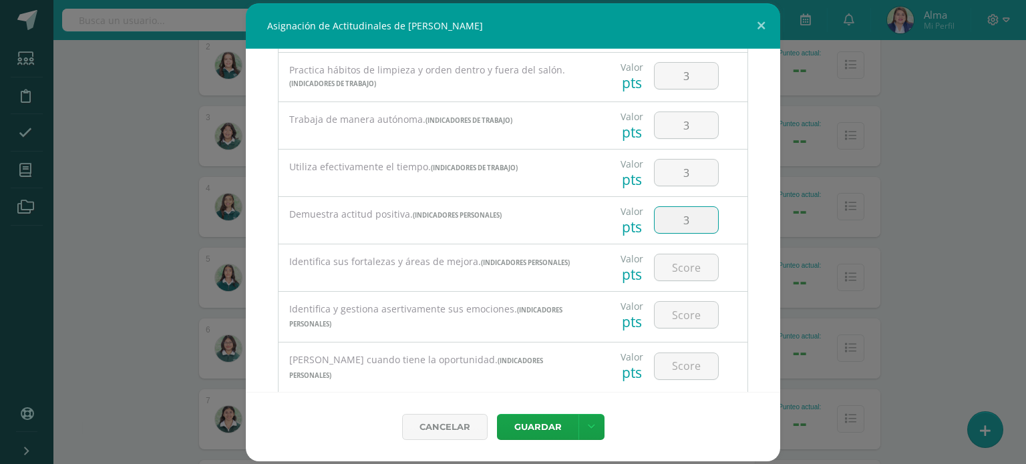
type input "3"
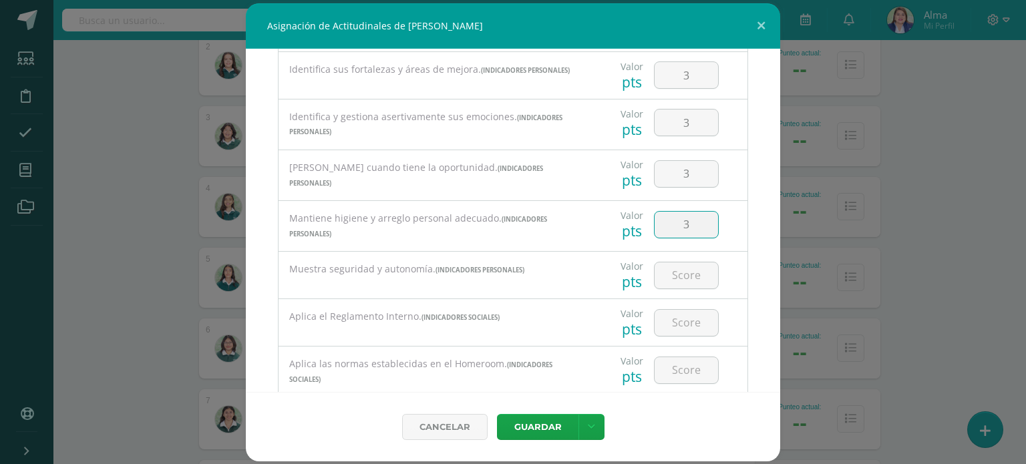
type input "3"
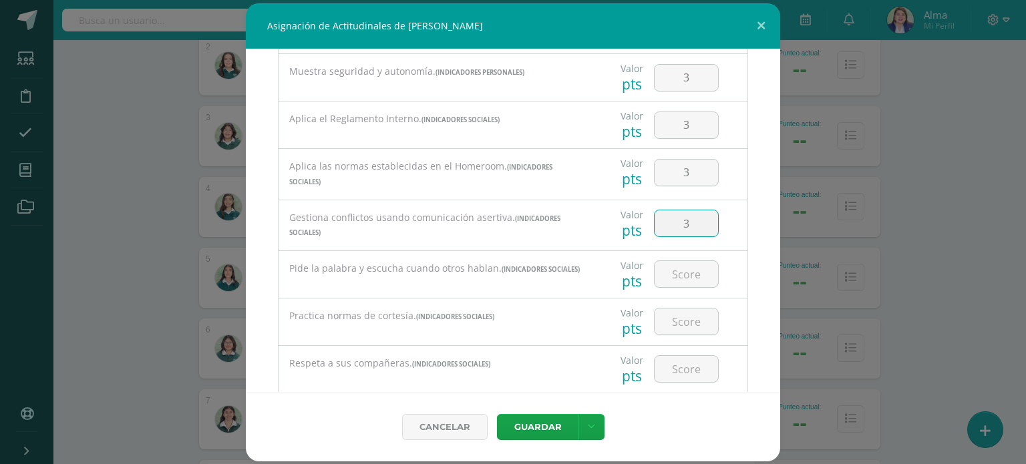
type input "3"
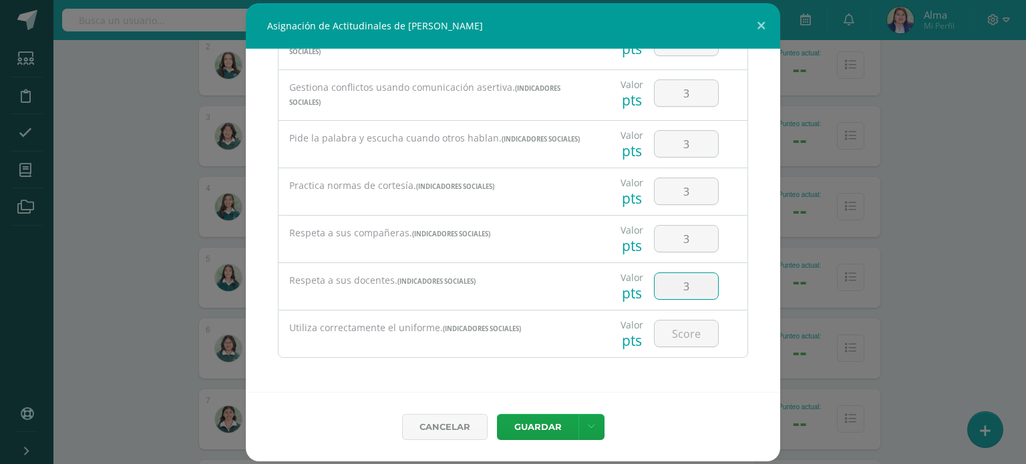
type input "3"
click at [497, 414] on button "Guardar" at bounding box center [538, 427] width 82 height 26
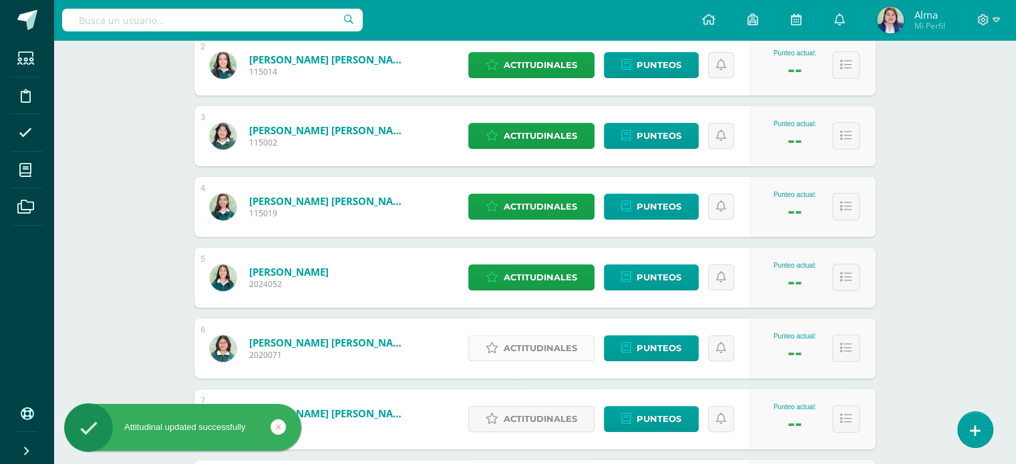
click at [523, 344] on span "Actitudinales" at bounding box center [541, 348] width 74 height 25
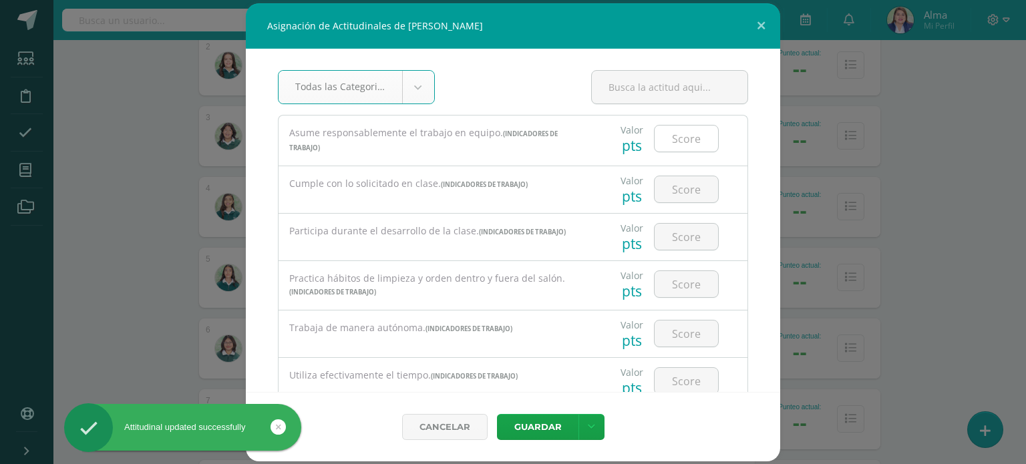
click at [684, 150] on input "number" at bounding box center [686, 139] width 63 height 26
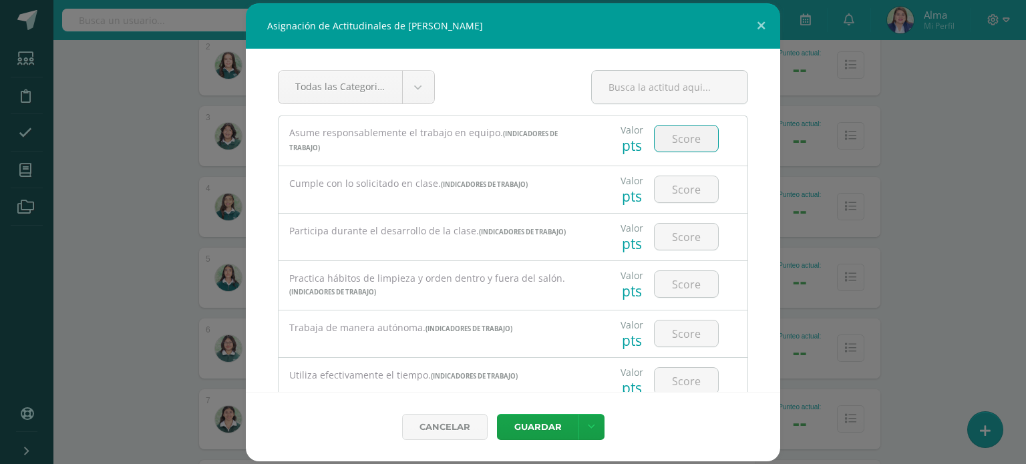
click at [681, 137] on input "number" at bounding box center [686, 139] width 63 height 26
type input "2"
type input "1"
click at [686, 173] on div "1" at bounding box center [687, 189] width 76 height 47
click at [688, 186] on input "1" at bounding box center [686, 189] width 63 height 26
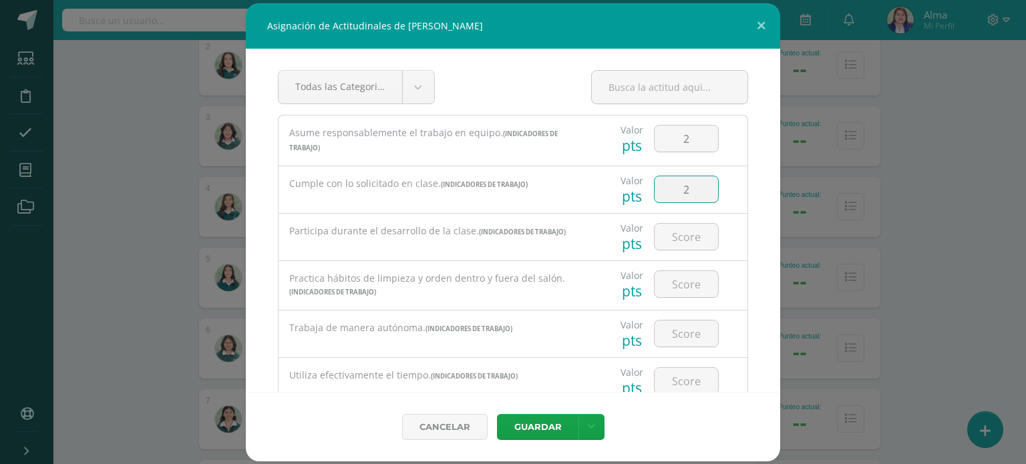
type input "2"
type input "3"
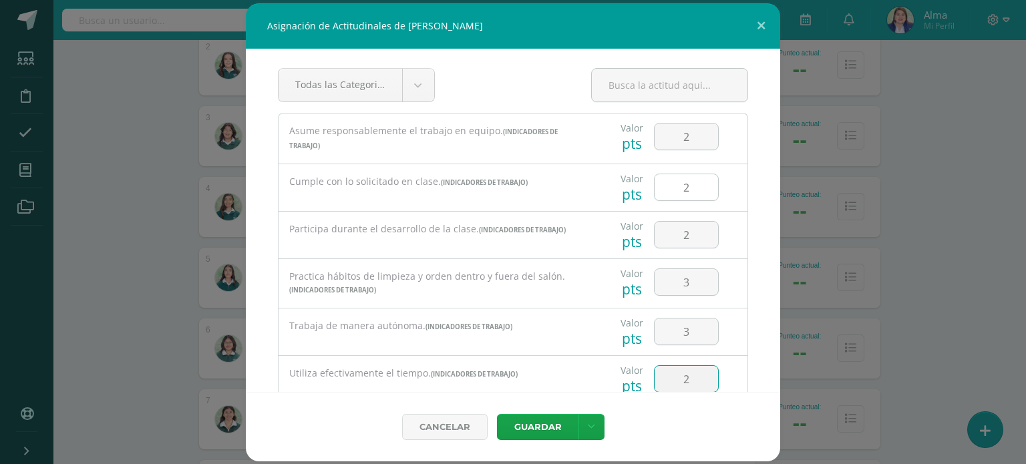
type input "2"
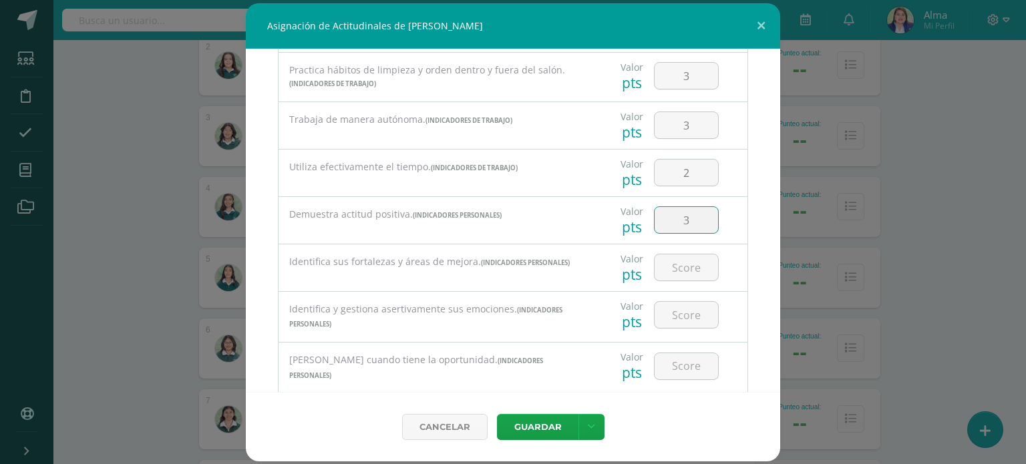
type input "3"
type input "2"
type input "3"
type input "2"
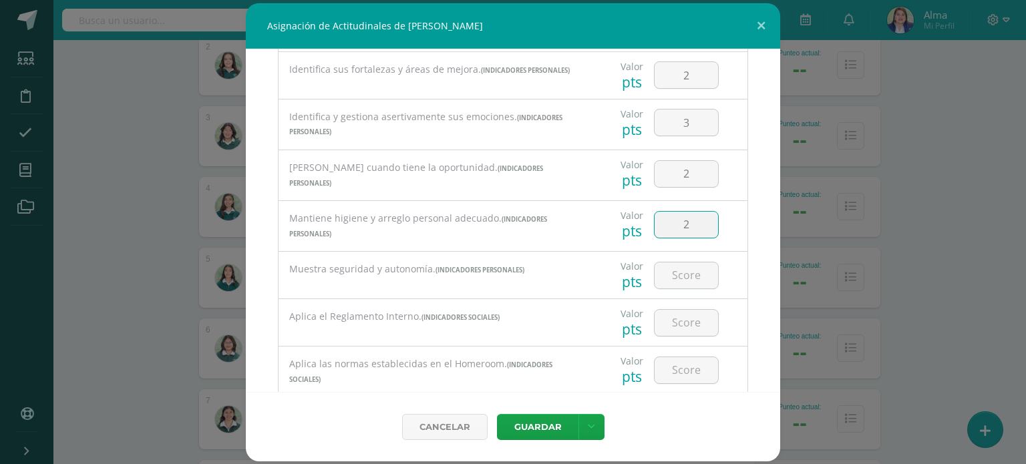
type input "2"
type input "3"
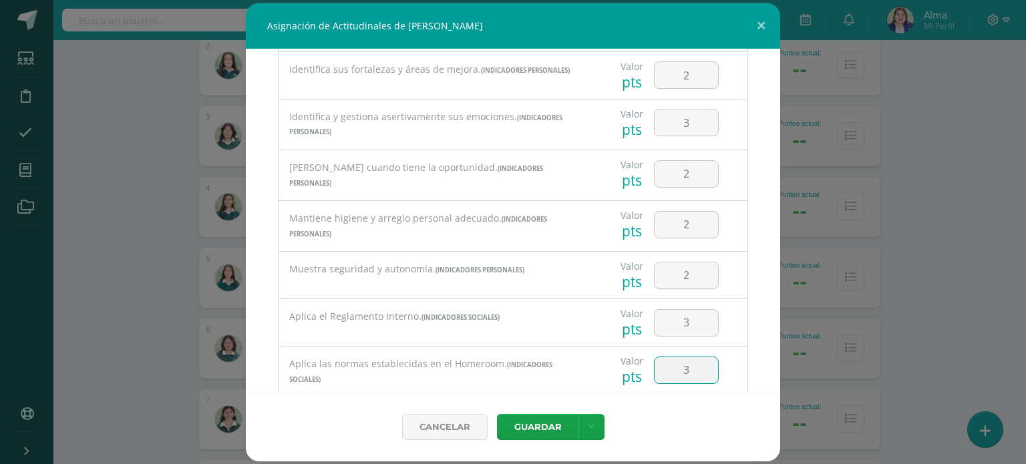
scroll to position [599, 0]
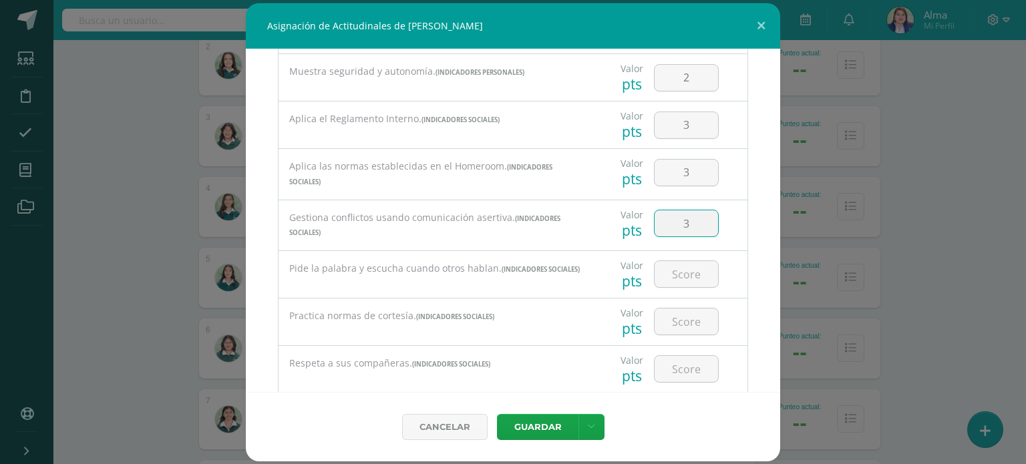
type input "3"
type input "2"
click at [684, 277] on input "2" at bounding box center [686, 274] width 63 height 26
type input "3"
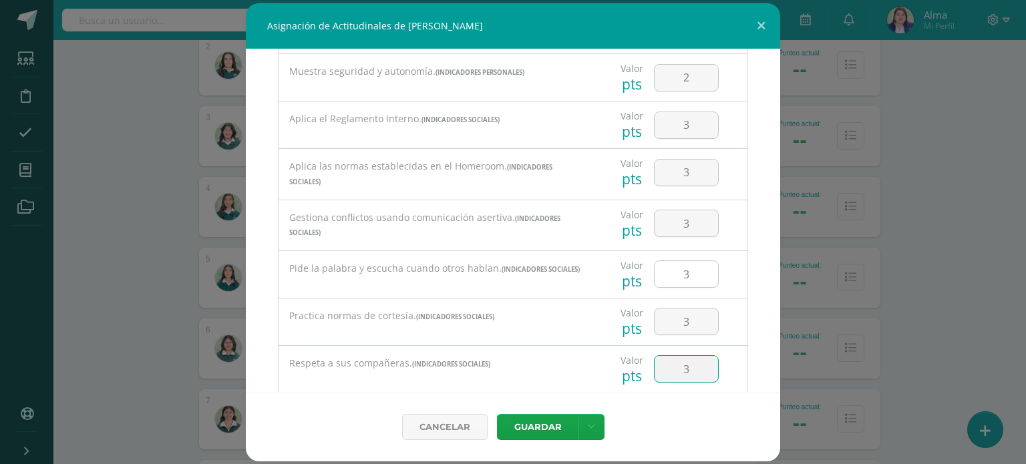
type input "3"
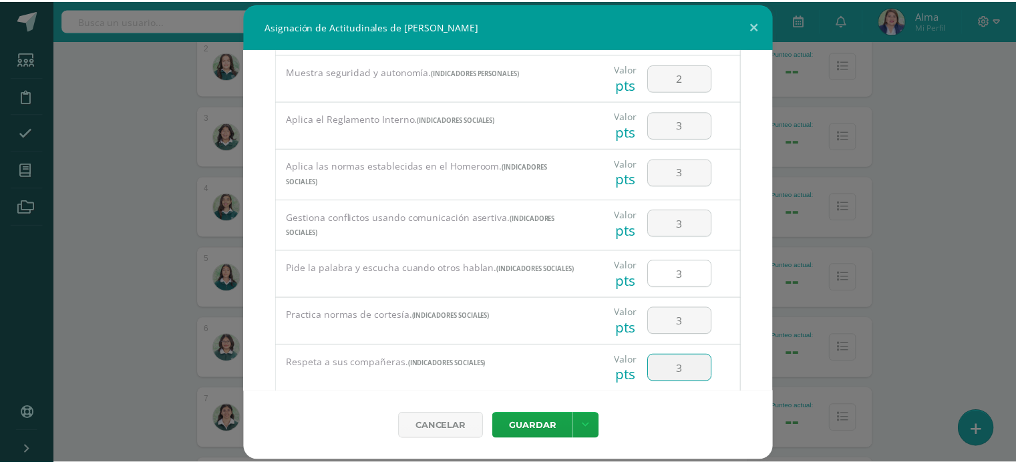
scroll to position [730, 0]
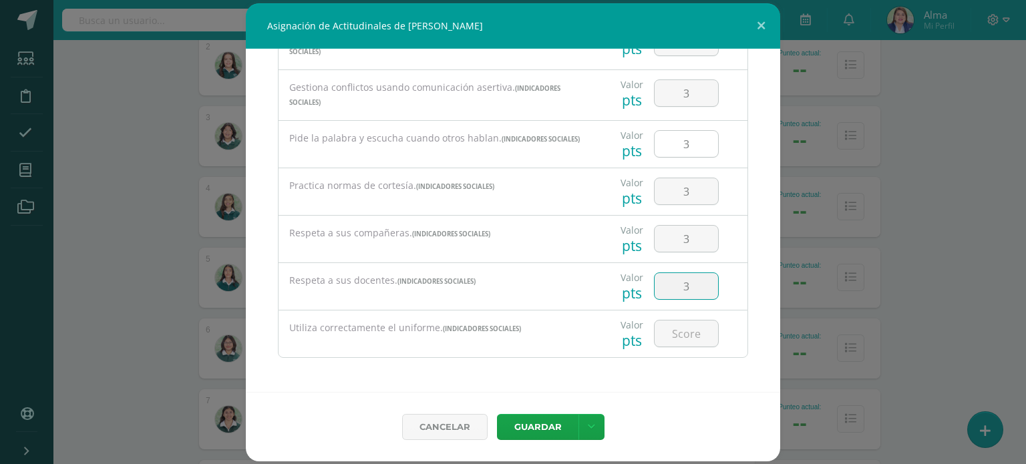
type input "3"
click at [497, 414] on button "Guardar" at bounding box center [538, 427] width 82 height 26
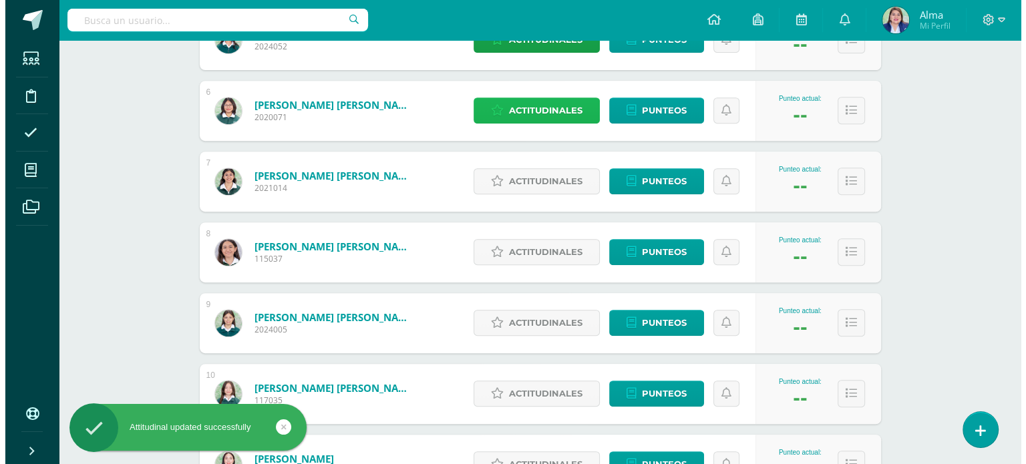
scroll to position [566, 0]
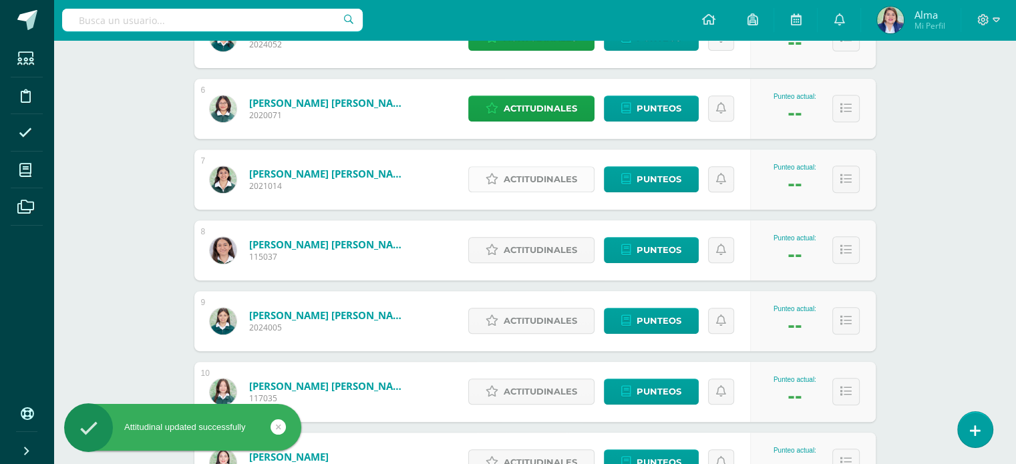
click at [544, 178] on span "Actitudinales" at bounding box center [541, 179] width 74 height 25
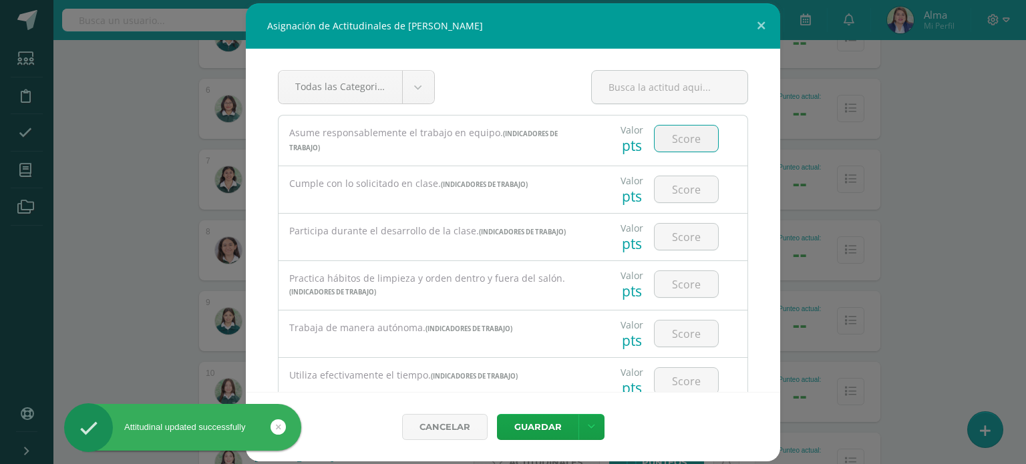
click at [679, 140] on input "number" at bounding box center [686, 139] width 63 height 26
type input "3"
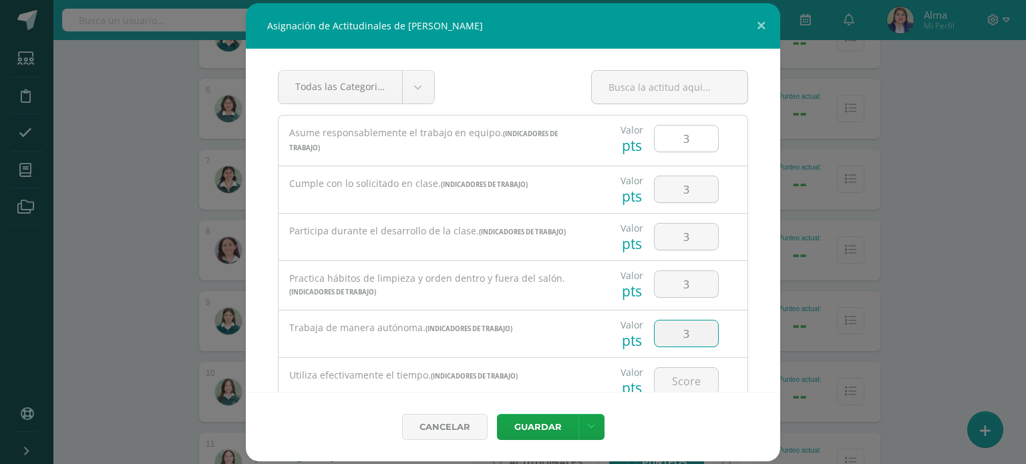
type input "3"
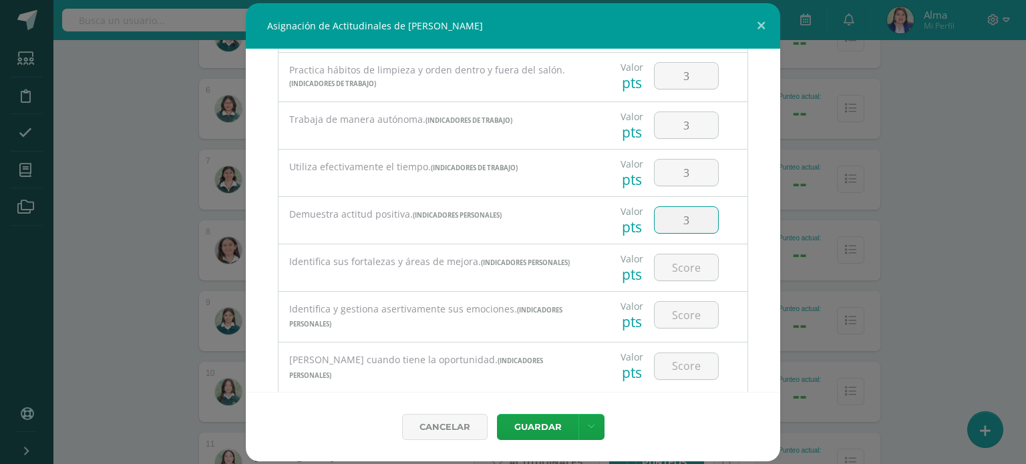
type input "3"
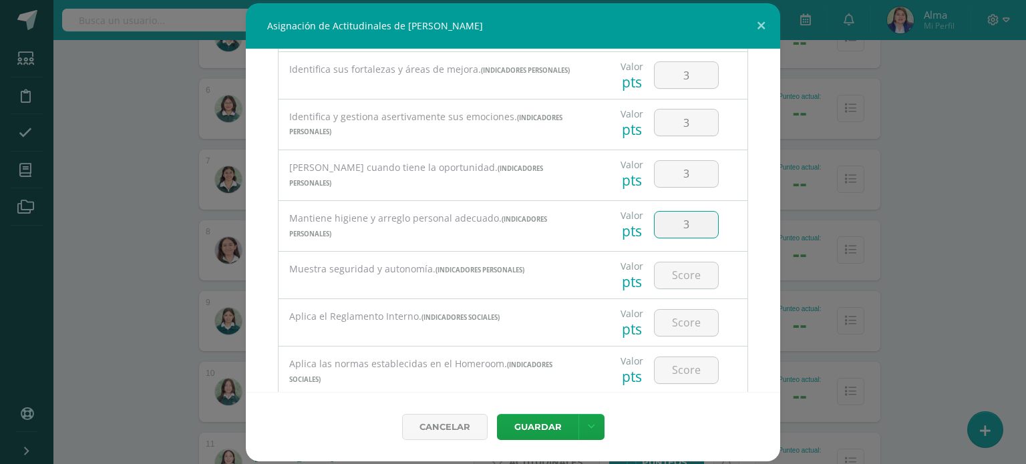
type input "3"
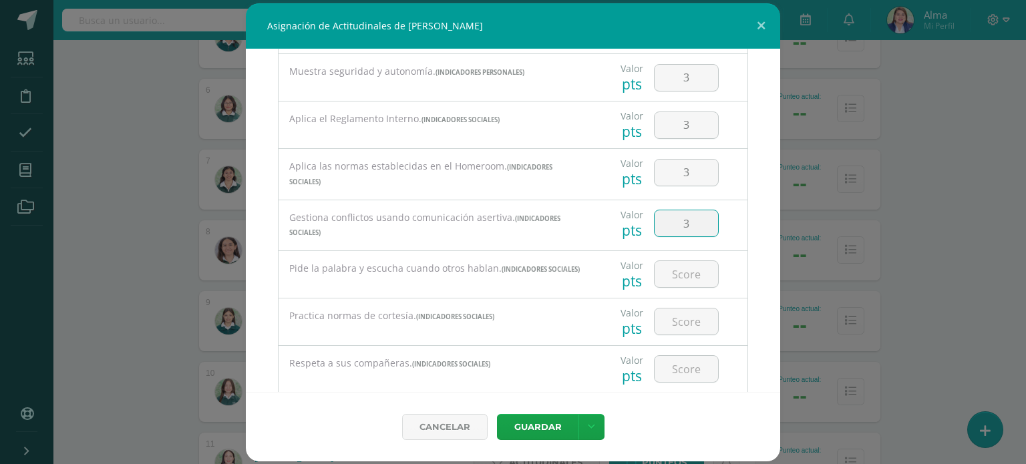
type input "3"
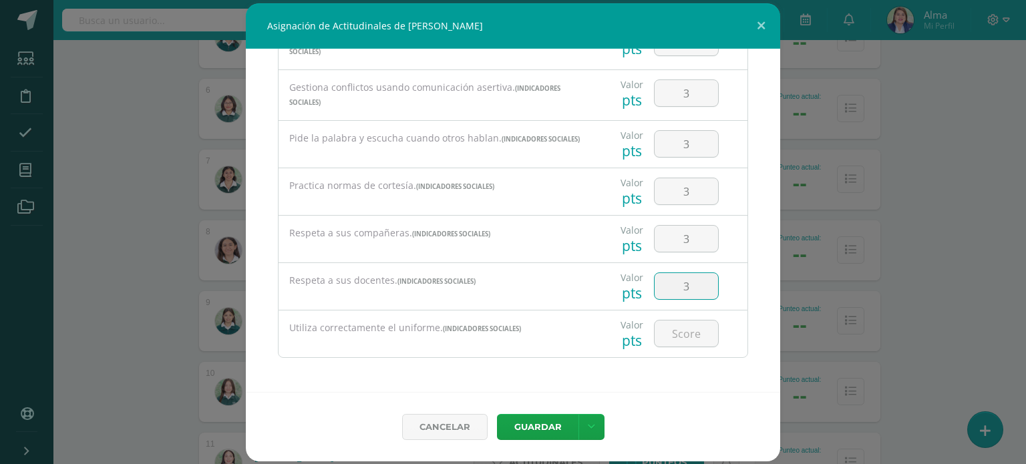
type input "3"
click at [497, 414] on button "Guardar" at bounding box center [538, 427] width 82 height 26
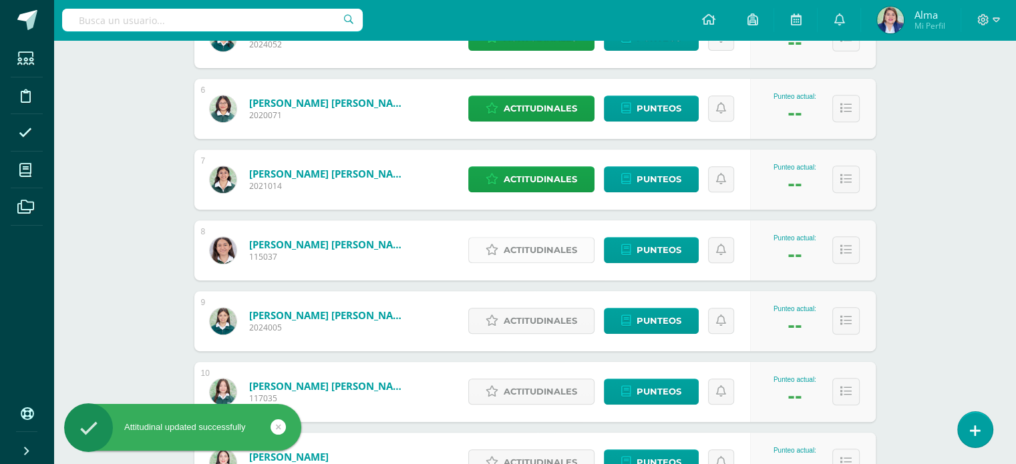
click at [527, 244] on span "Actitudinales" at bounding box center [541, 250] width 74 height 25
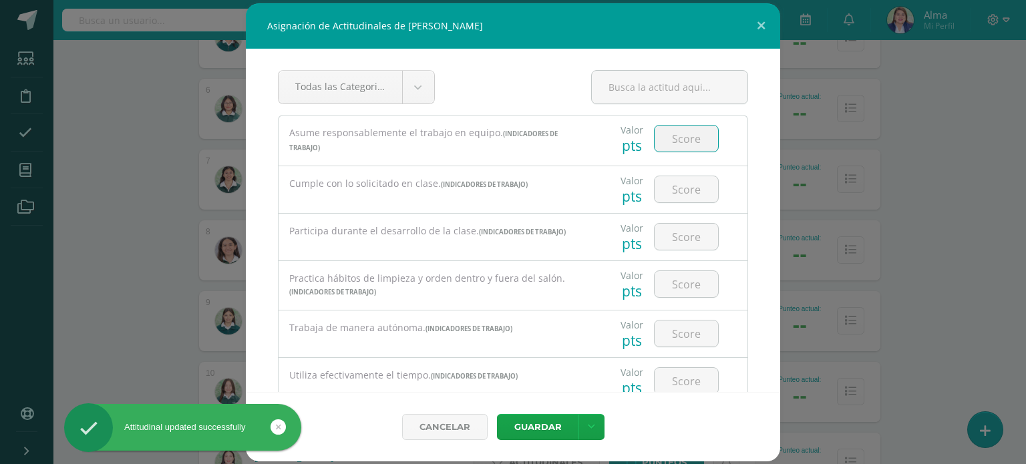
click at [690, 130] on input "number" at bounding box center [686, 139] width 63 height 26
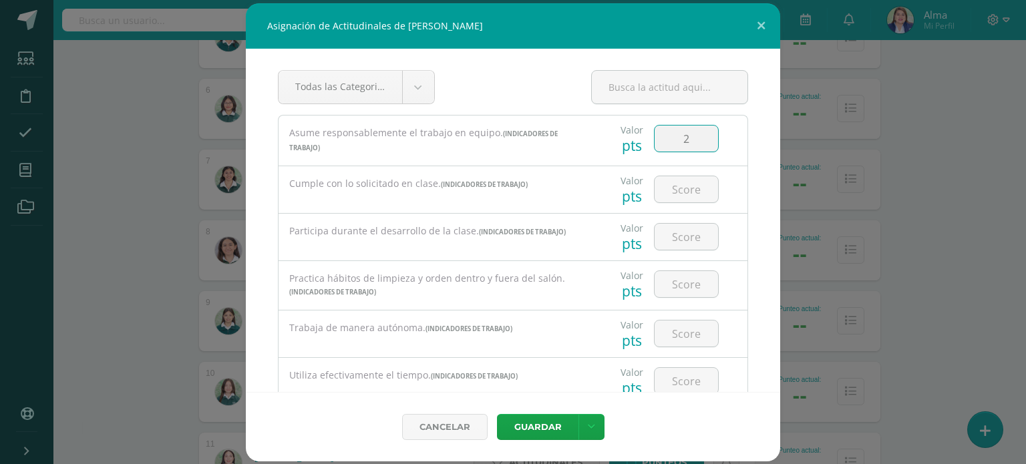
type input "2"
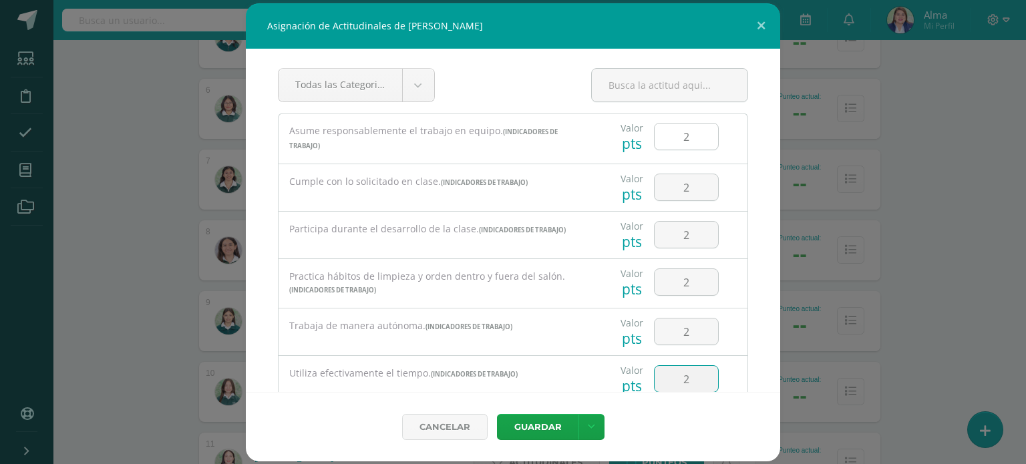
type input "2"
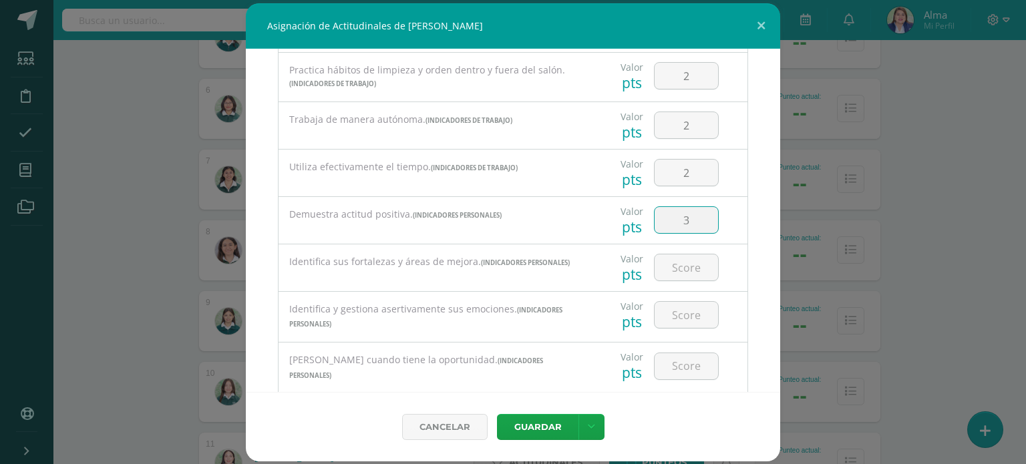
type input "3"
type input "2"
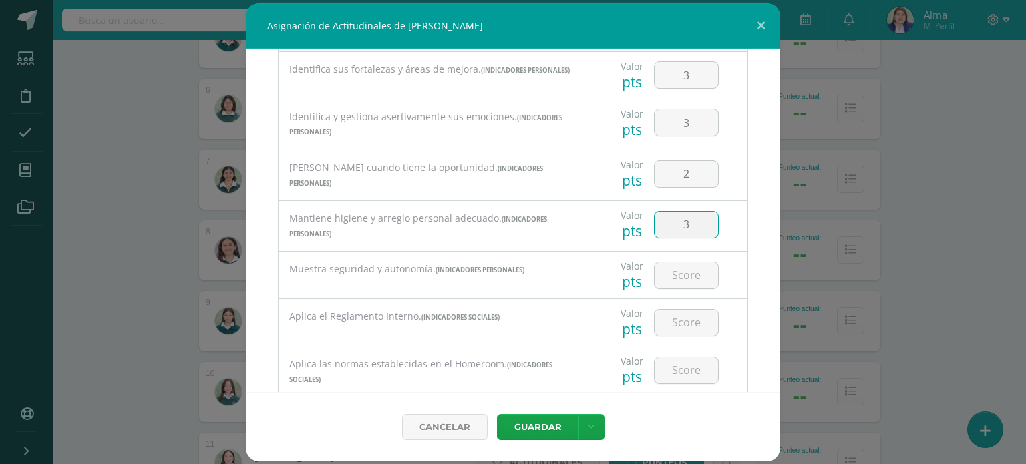
type input "3"
type input "2"
type input "3"
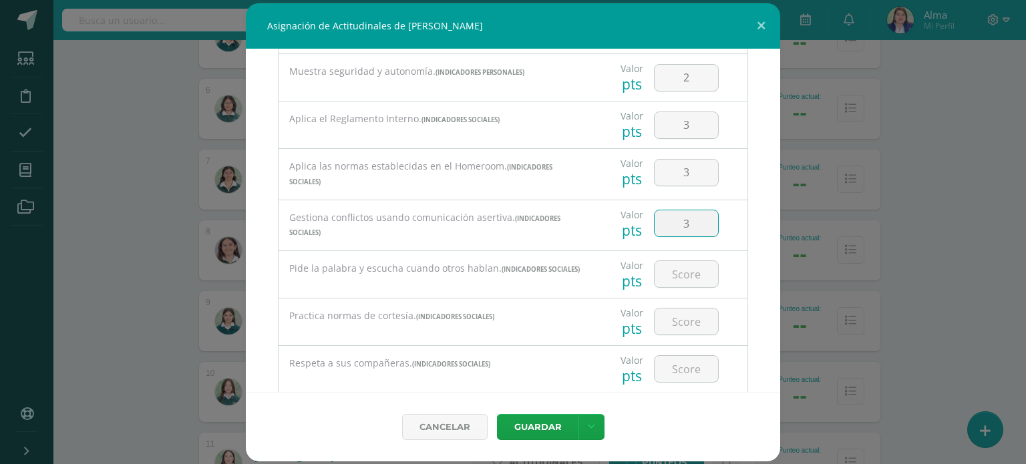
type input "3"
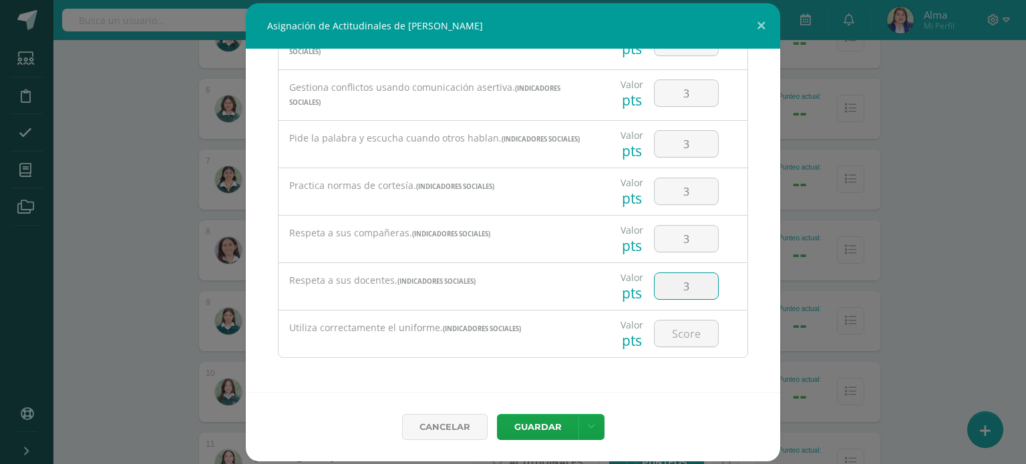
type input "3"
click at [497, 414] on button "Guardar" at bounding box center [538, 427] width 82 height 26
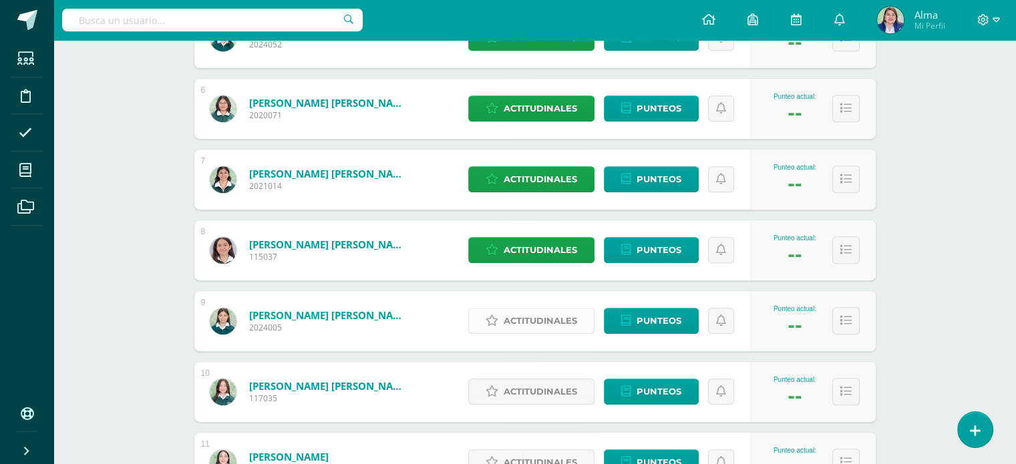
click at [529, 321] on span "Actitudinales" at bounding box center [541, 321] width 74 height 25
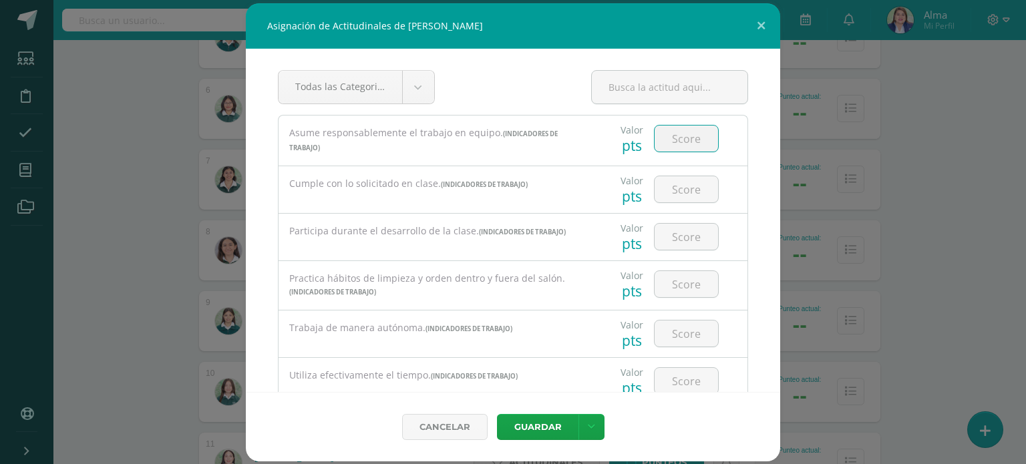
click at [669, 136] on input "number" at bounding box center [686, 139] width 63 height 26
type input "3"
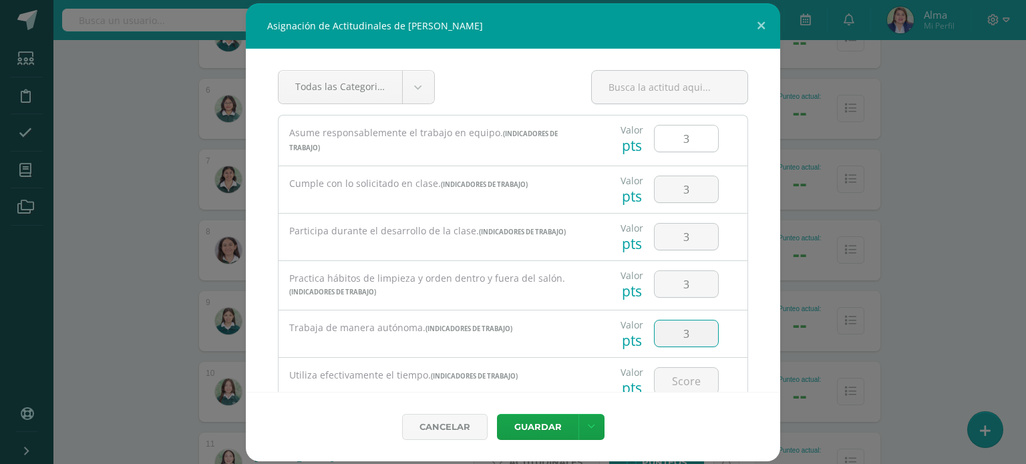
type input "3"
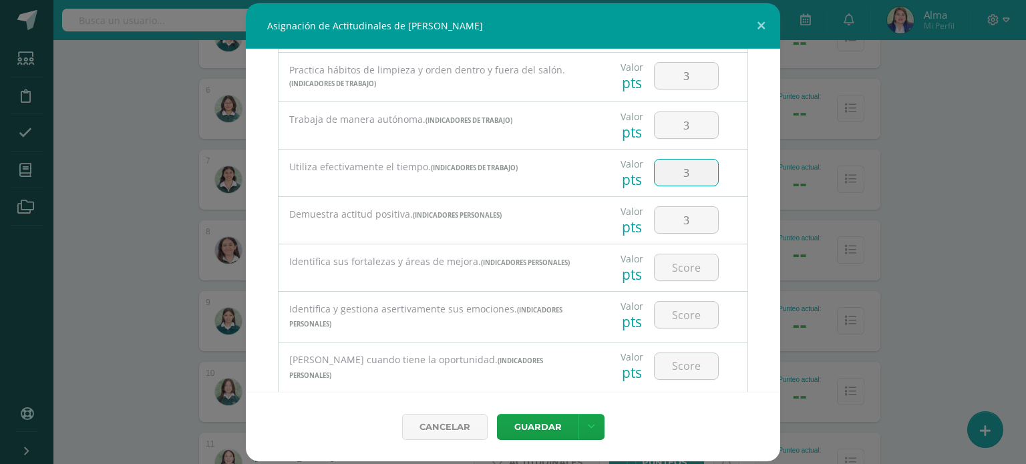
type input "3"
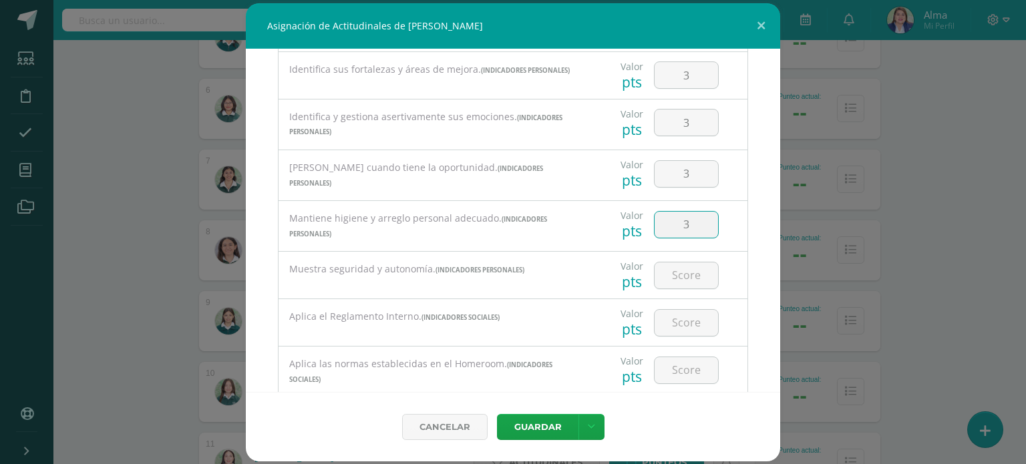
type input "3"
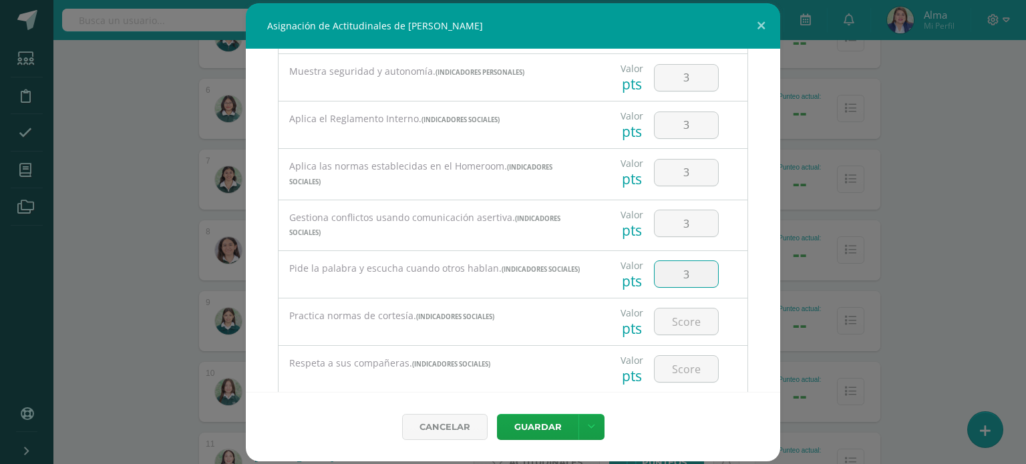
type input "3"
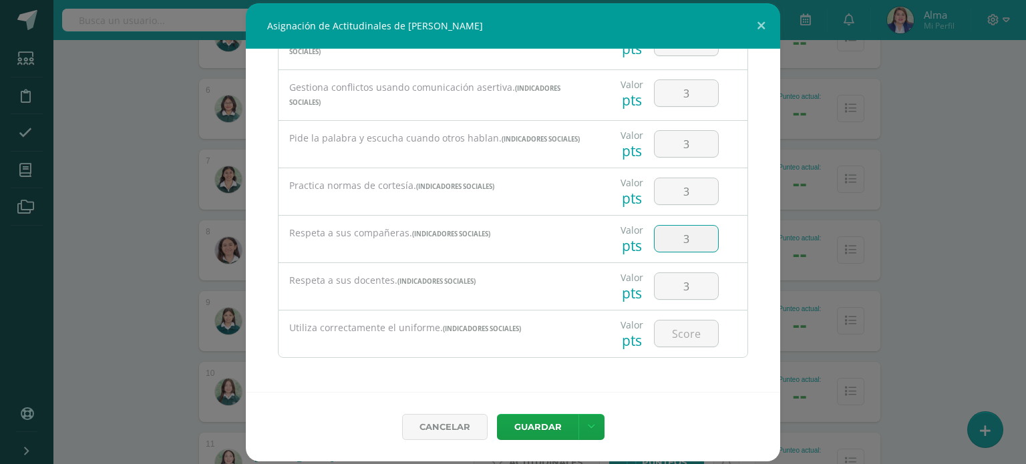
type input "3"
click at [497, 414] on button "Guardar" at bounding box center [538, 427] width 82 height 26
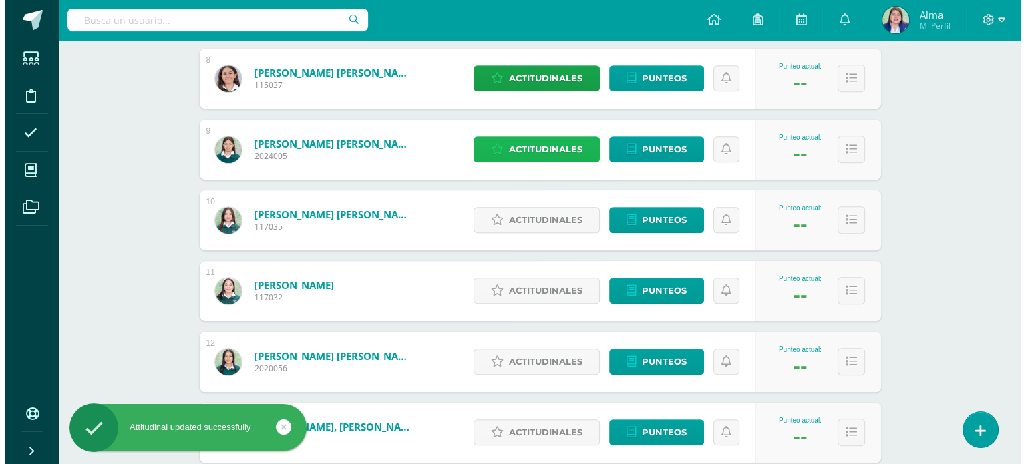
scroll to position [739, 0]
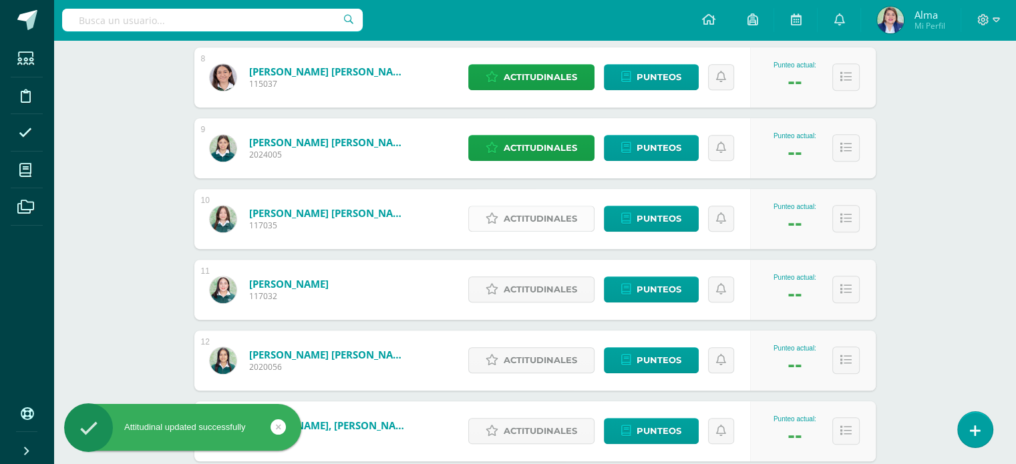
click at [545, 212] on span "Actitudinales" at bounding box center [541, 218] width 74 height 25
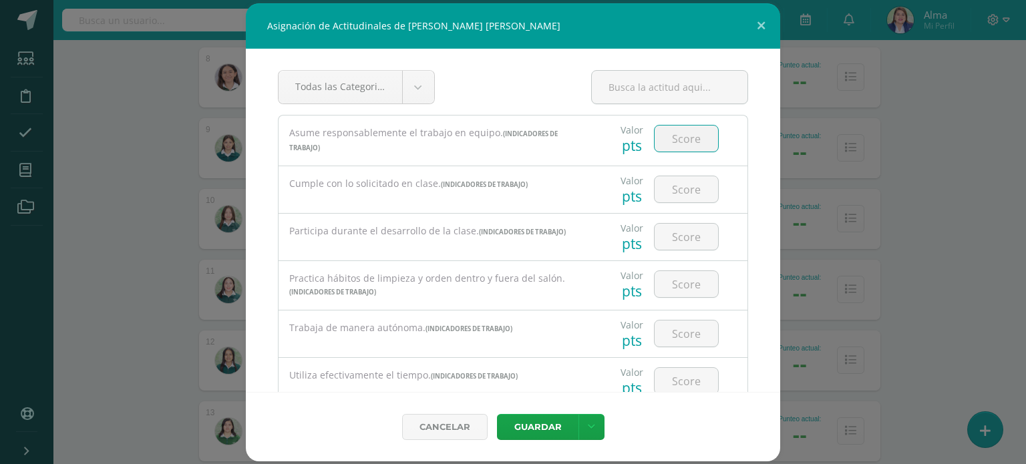
click at [687, 138] on input "number" at bounding box center [686, 139] width 63 height 26
type input "2"
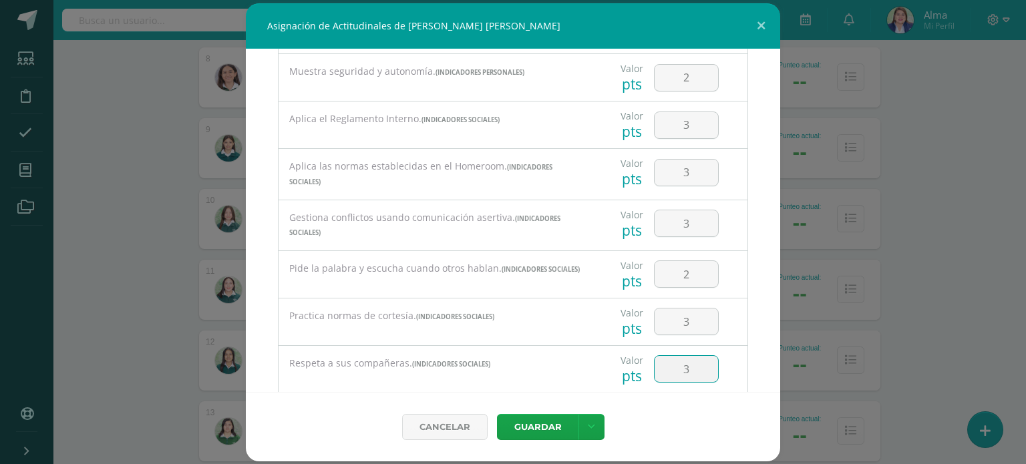
scroll to position [730, 0]
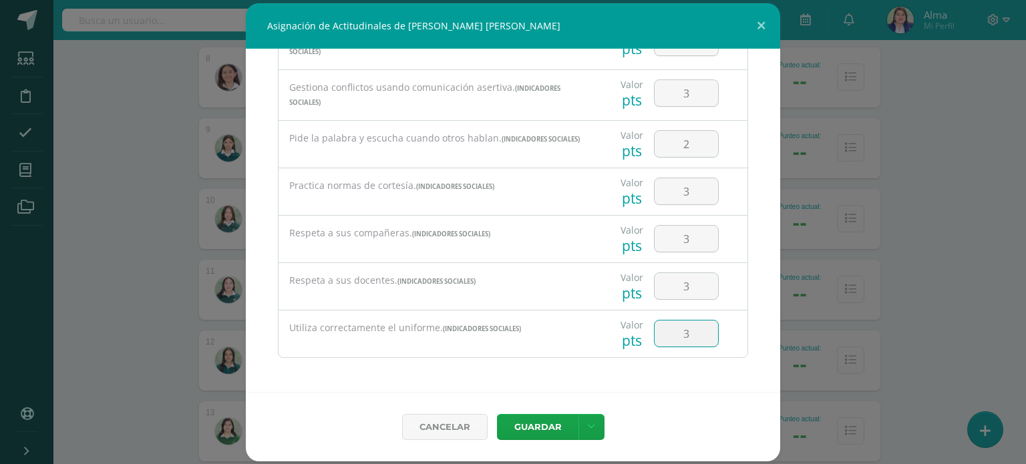
click at [686, 331] on input "3" at bounding box center [686, 334] width 63 height 26
click at [497, 414] on button "Guardar" at bounding box center [538, 427] width 82 height 26
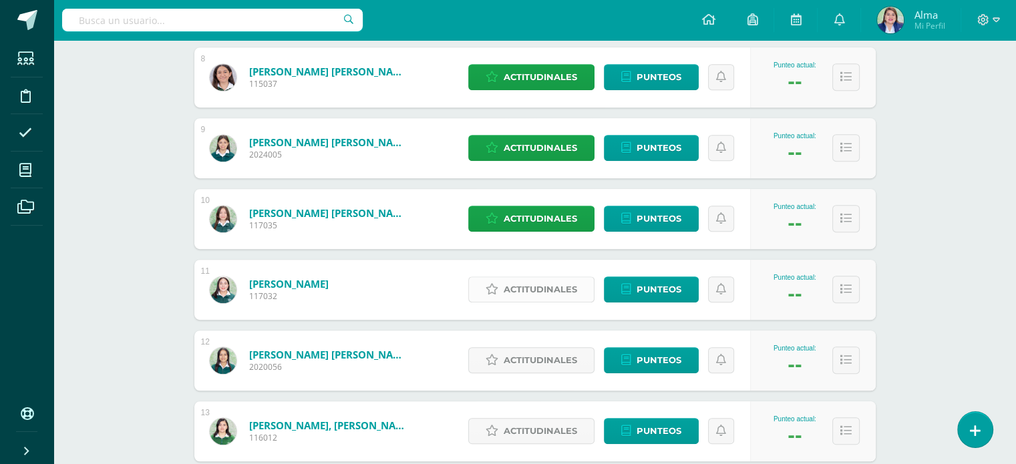
click at [536, 297] on span "Actitudinales" at bounding box center [541, 289] width 74 height 25
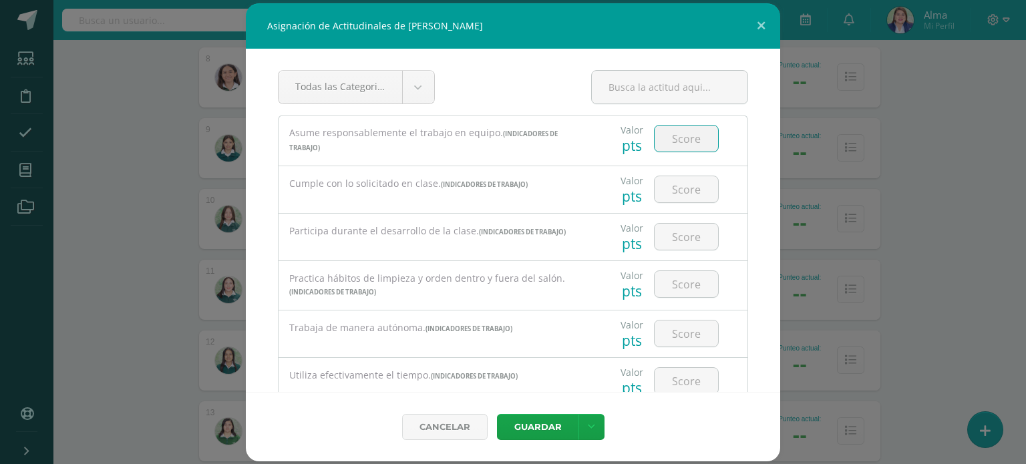
click at [690, 144] on input "number" at bounding box center [686, 139] width 63 height 26
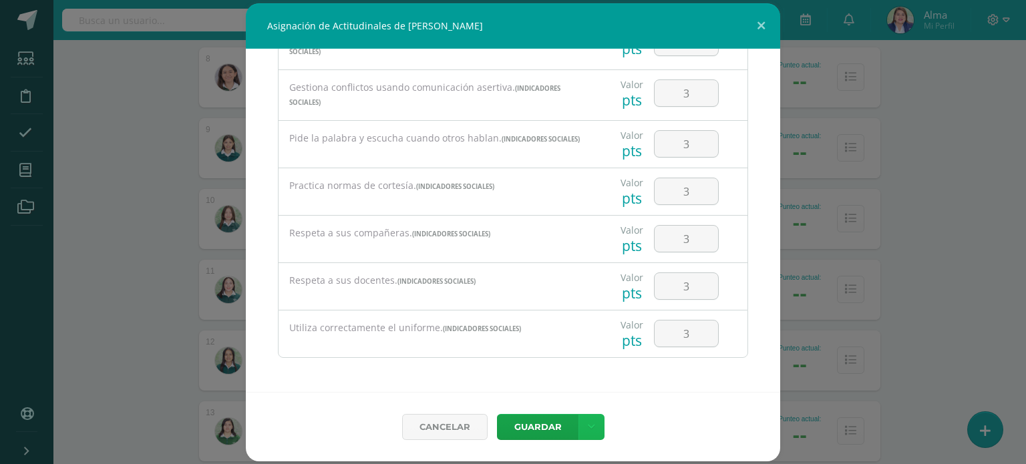
click at [579, 414] on link at bounding box center [592, 427] width 26 height 26
click at [533, 427] on button "Guardar" at bounding box center [538, 427] width 82 height 26
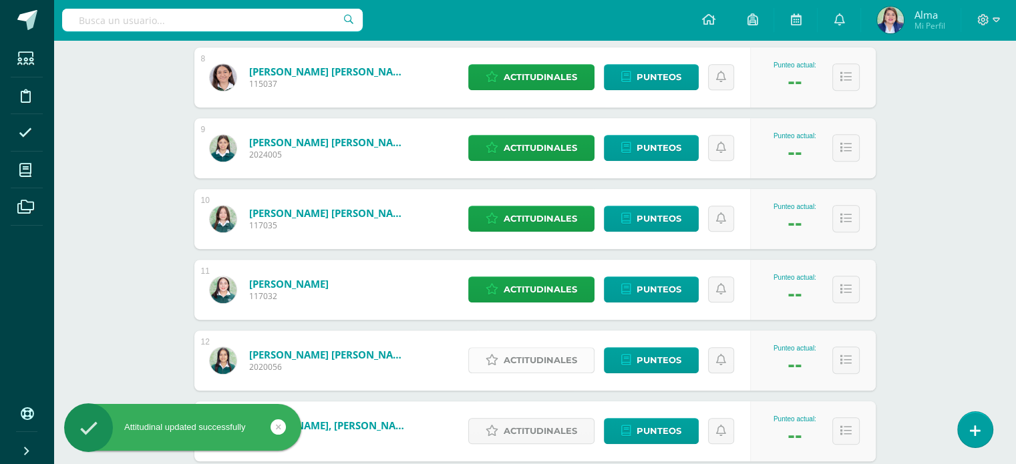
click at [529, 366] on span "Actitudinales" at bounding box center [541, 360] width 74 height 25
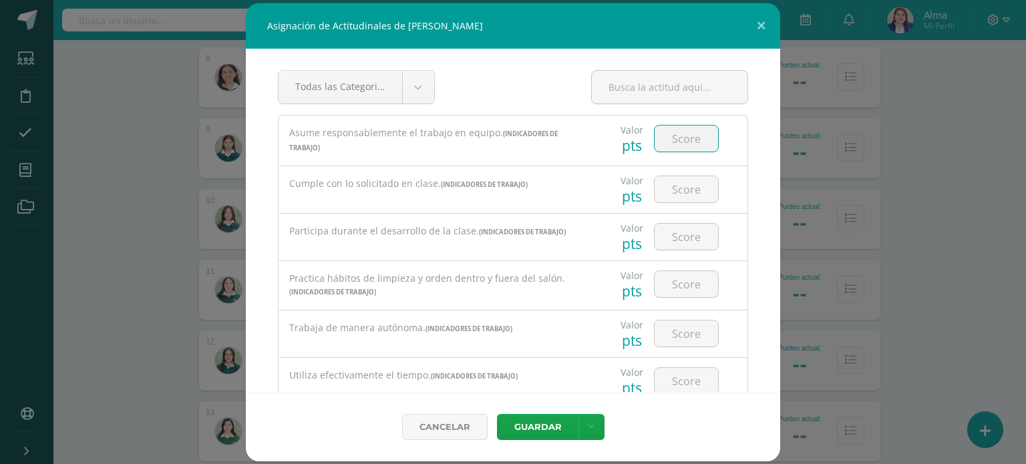
click at [672, 133] on input "number" at bounding box center [686, 139] width 63 height 26
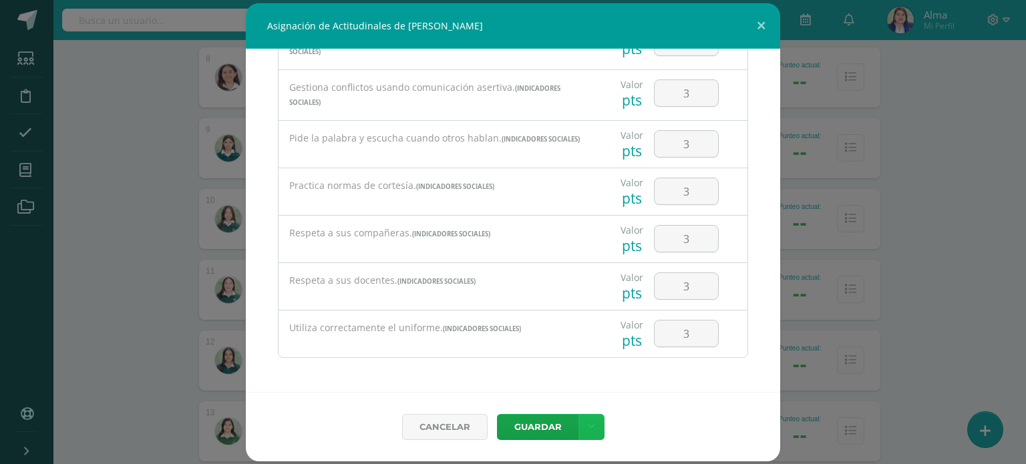
click at [579, 414] on link at bounding box center [592, 427] width 26 height 26
click at [524, 431] on button "Guardar" at bounding box center [538, 427] width 82 height 26
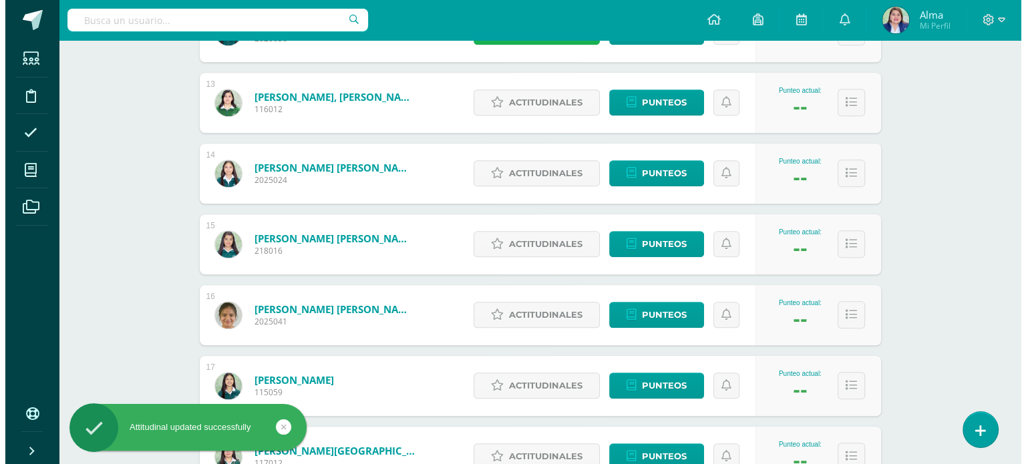
scroll to position [1068, 0]
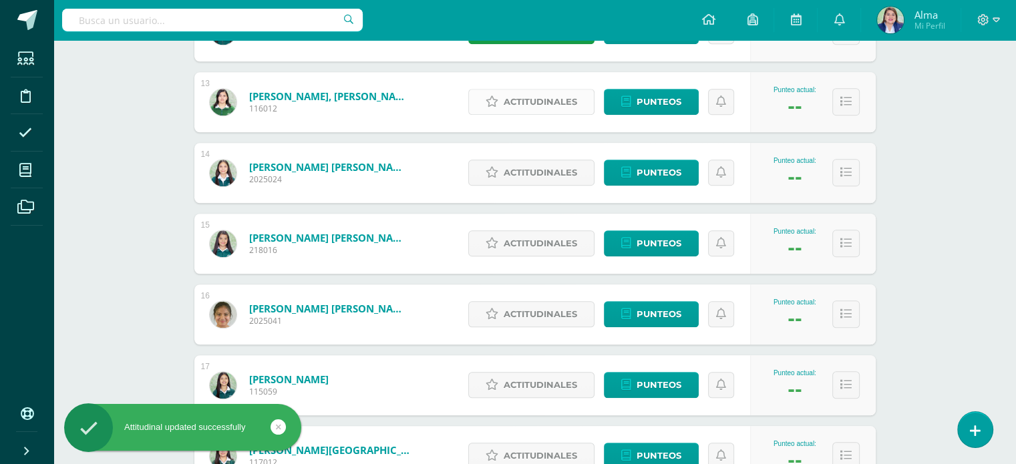
click at [521, 101] on span "Actitudinales" at bounding box center [541, 102] width 74 height 25
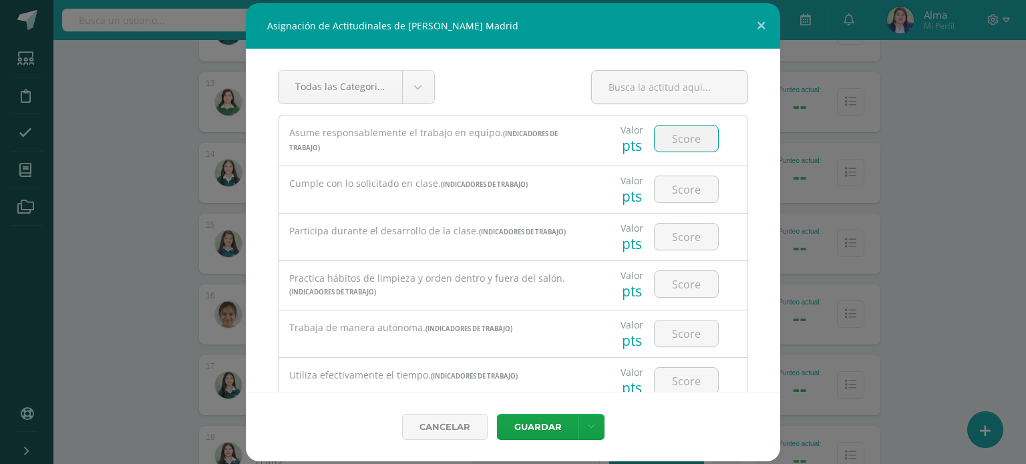
click at [675, 150] on input "number" at bounding box center [686, 139] width 63 height 26
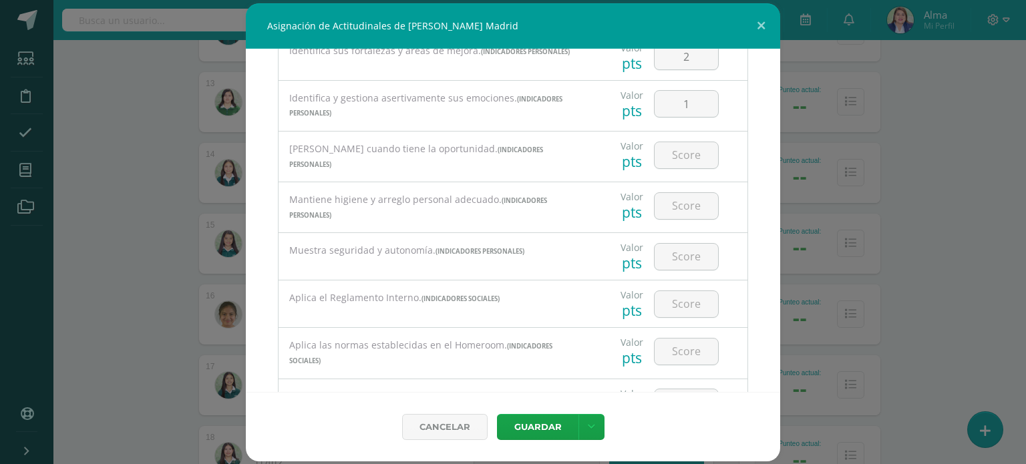
scroll to position [425, 0]
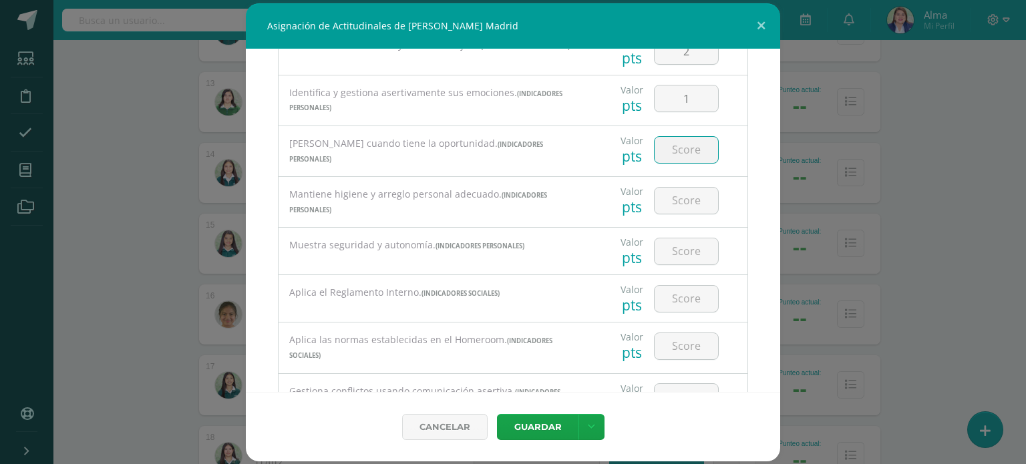
click at [698, 142] on input "number" at bounding box center [686, 150] width 63 height 26
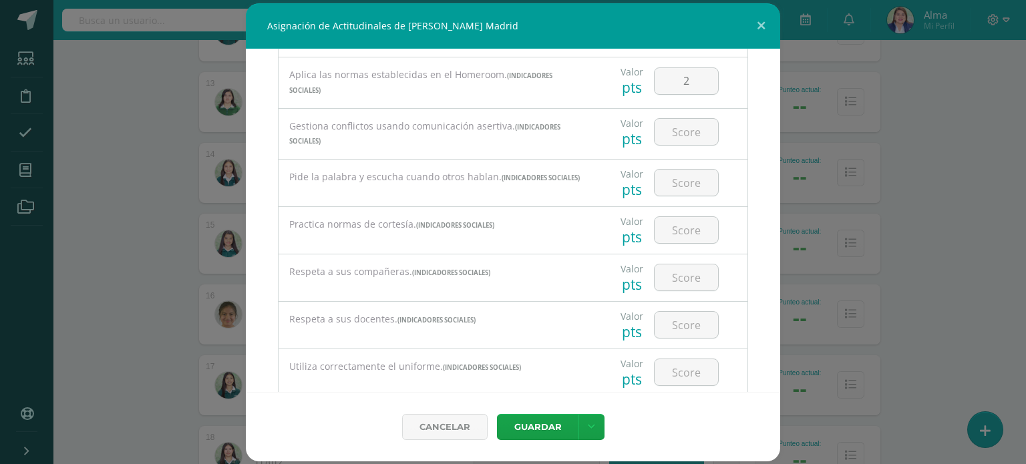
scroll to position [693, 0]
click at [680, 124] on input "number" at bounding box center [686, 129] width 63 height 26
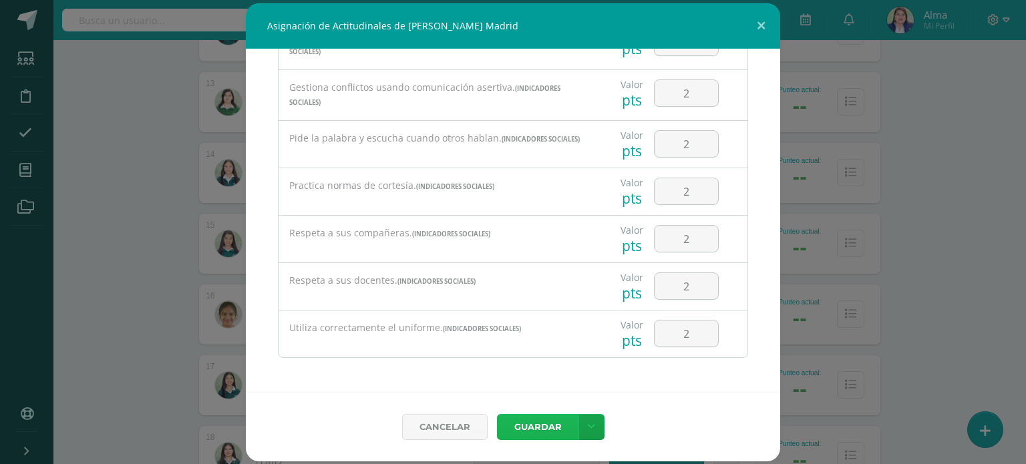
click at [512, 426] on button "Guardar" at bounding box center [538, 427] width 82 height 26
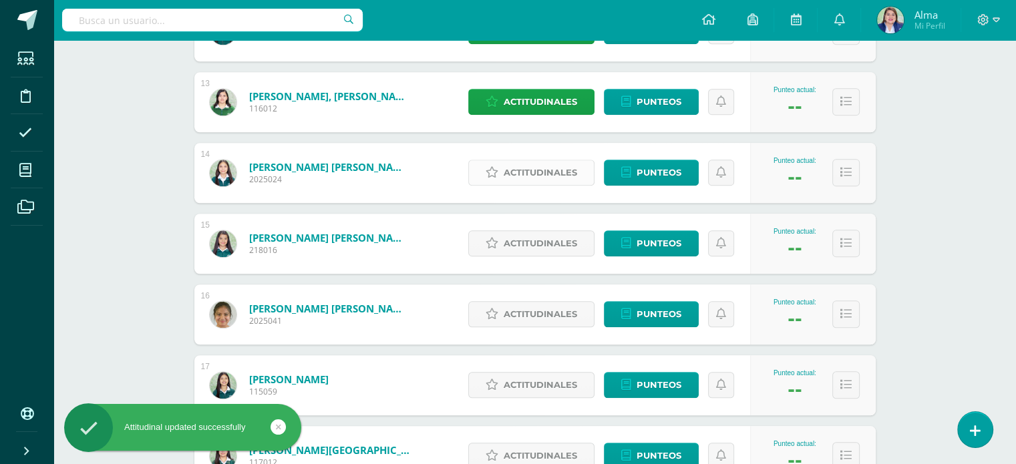
click at [510, 171] on span "Actitudinales" at bounding box center [541, 172] width 74 height 25
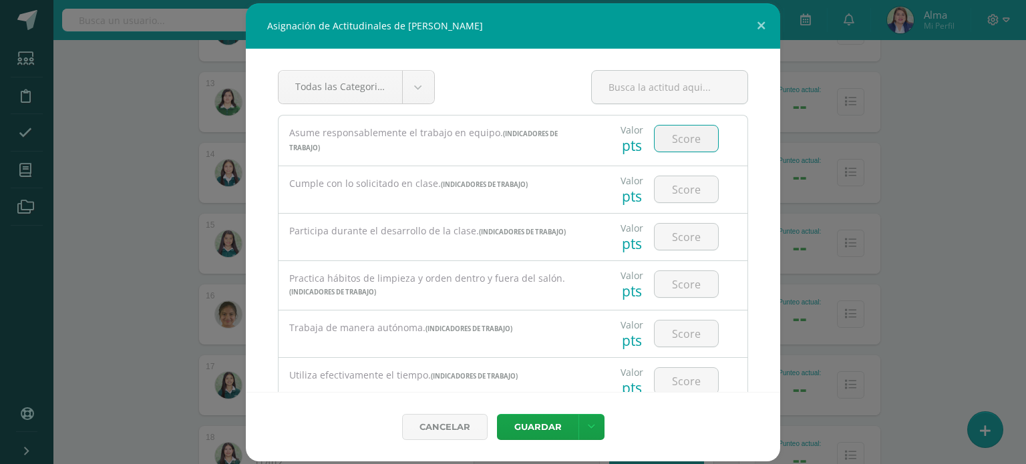
click at [682, 138] on input "number" at bounding box center [686, 139] width 63 height 26
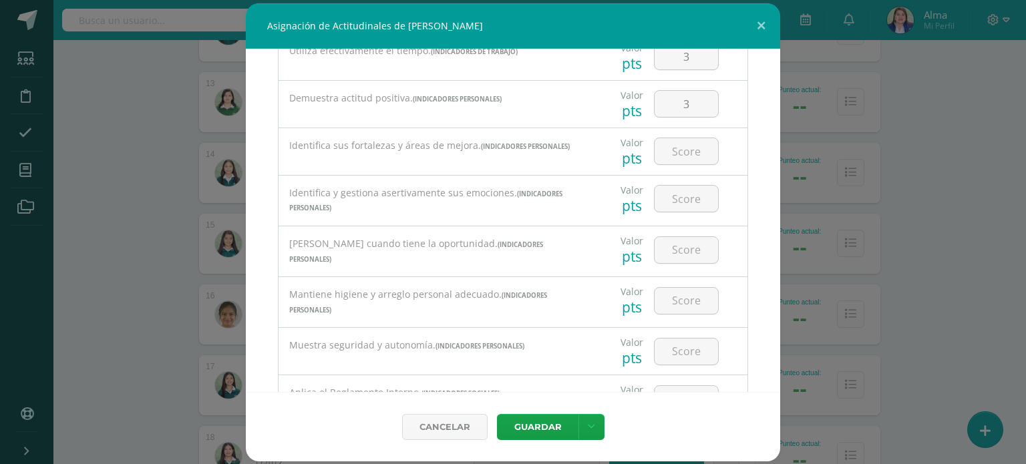
scroll to position [325, 0]
click at [682, 138] on input "number" at bounding box center [686, 151] width 63 height 26
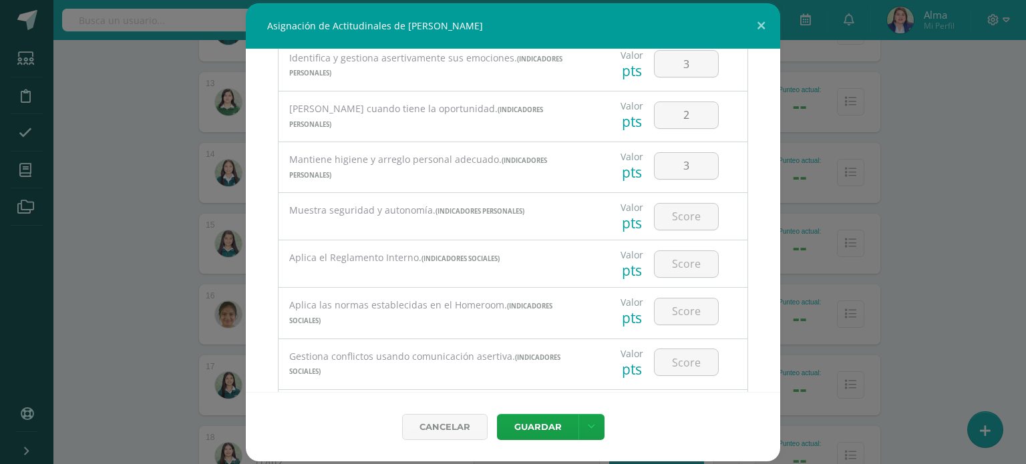
scroll to position [529, 0]
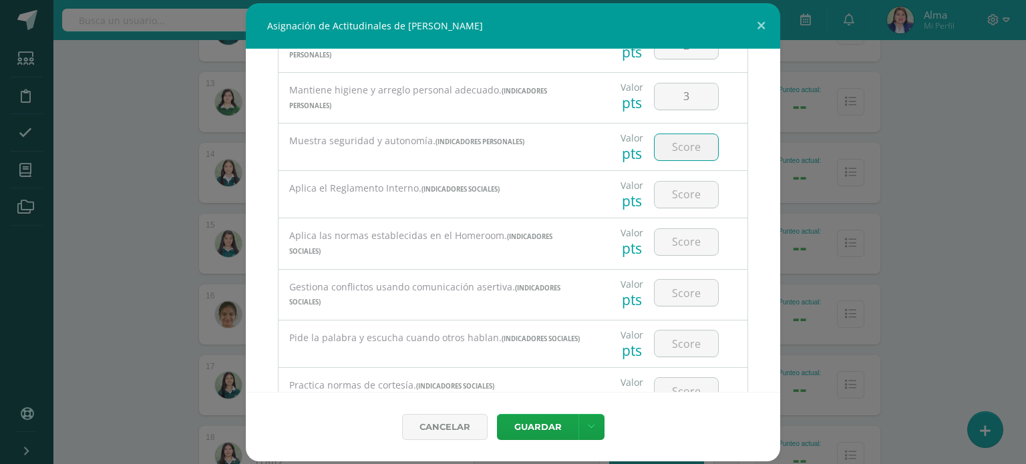
click at [682, 138] on input "number" at bounding box center [686, 147] width 63 height 26
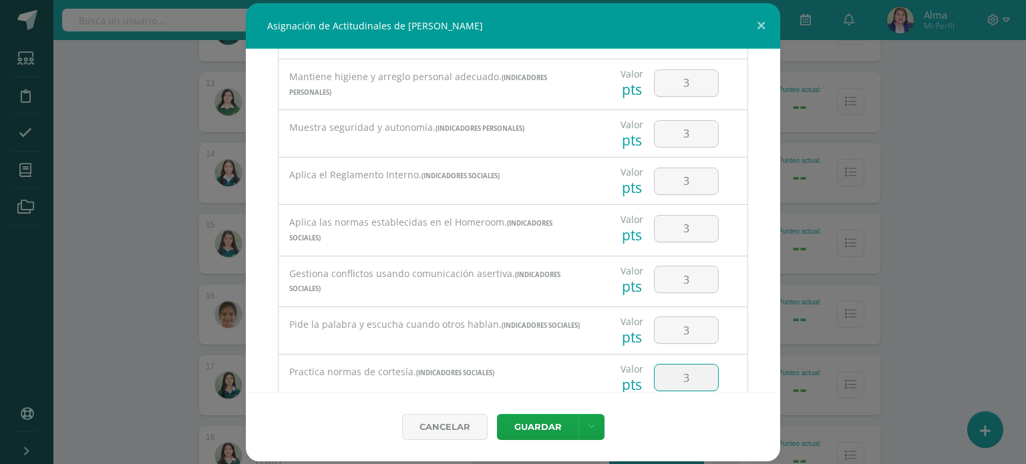
scroll to position [730, 0]
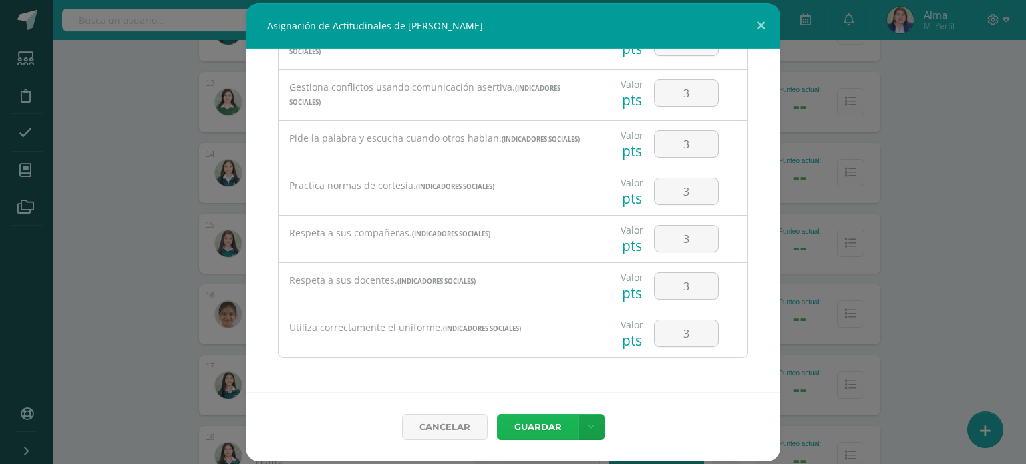
click at [497, 414] on button "Guardar" at bounding box center [538, 427] width 82 height 26
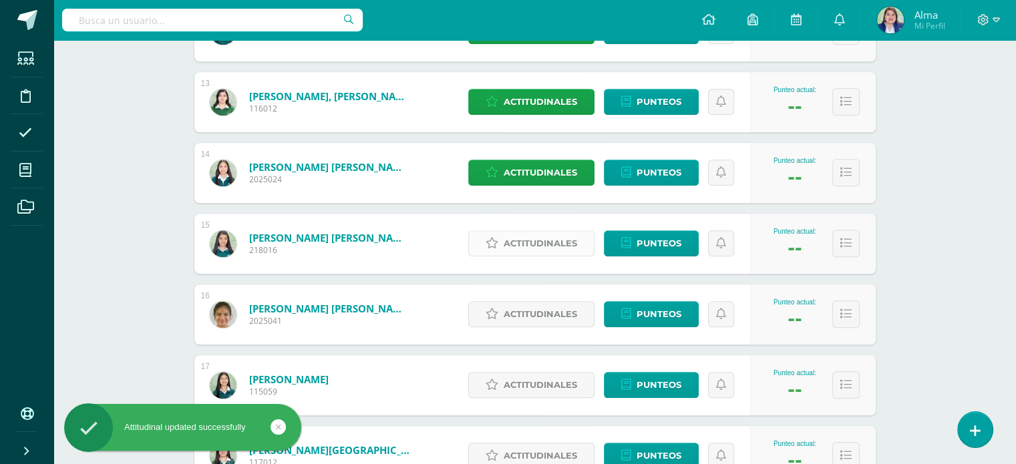
click at [523, 241] on span "Actitudinales" at bounding box center [541, 243] width 74 height 25
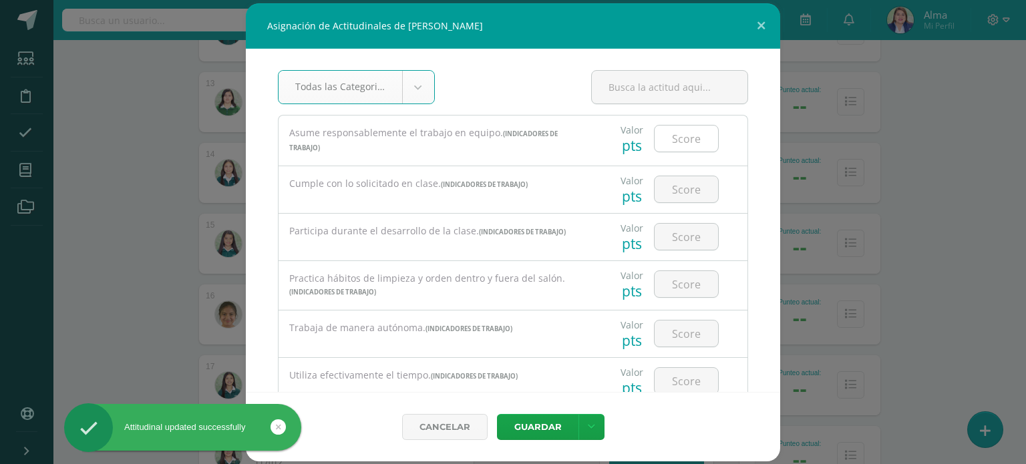
click at [693, 141] on input "number" at bounding box center [686, 139] width 63 height 26
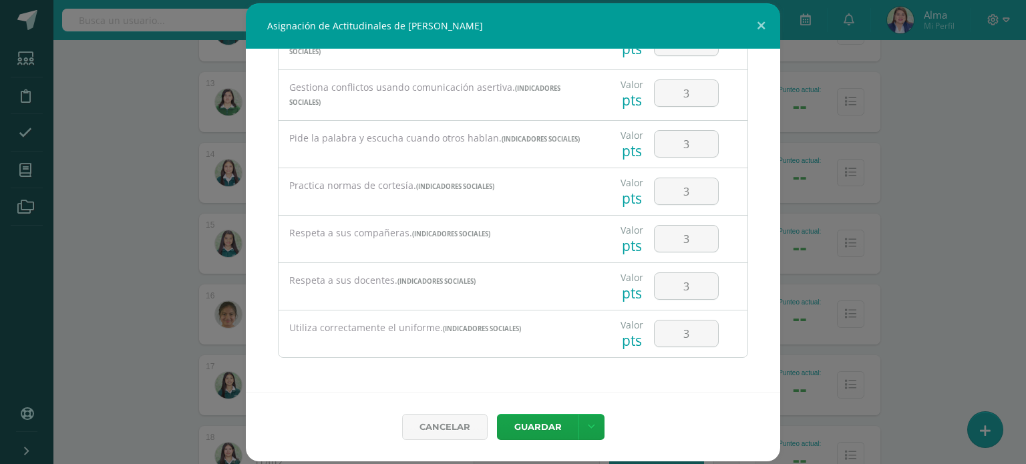
click at [543, 411] on div "Cancelar Guardar Guardar y poblar en todos mis cursos" at bounding box center [513, 426] width 535 height 69
click at [545, 423] on button "Guardar" at bounding box center [538, 427] width 82 height 26
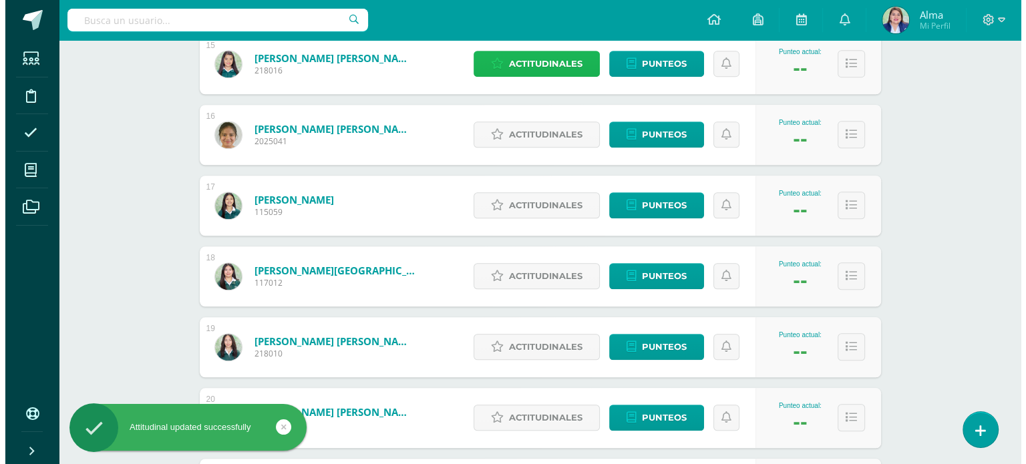
scroll to position [1256, 0]
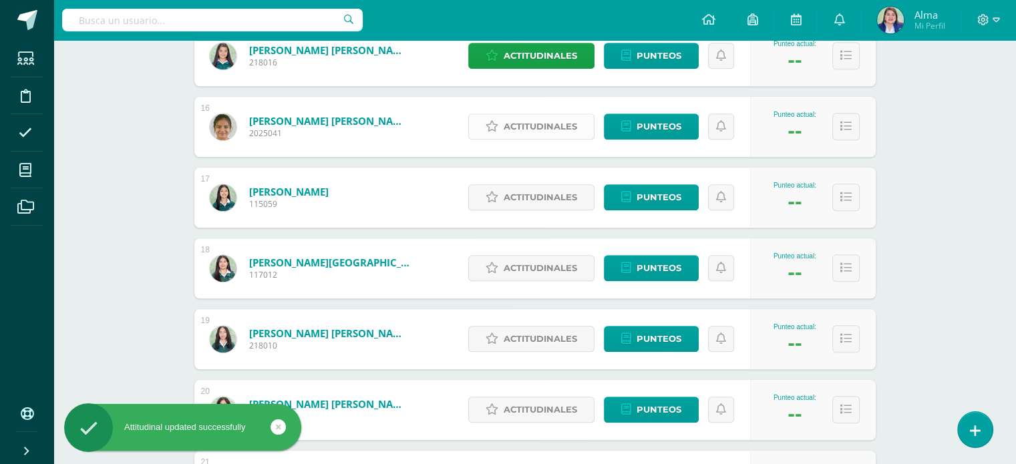
click at [507, 133] on span "Actitudinales" at bounding box center [541, 126] width 74 height 25
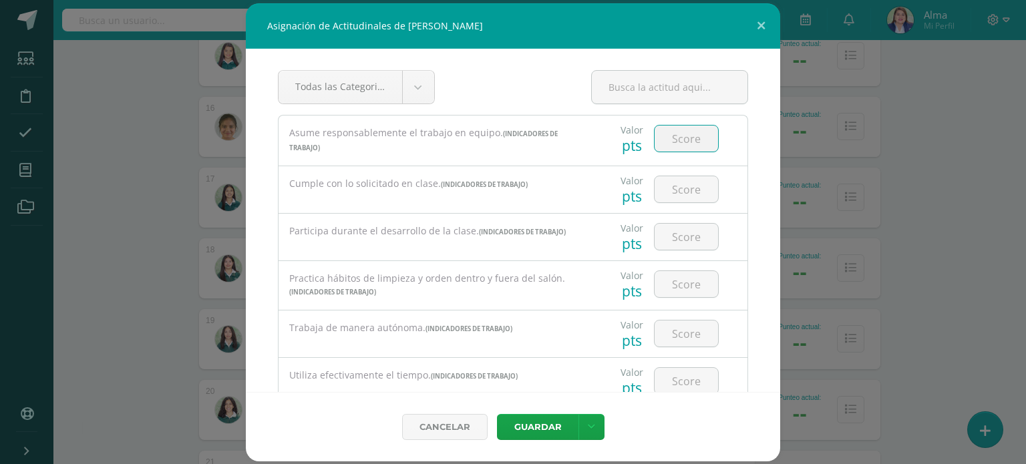
click at [686, 136] on input "number" at bounding box center [686, 139] width 63 height 26
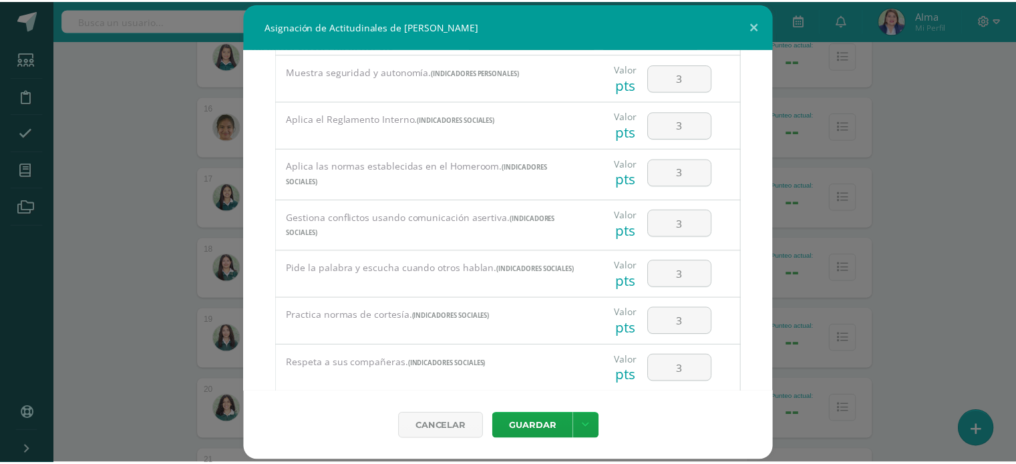
scroll to position [730, 0]
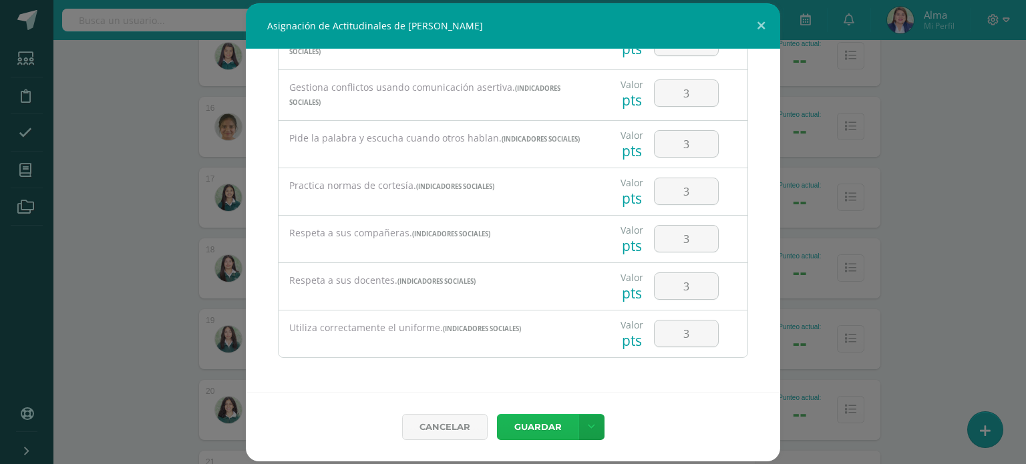
click at [526, 426] on button "Guardar" at bounding box center [538, 427] width 82 height 26
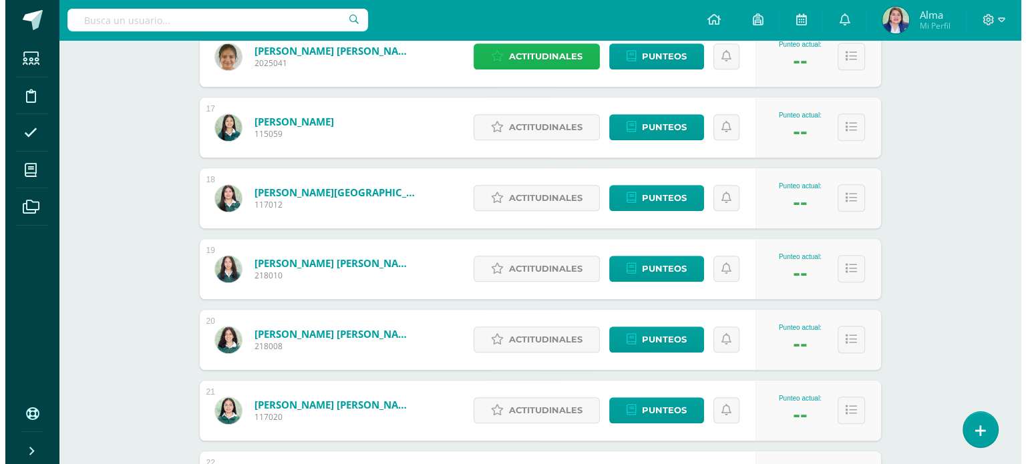
scroll to position [1326, 0]
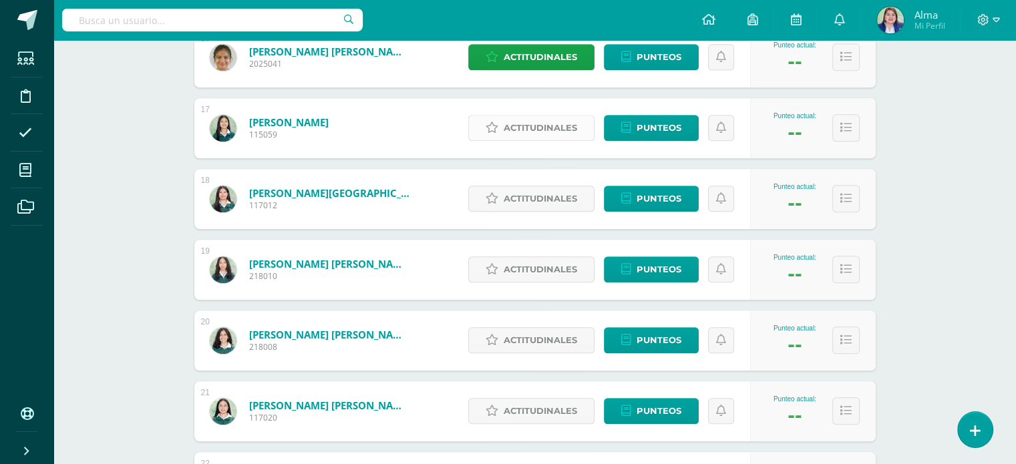
click at [536, 121] on span "Actitudinales" at bounding box center [541, 128] width 74 height 25
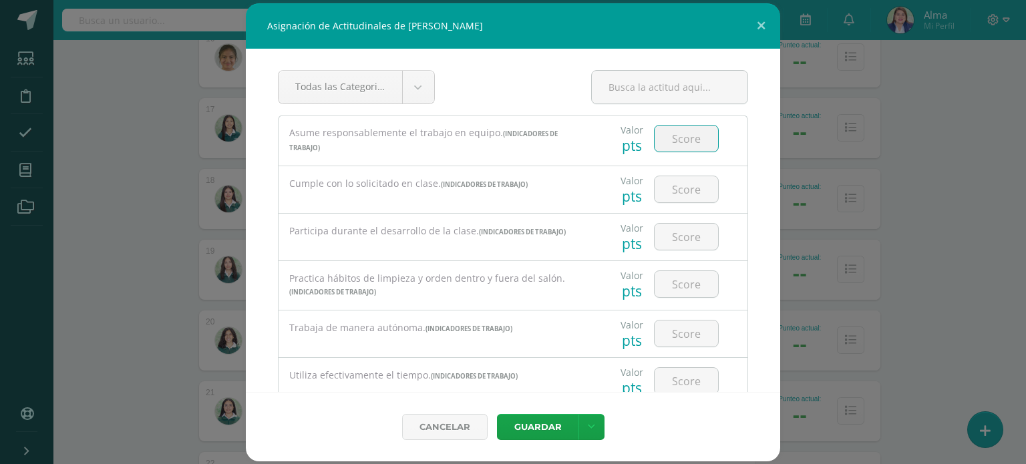
click at [679, 134] on input "number" at bounding box center [686, 139] width 63 height 26
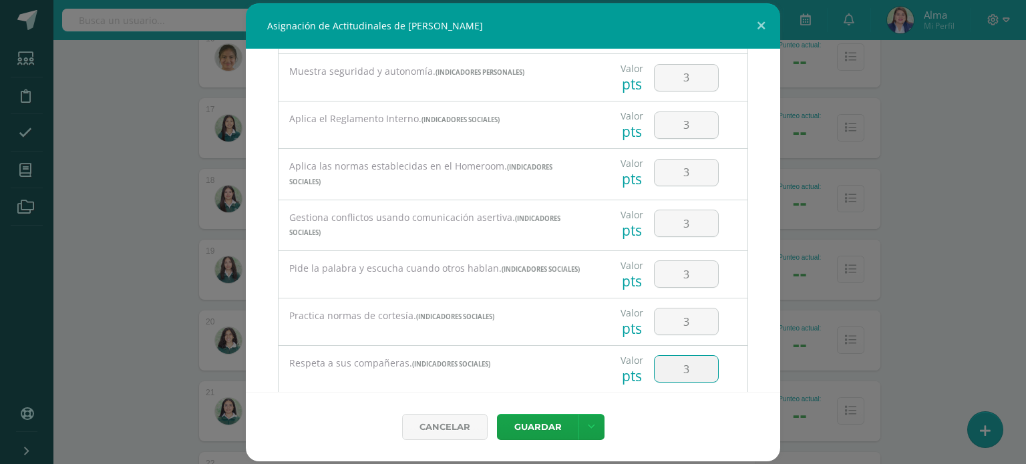
scroll to position [730, 0]
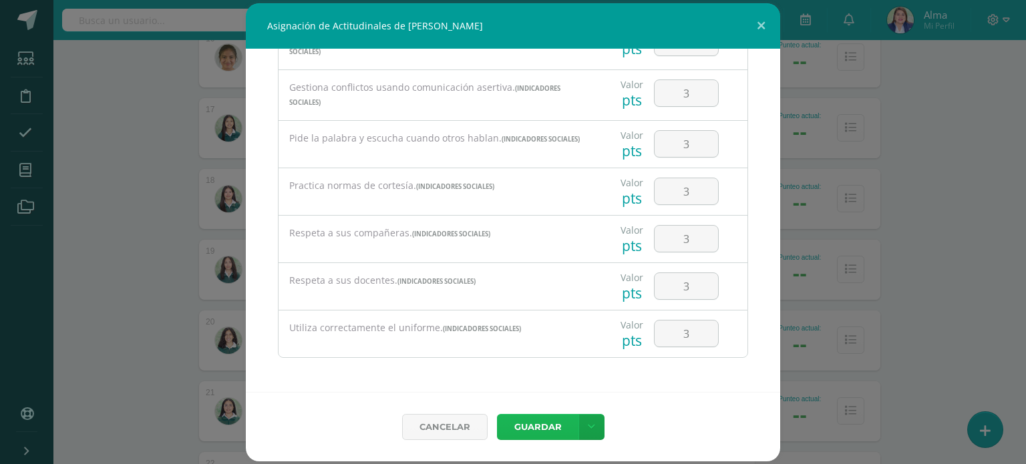
click at [542, 433] on button "Guardar" at bounding box center [538, 427] width 82 height 26
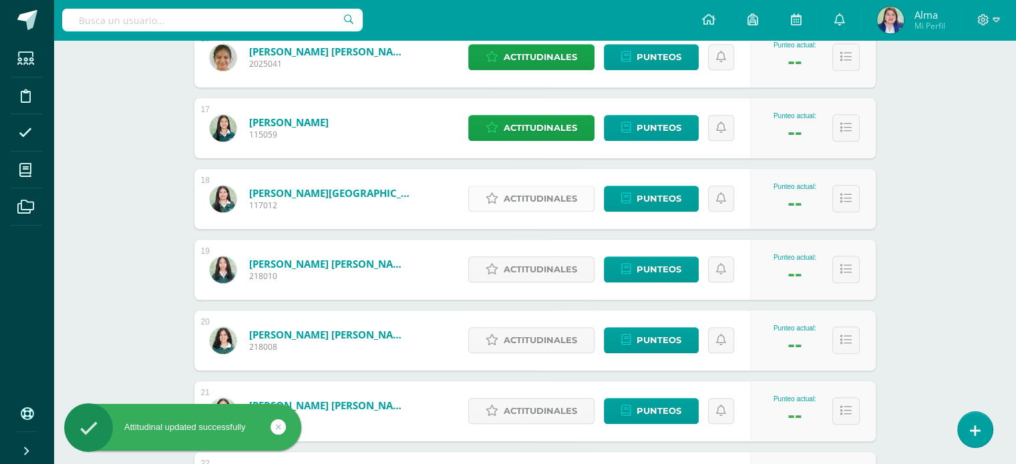
click at [541, 196] on span "Actitudinales" at bounding box center [541, 198] width 74 height 25
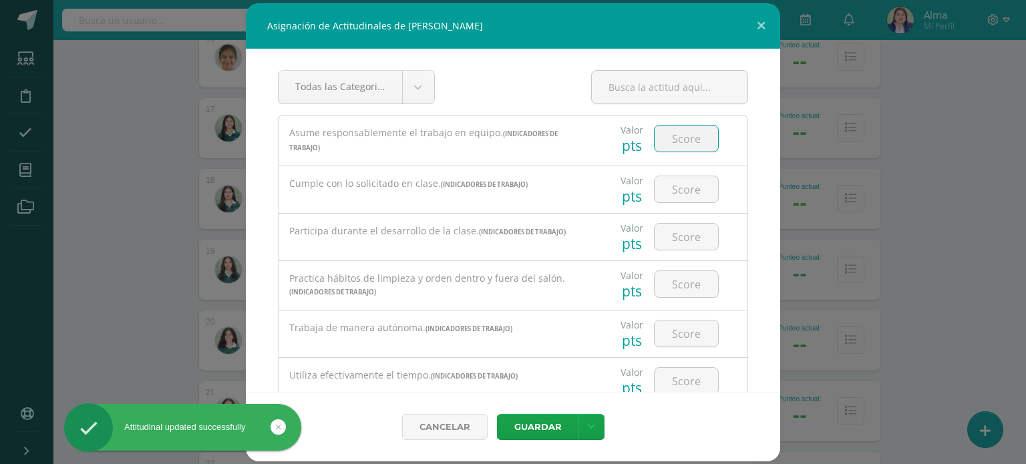
click at [684, 137] on input "number" at bounding box center [686, 139] width 63 height 26
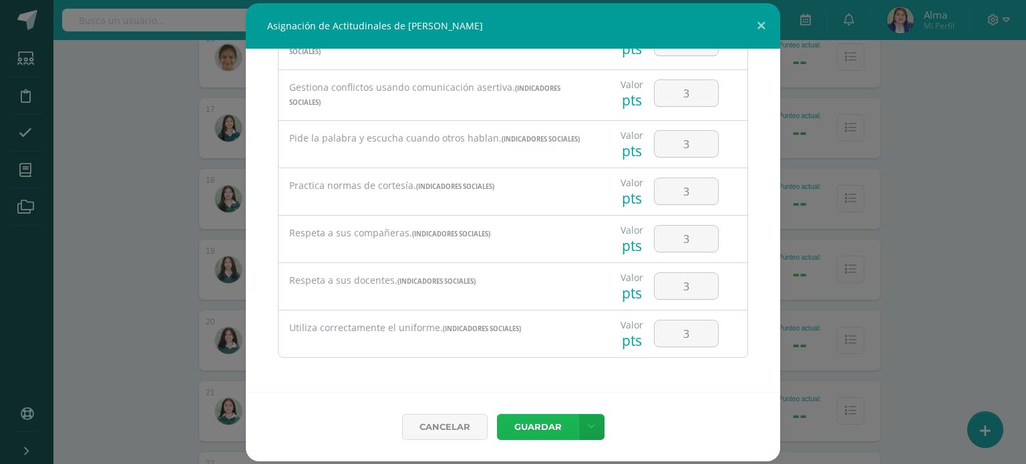
click at [525, 427] on button "Guardar" at bounding box center [538, 427] width 82 height 26
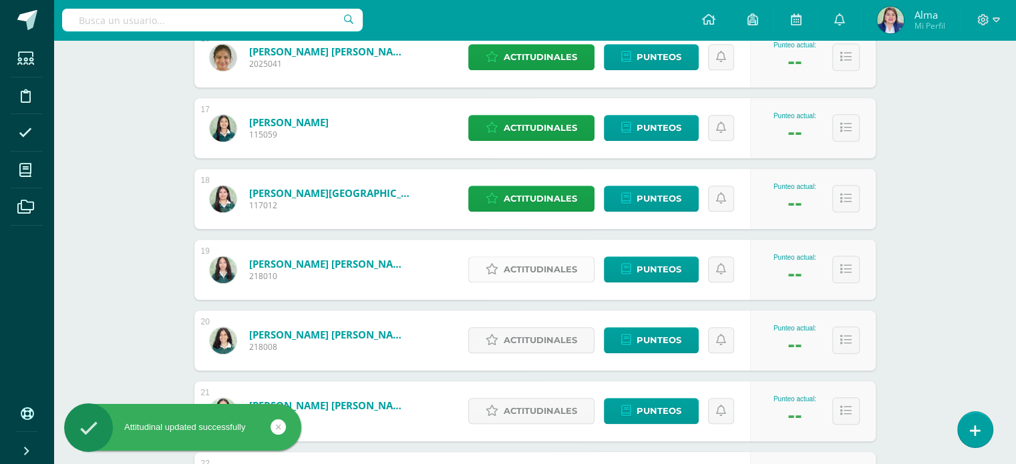
click at [510, 271] on span "Actitudinales" at bounding box center [541, 269] width 74 height 25
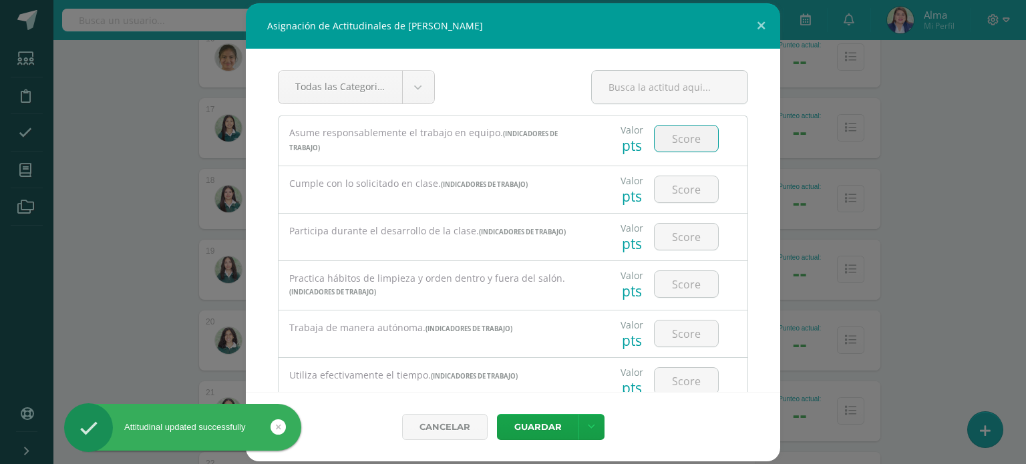
click at [674, 126] on input "number" at bounding box center [686, 139] width 63 height 26
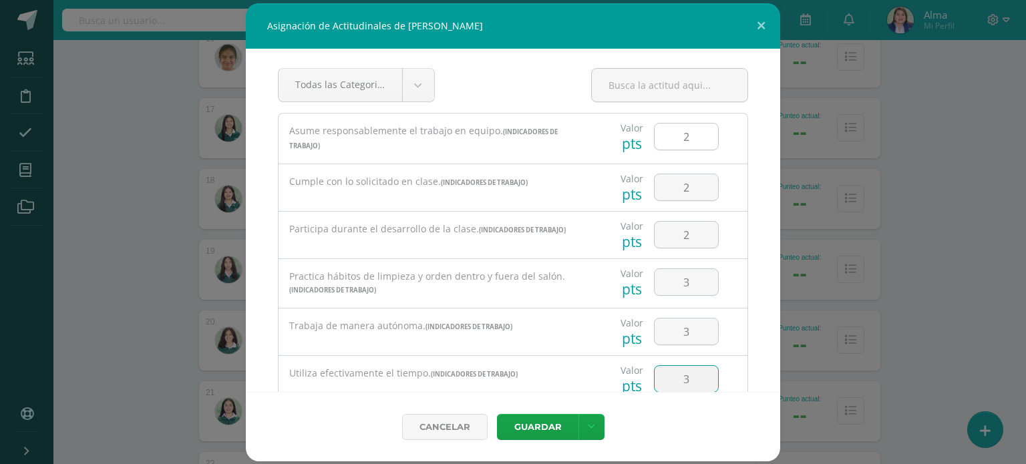
scroll to position [208, 0]
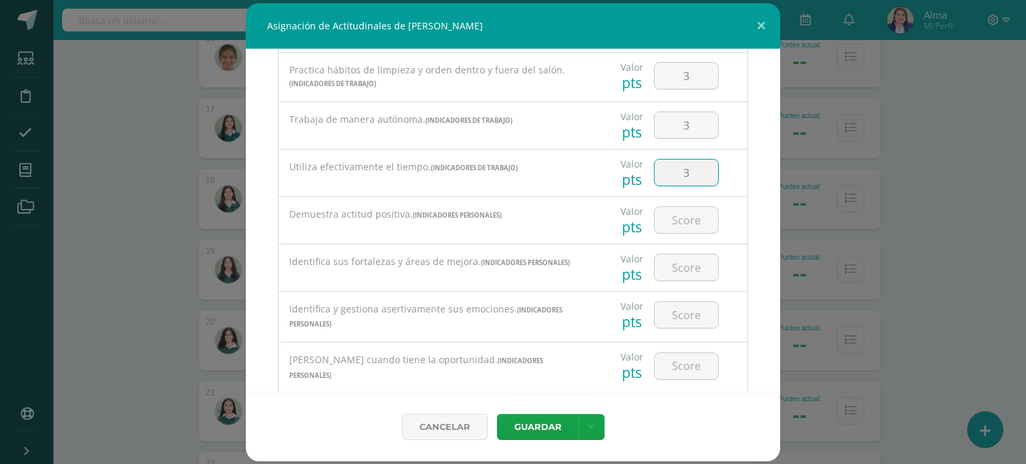
click at [687, 176] on input "3" at bounding box center [686, 173] width 63 height 26
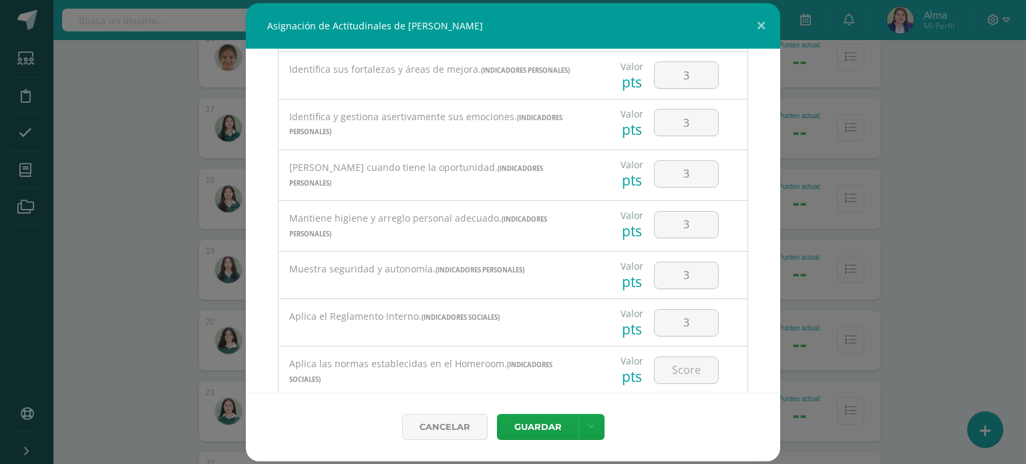
scroll to position [599, 0]
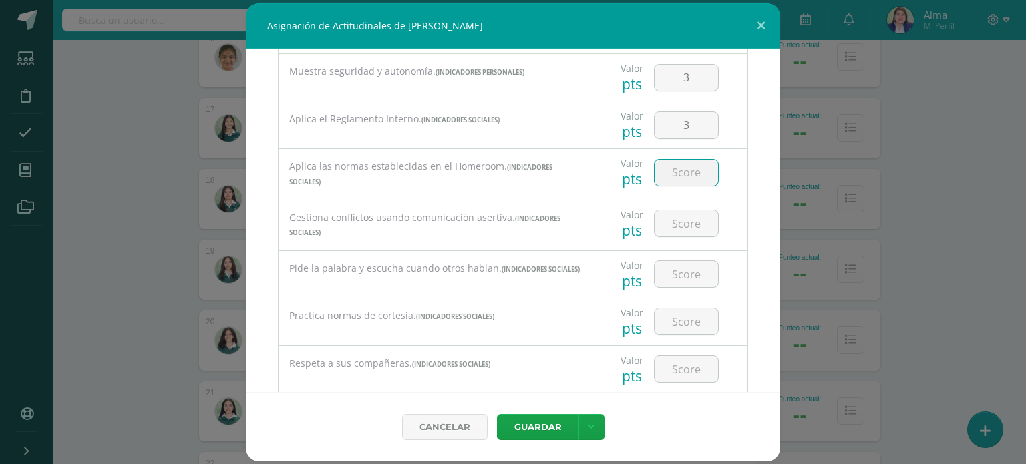
click at [677, 166] on input "number" at bounding box center [686, 173] width 63 height 26
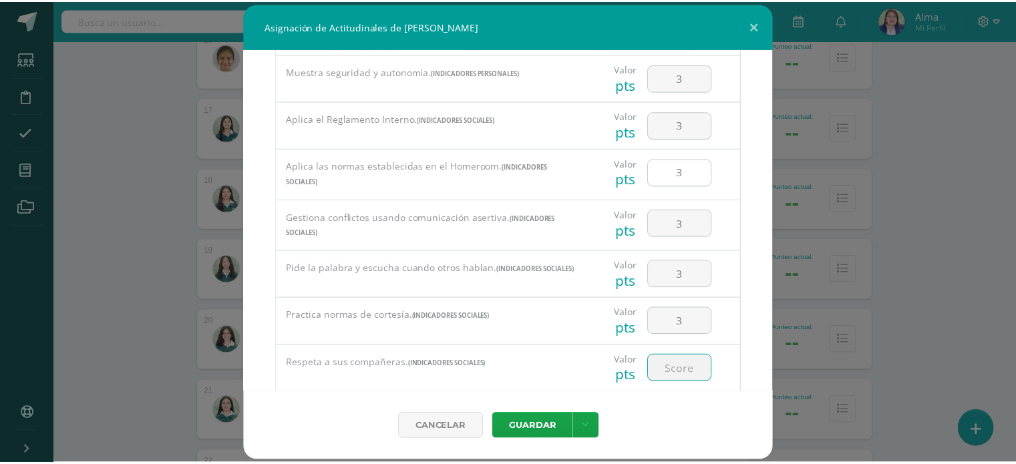
scroll to position [730, 0]
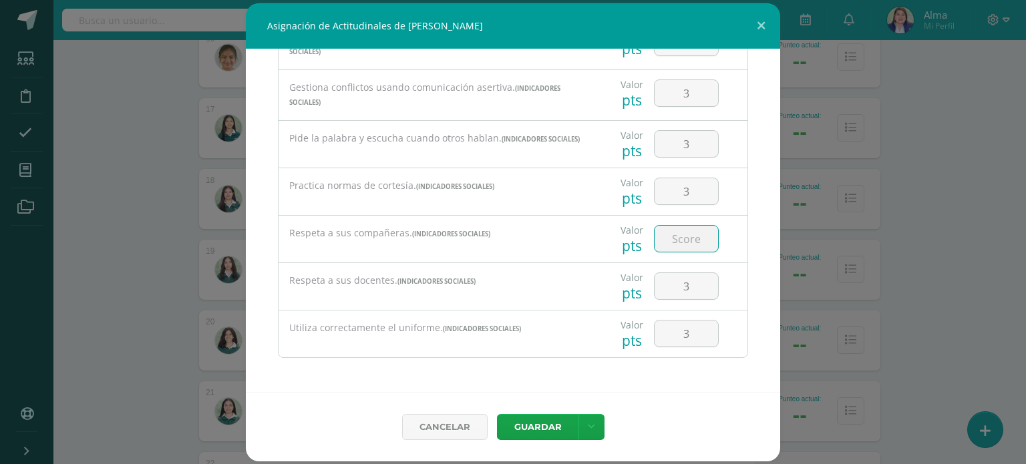
click at [692, 242] on input "number" at bounding box center [686, 239] width 63 height 26
click at [533, 416] on button "Guardar" at bounding box center [538, 427] width 82 height 26
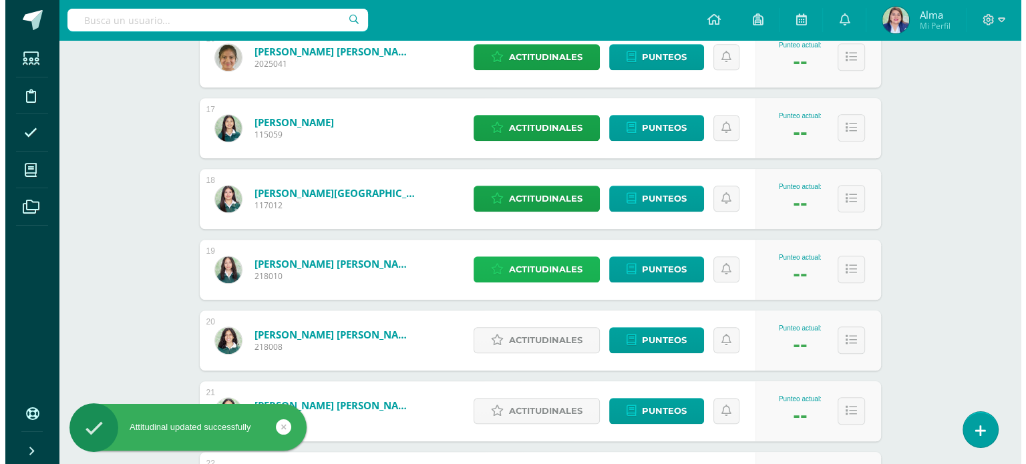
scroll to position [1462, 0]
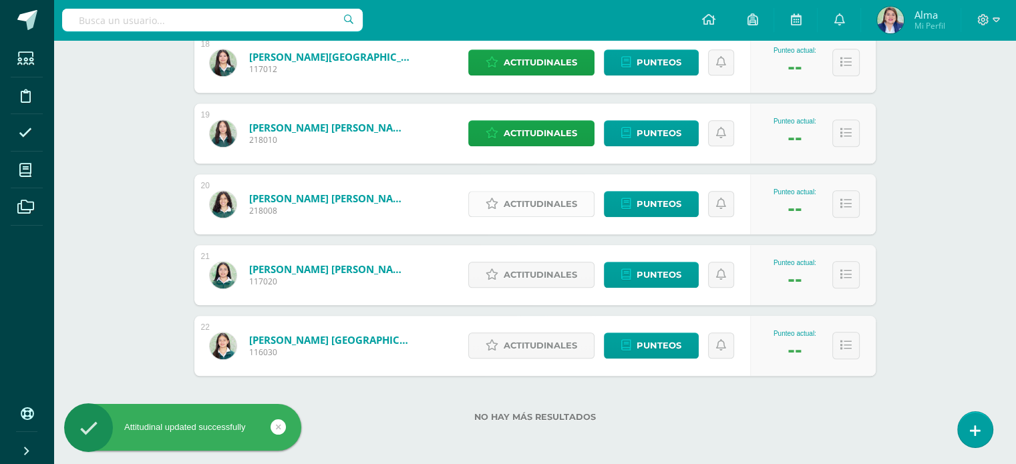
click at [528, 208] on span "Actitudinales" at bounding box center [541, 204] width 74 height 25
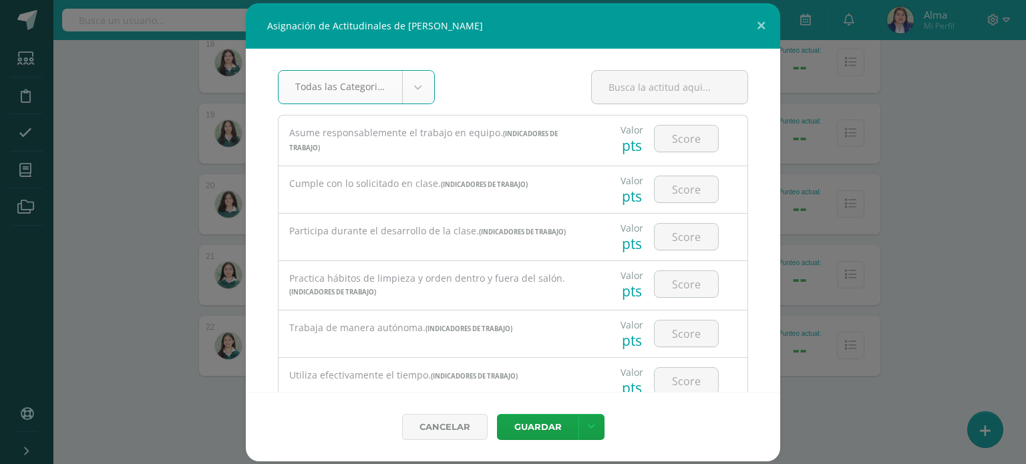
click at [528, 208] on div "Cumple con lo solicitado en clase. (Indicadores de trabajo)" at bounding box center [435, 189] width 313 height 47
click at [687, 145] on input "number" at bounding box center [686, 139] width 63 height 26
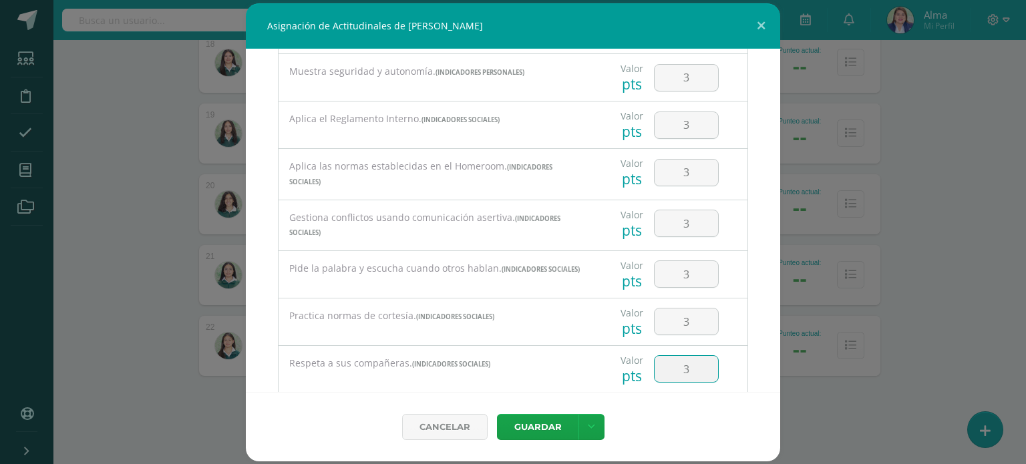
scroll to position [730, 0]
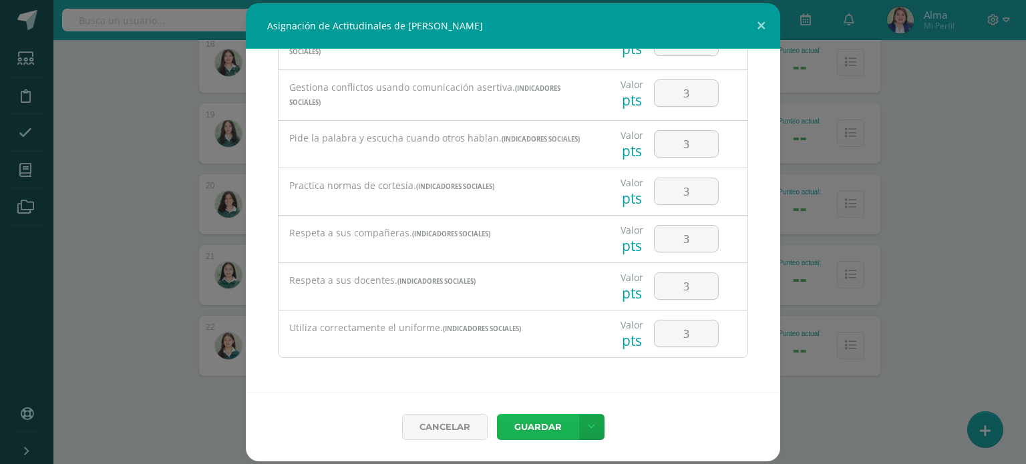
click at [523, 432] on button "Guardar" at bounding box center [538, 427] width 82 height 26
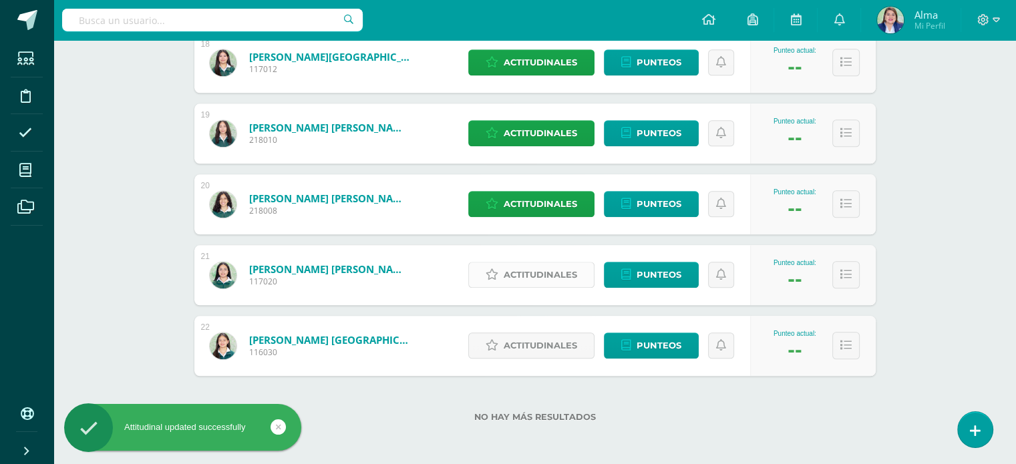
click at [535, 274] on span "Actitudinales" at bounding box center [541, 275] width 74 height 25
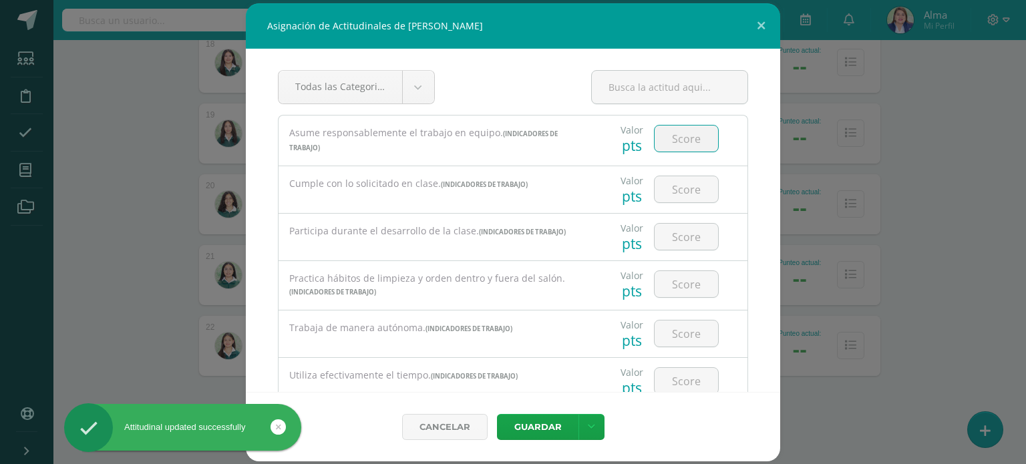
click at [675, 138] on input "number" at bounding box center [686, 139] width 63 height 26
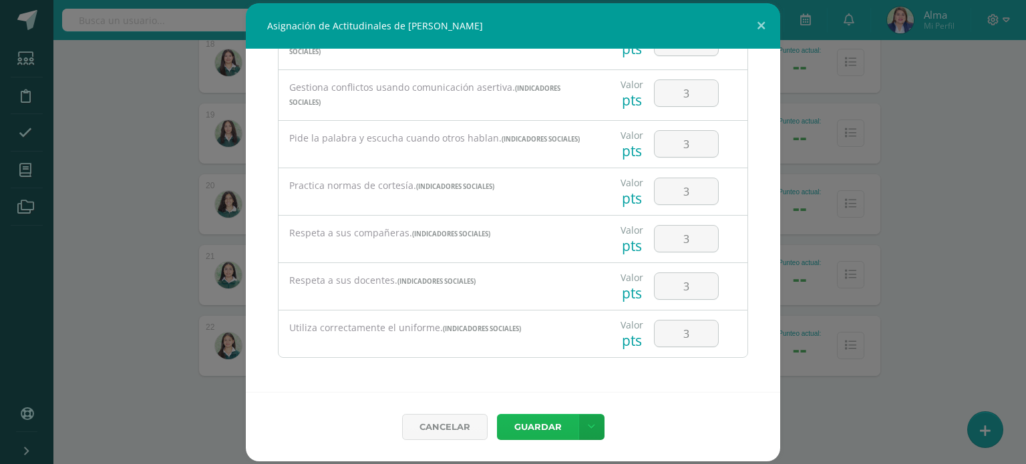
click at [534, 430] on button "Guardar" at bounding box center [538, 427] width 82 height 26
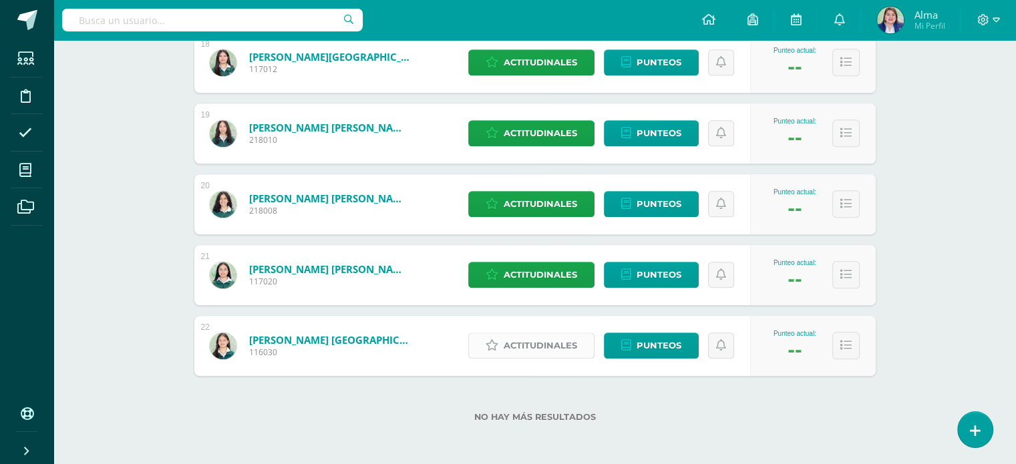
click at [527, 341] on span "Actitudinales" at bounding box center [541, 345] width 74 height 25
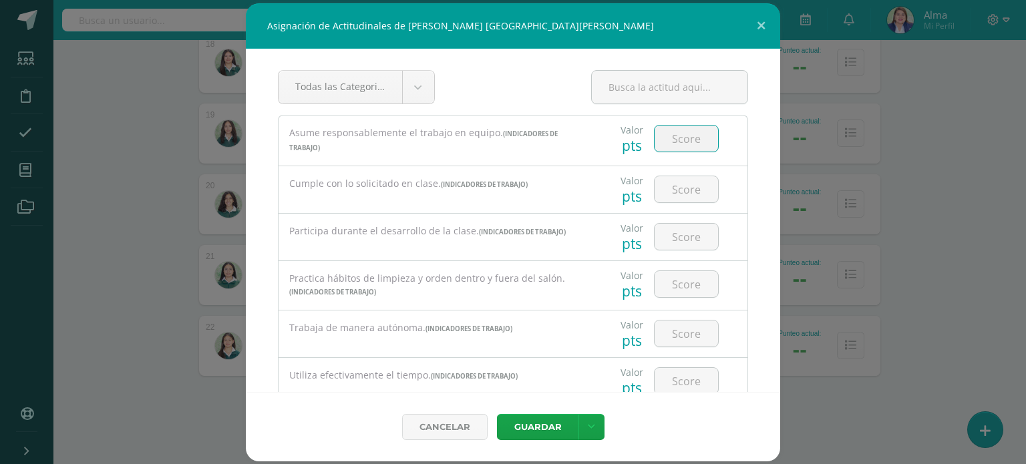
click at [676, 136] on input "number" at bounding box center [686, 139] width 63 height 26
click at [692, 280] on input "2" at bounding box center [686, 284] width 63 height 26
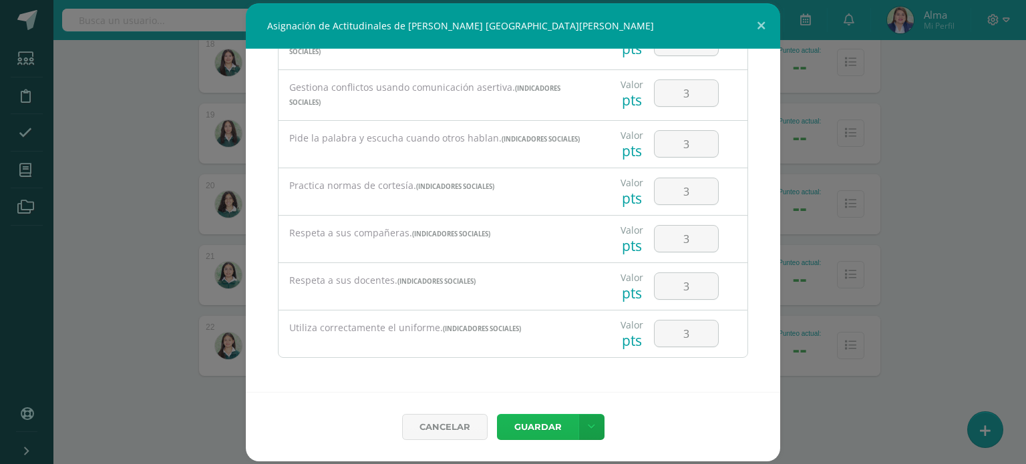
click at [532, 427] on button "Guardar" at bounding box center [538, 427] width 82 height 26
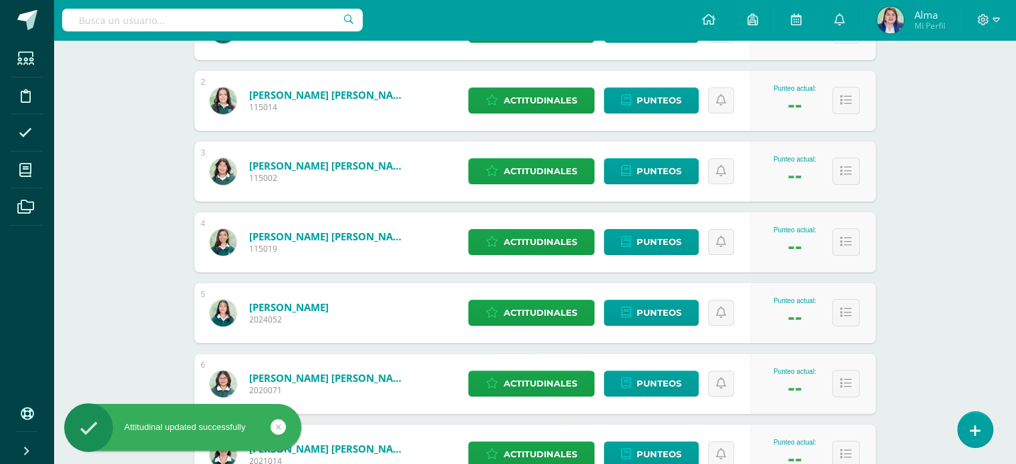
scroll to position [0, 0]
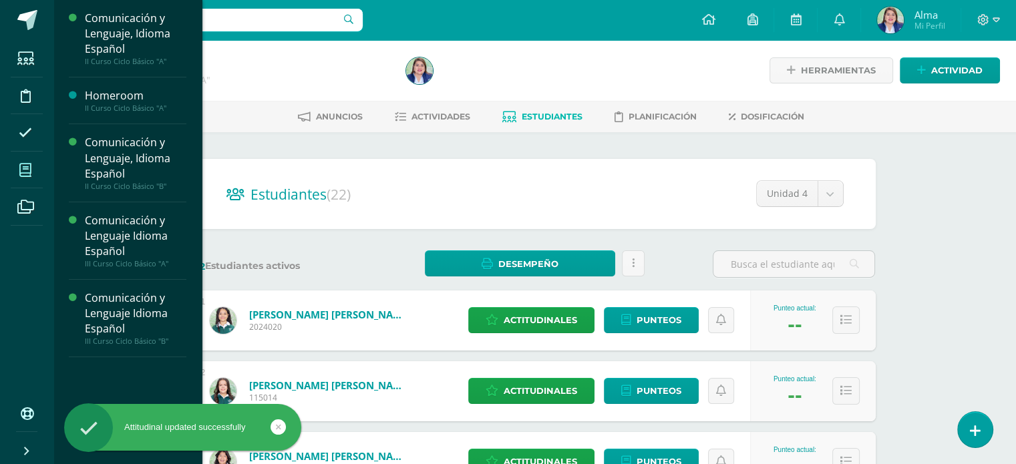
click at [21, 169] on icon at bounding box center [25, 170] width 12 height 13
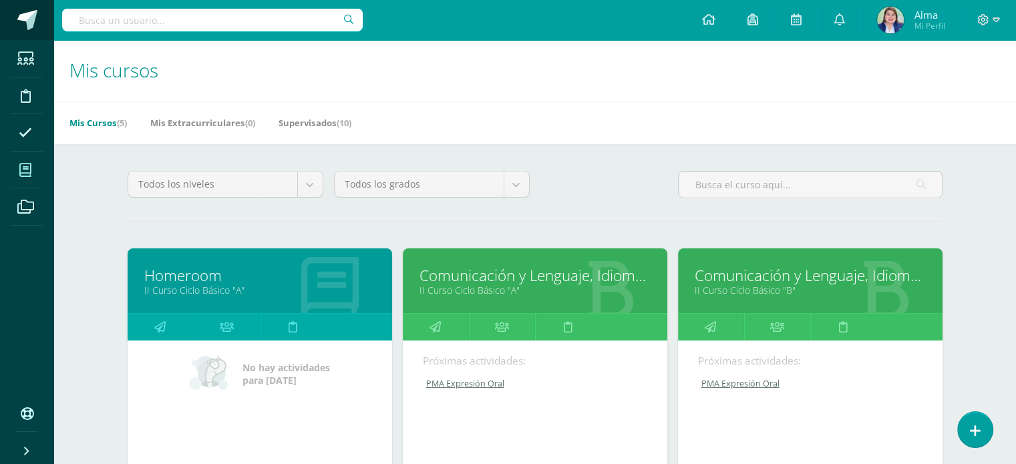
click at [25, 30] on link at bounding box center [26, 20] width 53 height 40
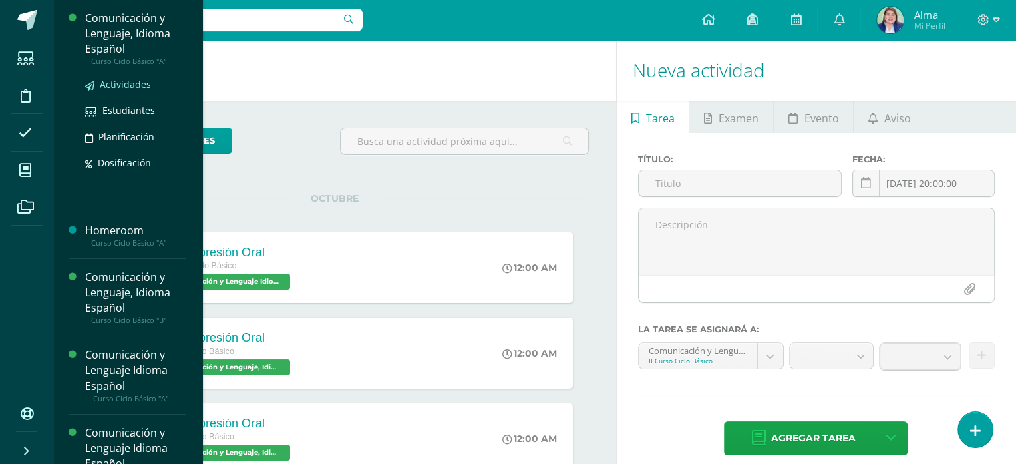
click at [110, 85] on span "Actividades" at bounding box center [125, 84] width 51 height 13
